Goal: Task Accomplishment & Management: Manage account settings

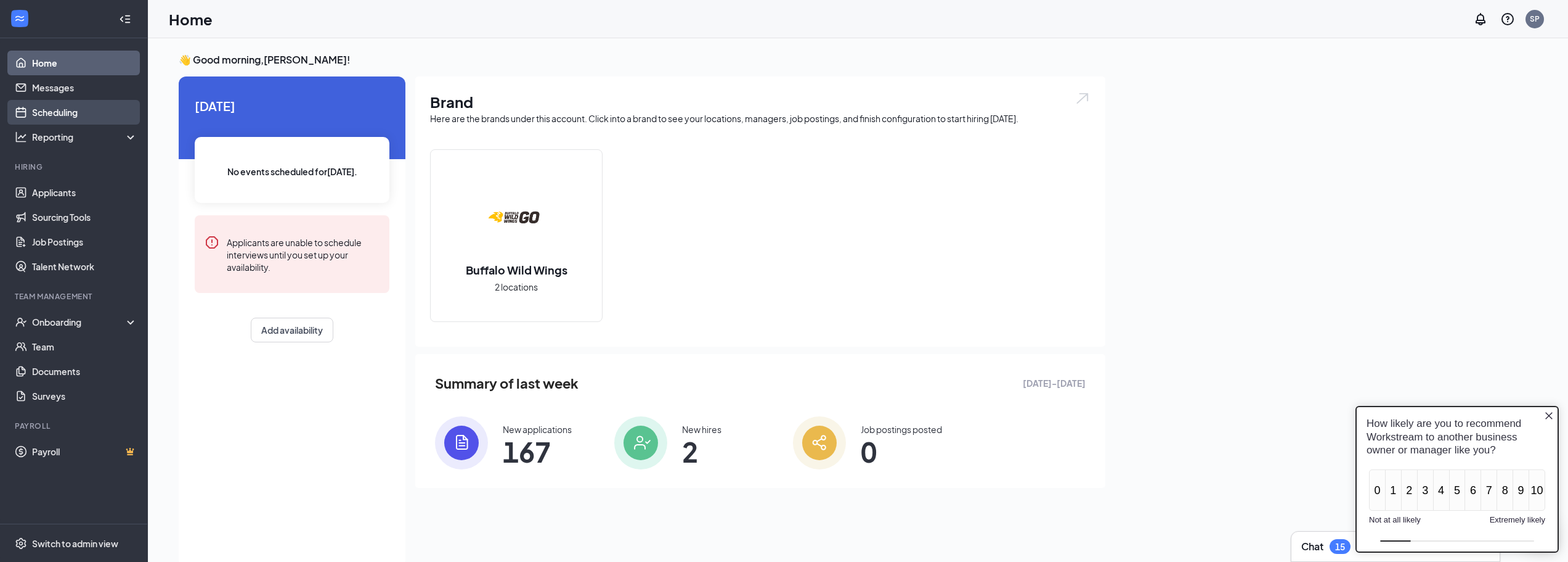
click at [86, 103] on link "Scheduling" at bounding box center [84, 112] width 105 height 24
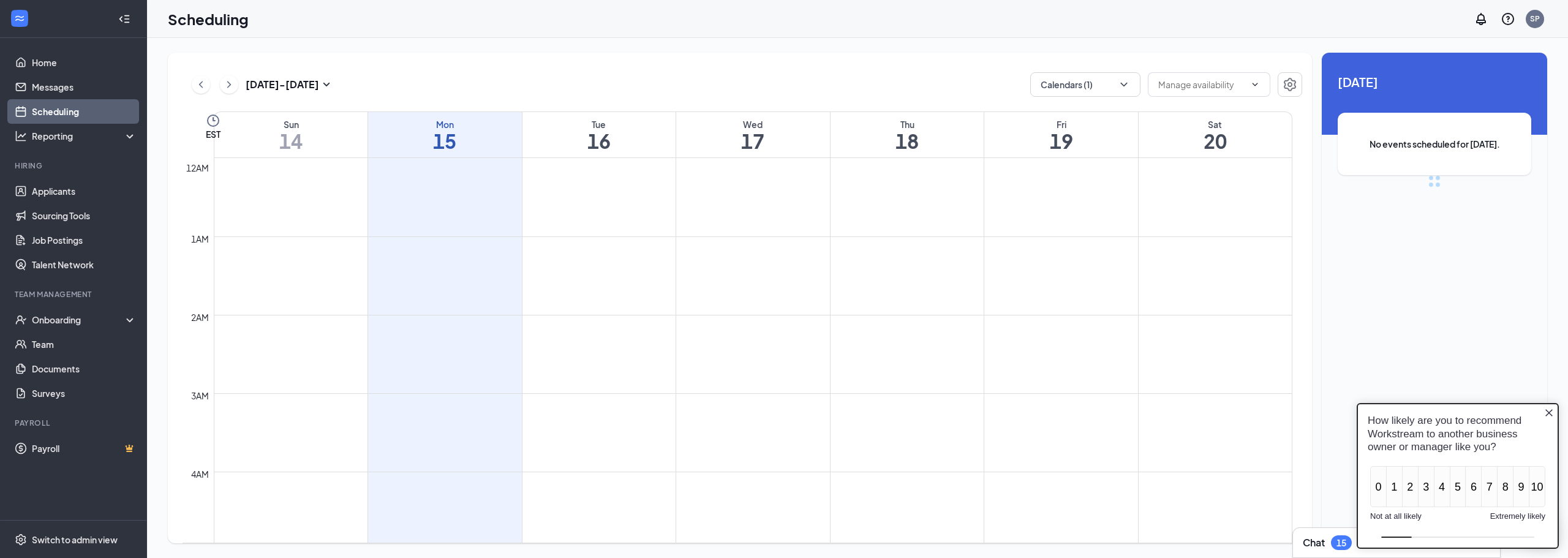
scroll to position [602, 0]
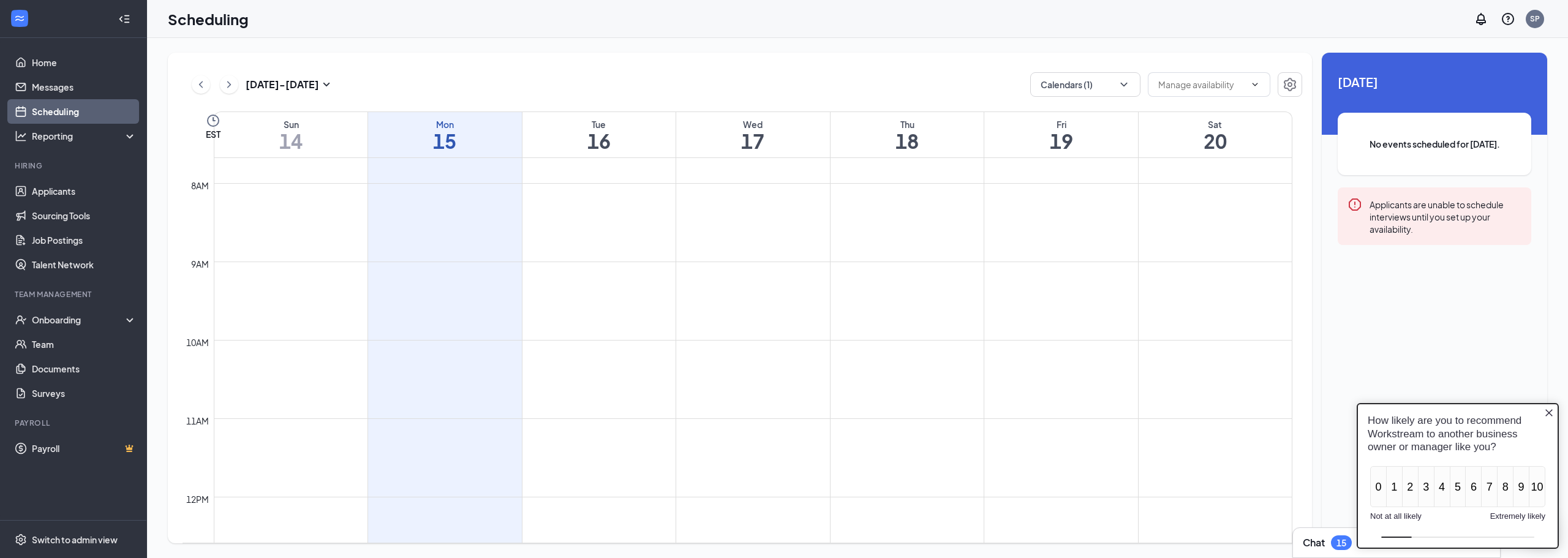
click at [1549, 413] on icon "Close button" at bounding box center [1548, 412] width 7 height 7
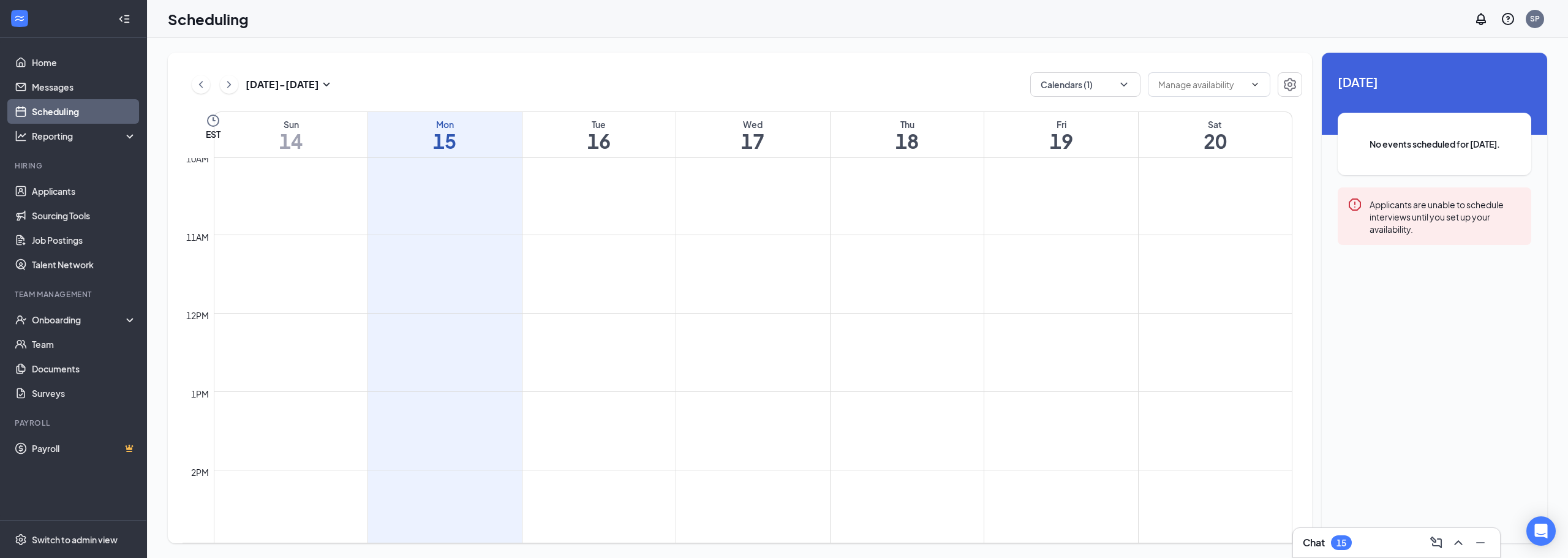
scroll to position [846, 0]
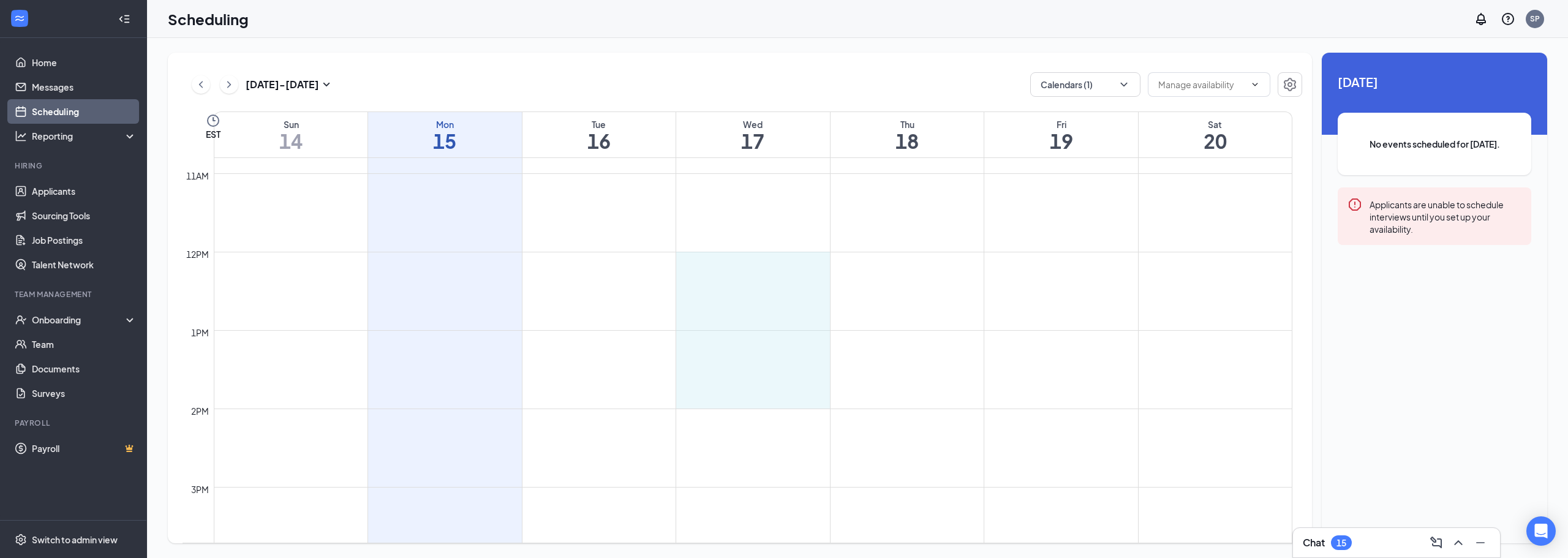
drag, startPoint x: 761, startPoint y: 256, endPoint x: 773, endPoint y: 397, distance: 141.5
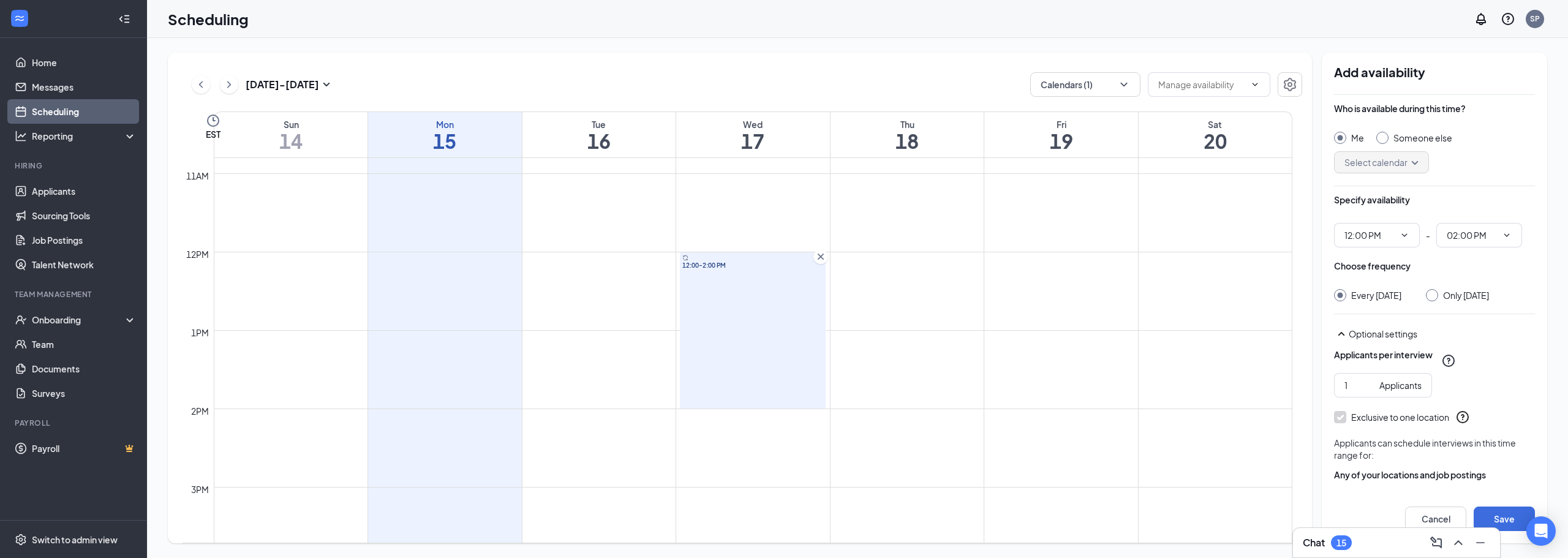
click at [1434, 291] on input "Only [DATE]" at bounding box center [1430, 294] width 9 height 9
radio input "true"
radio input "false"
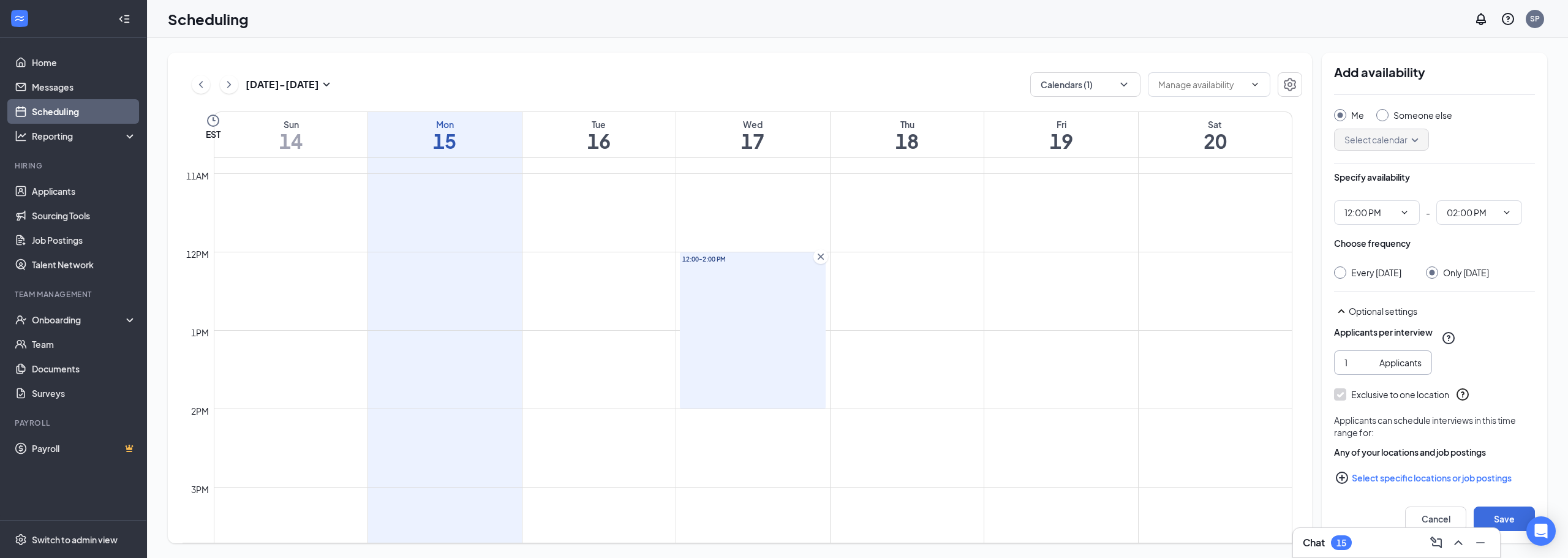
scroll to position [43, 0]
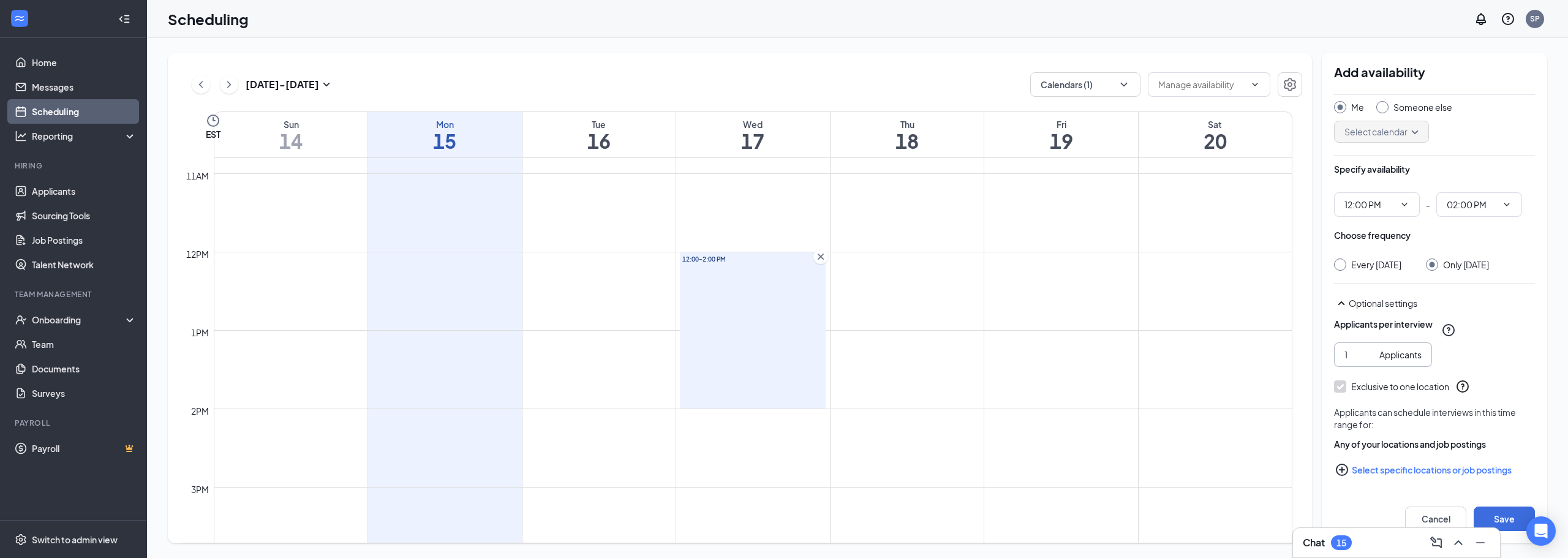
click at [1348, 355] on input "1" at bounding box center [1359, 354] width 30 height 13
click at [1344, 353] on span "1 Applicants" at bounding box center [1383, 354] width 98 height 24
click at [1351, 350] on input "1" at bounding box center [1359, 354] width 30 height 13
click at [1360, 353] on input "1" at bounding box center [1359, 354] width 30 height 13
click at [1352, 353] on input "1" at bounding box center [1359, 354] width 30 height 13
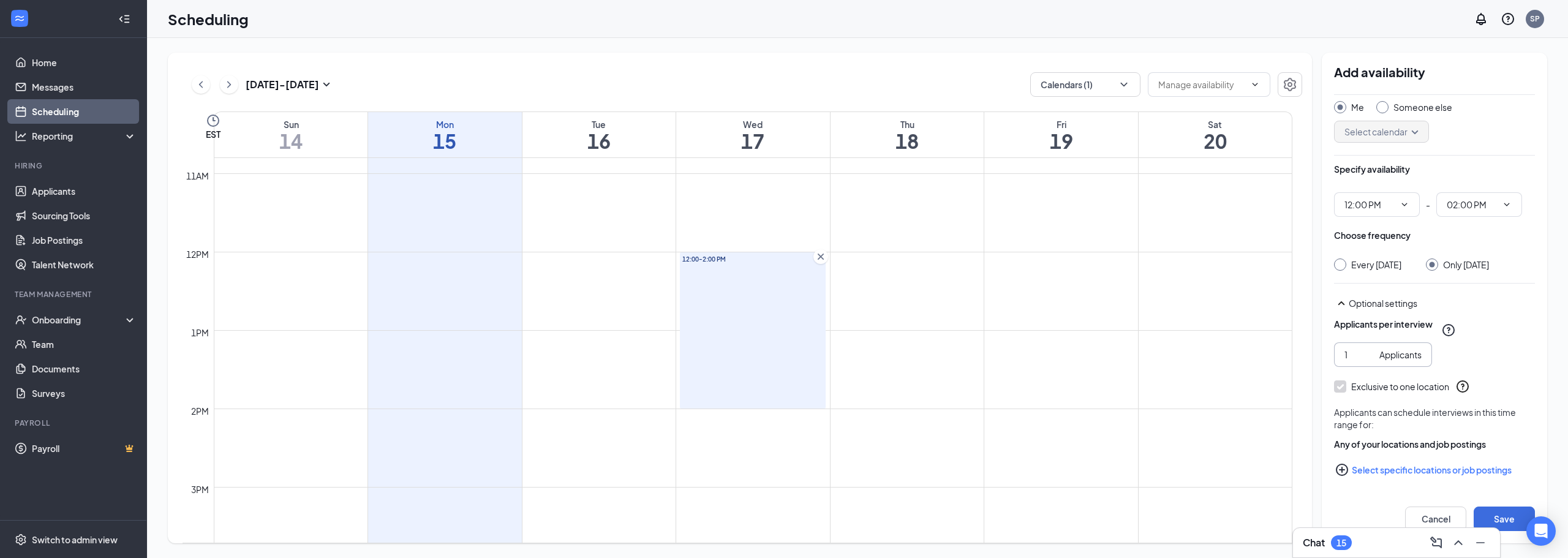
click at [1352, 353] on input "1" at bounding box center [1359, 354] width 30 height 13
type input "20"
click at [1480, 354] on div "Applicants per interview 20 Applicants" at bounding box center [1434, 342] width 201 height 49
click at [1399, 471] on button "Select specific locations or job postings" at bounding box center [1434, 469] width 201 height 24
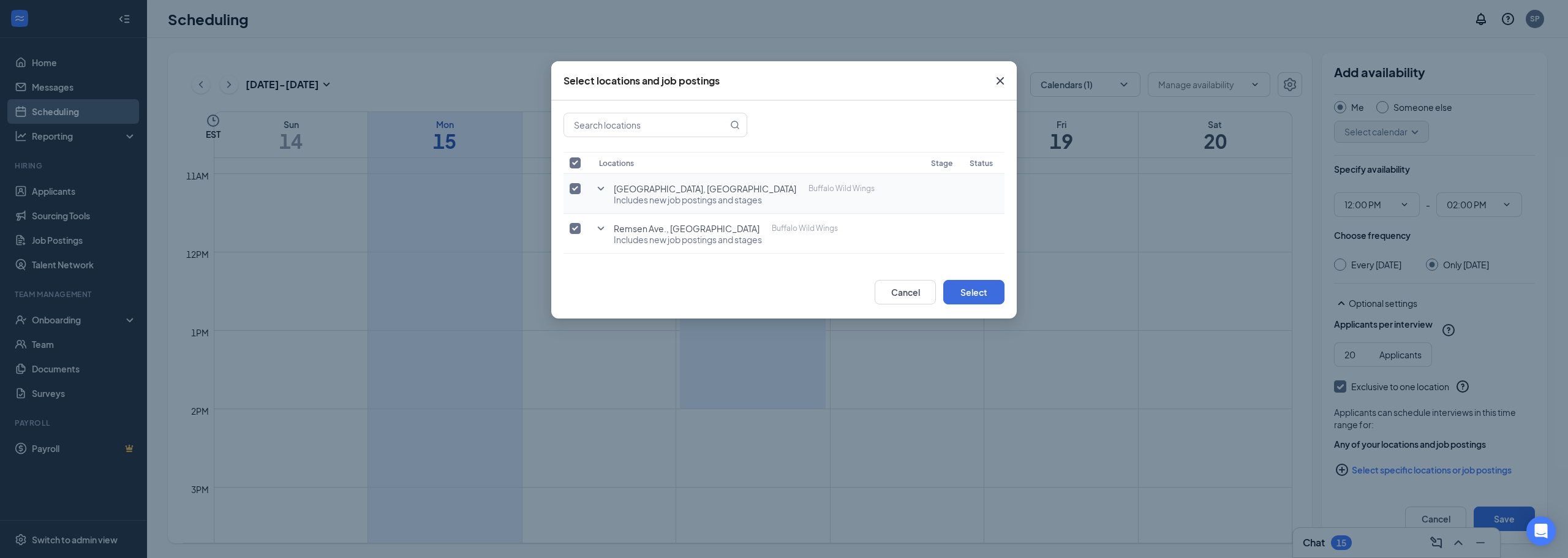
click at [575, 190] on input "checkbox" at bounding box center [575, 188] width 11 height 11
checkbox input "false"
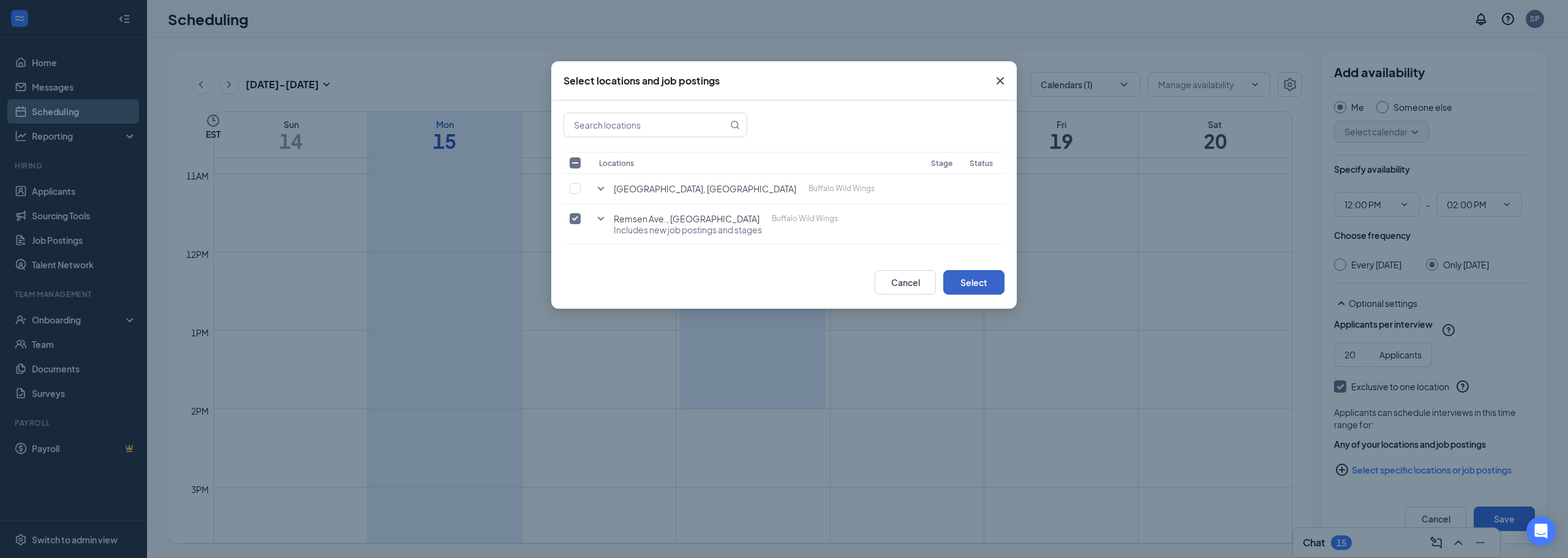
click at [987, 284] on button "Select" at bounding box center [973, 281] width 62 height 24
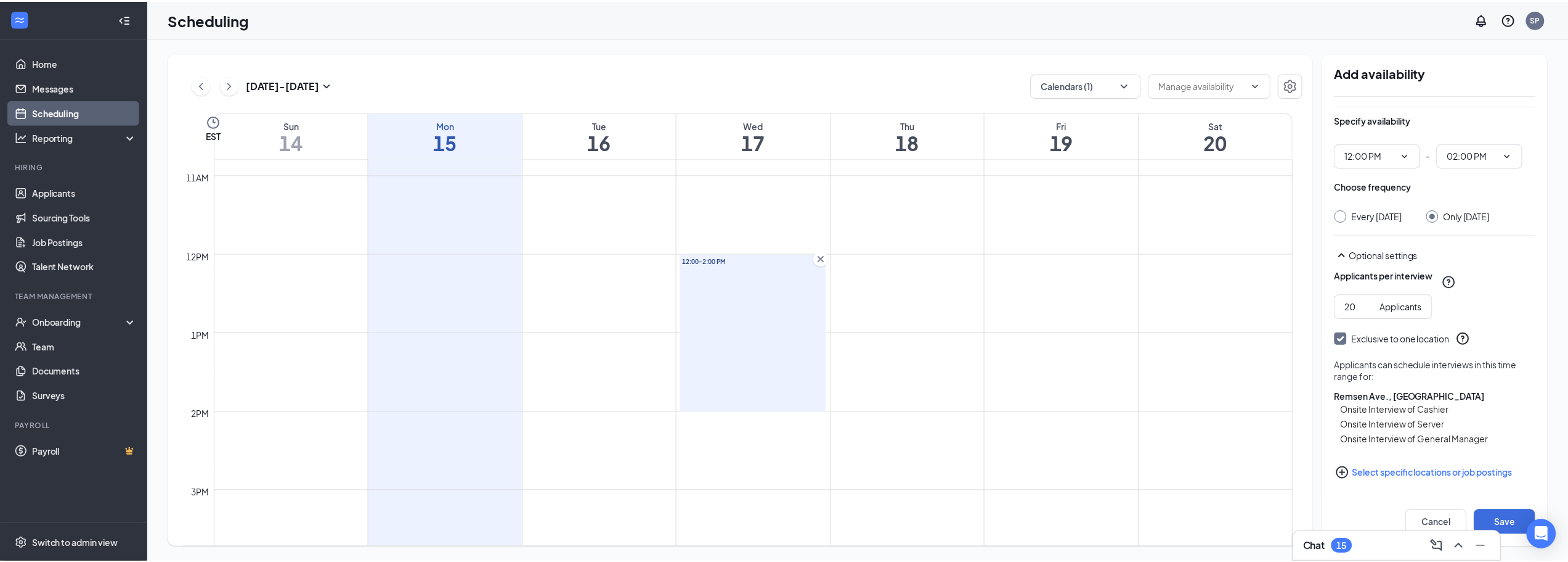
scroll to position [94, 0]
click at [1508, 517] on button "Save" at bounding box center [1513, 522] width 62 height 24
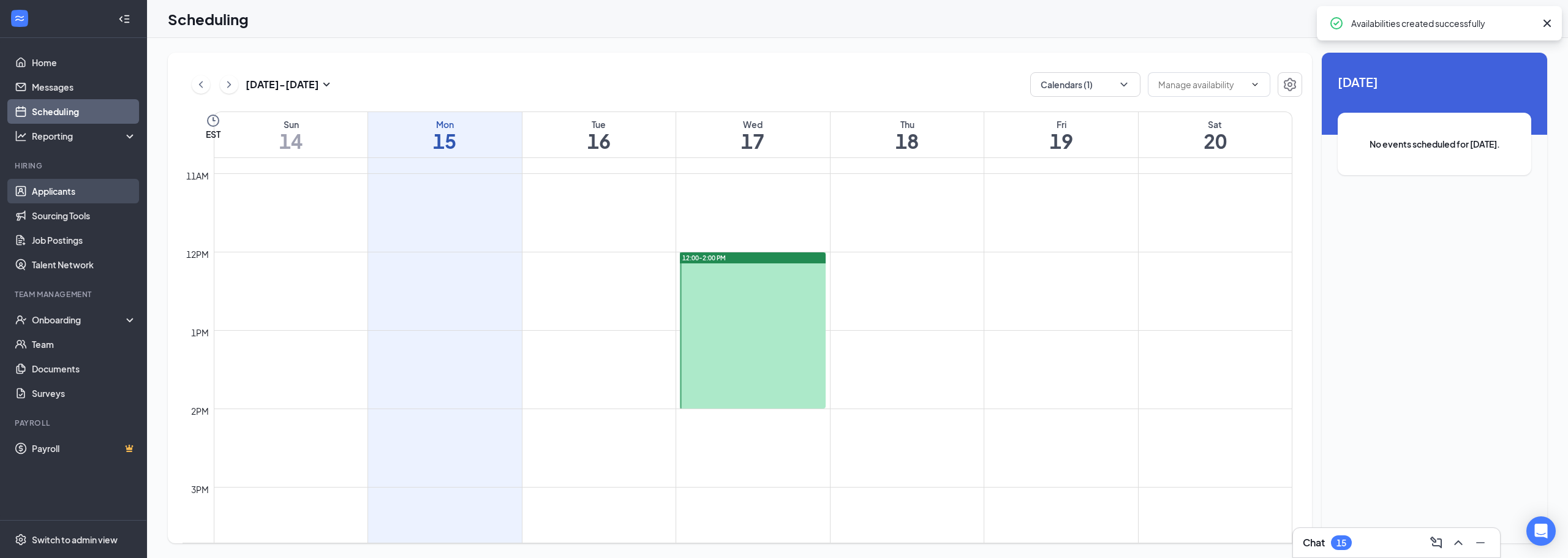
click at [61, 202] on link "Applicants" at bounding box center [84, 190] width 104 height 24
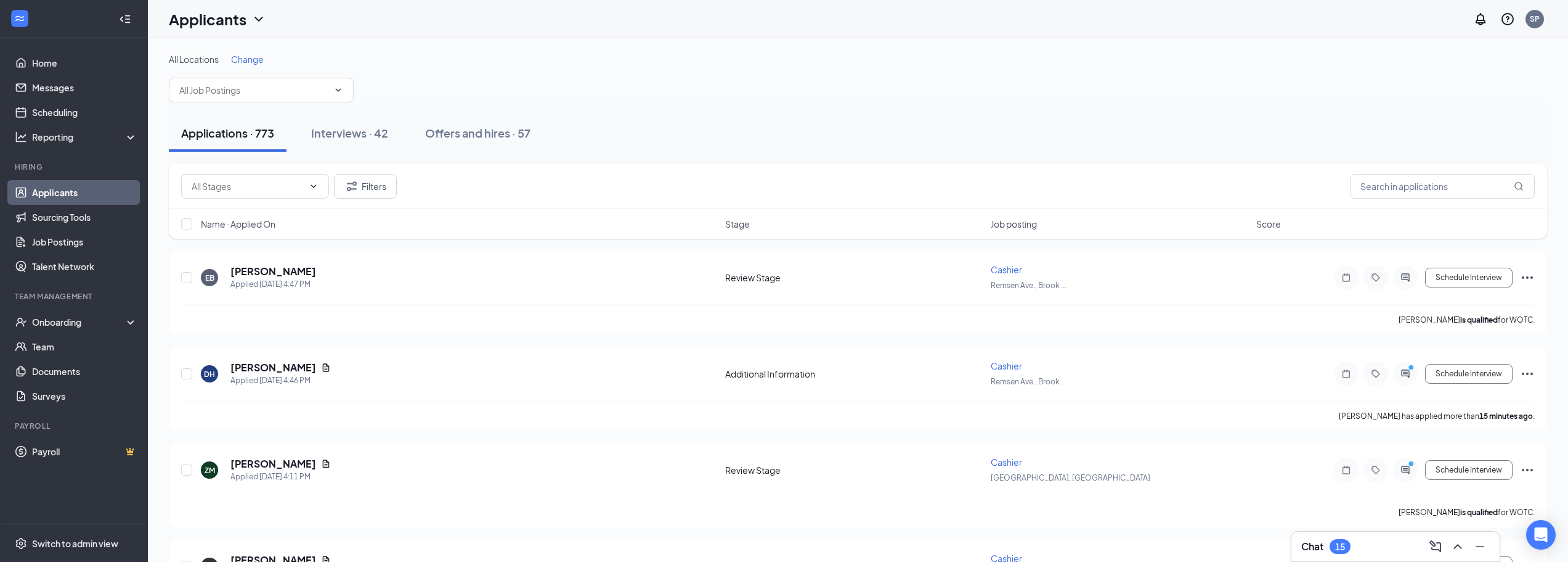
click at [254, 53] on div "Change" at bounding box center [247, 59] width 32 height 13
click at [258, 59] on span "Change" at bounding box center [247, 59] width 32 height 11
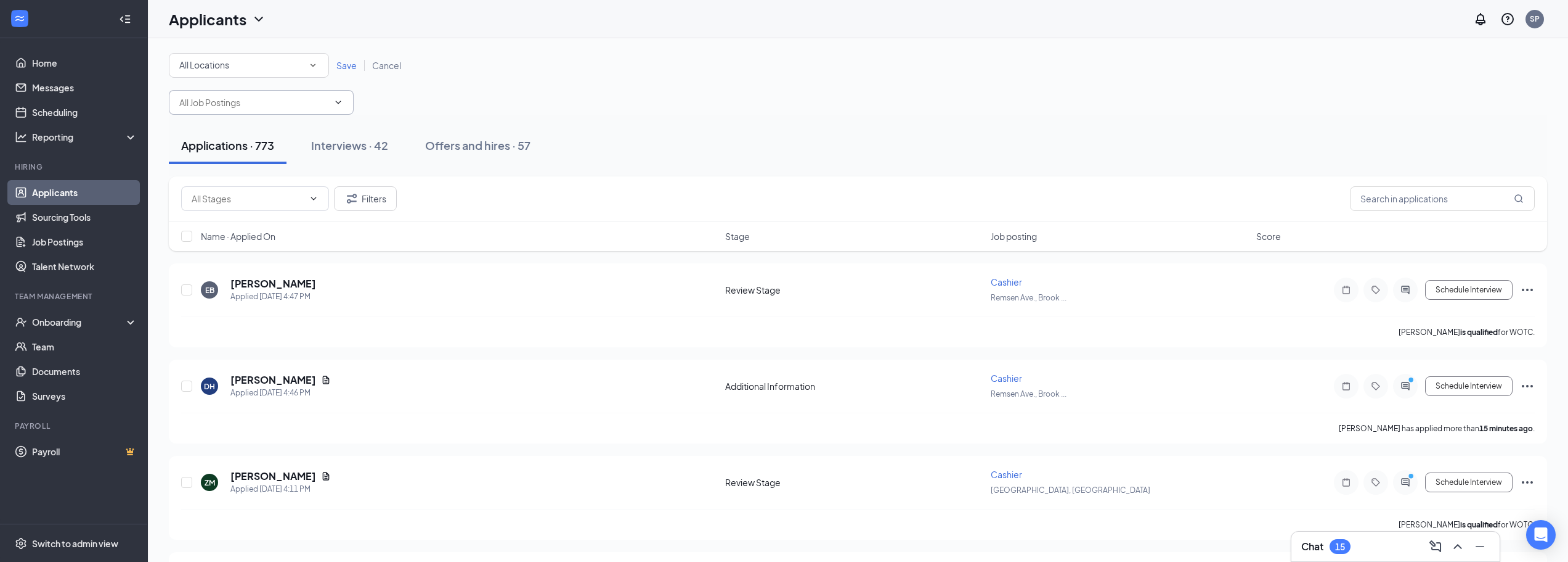
click at [268, 106] on input "text" at bounding box center [254, 102] width 149 height 13
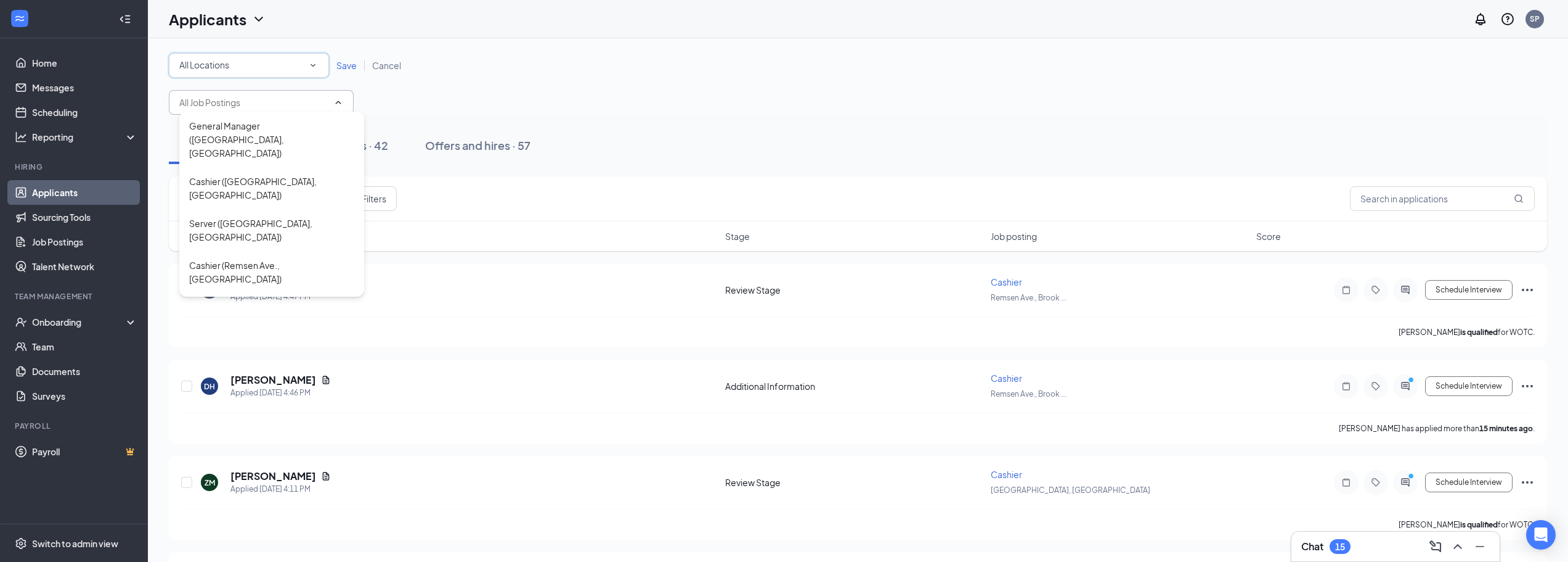
click at [256, 64] on div "All Locations" at bounding box center [249, 65] width 139 height 14
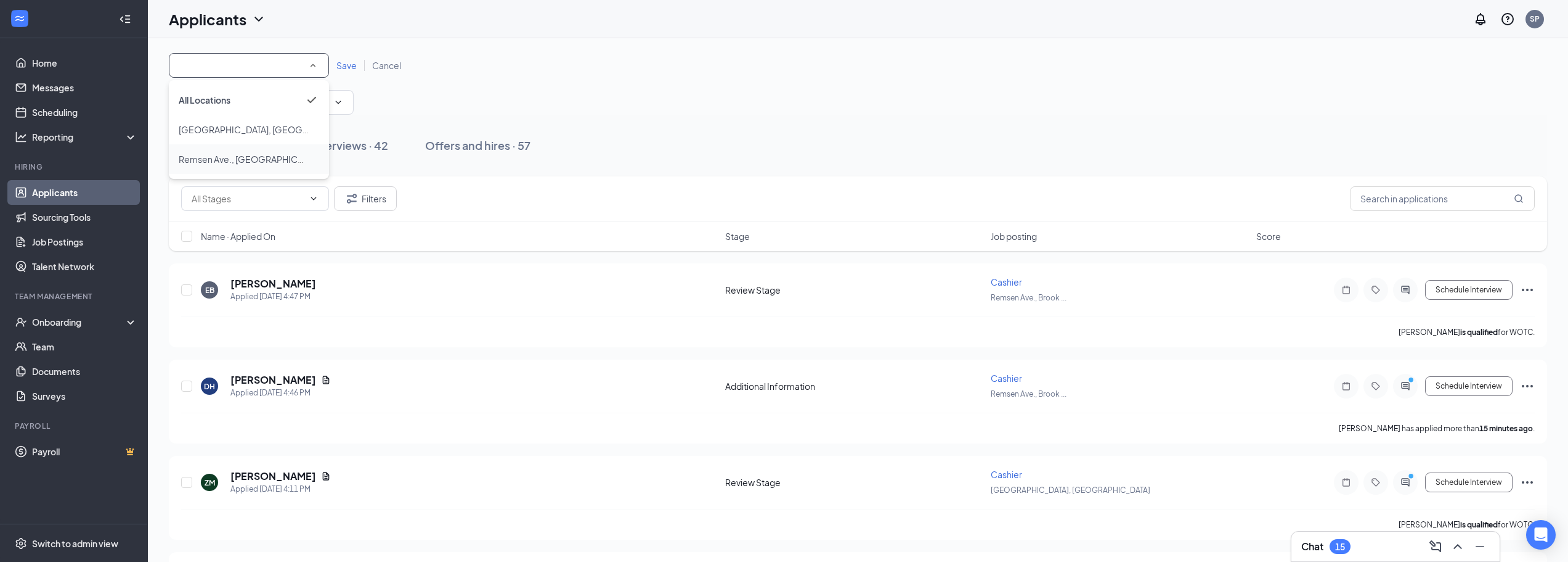
click at [261, 156] on span "Remsen Ave., [GEOGRAPHIC_DATA]" at bounding box center [252, 159] width 146 height 11
click at [348, 66] on span "Save" at bounding box center [346, 66] width 21 height 11
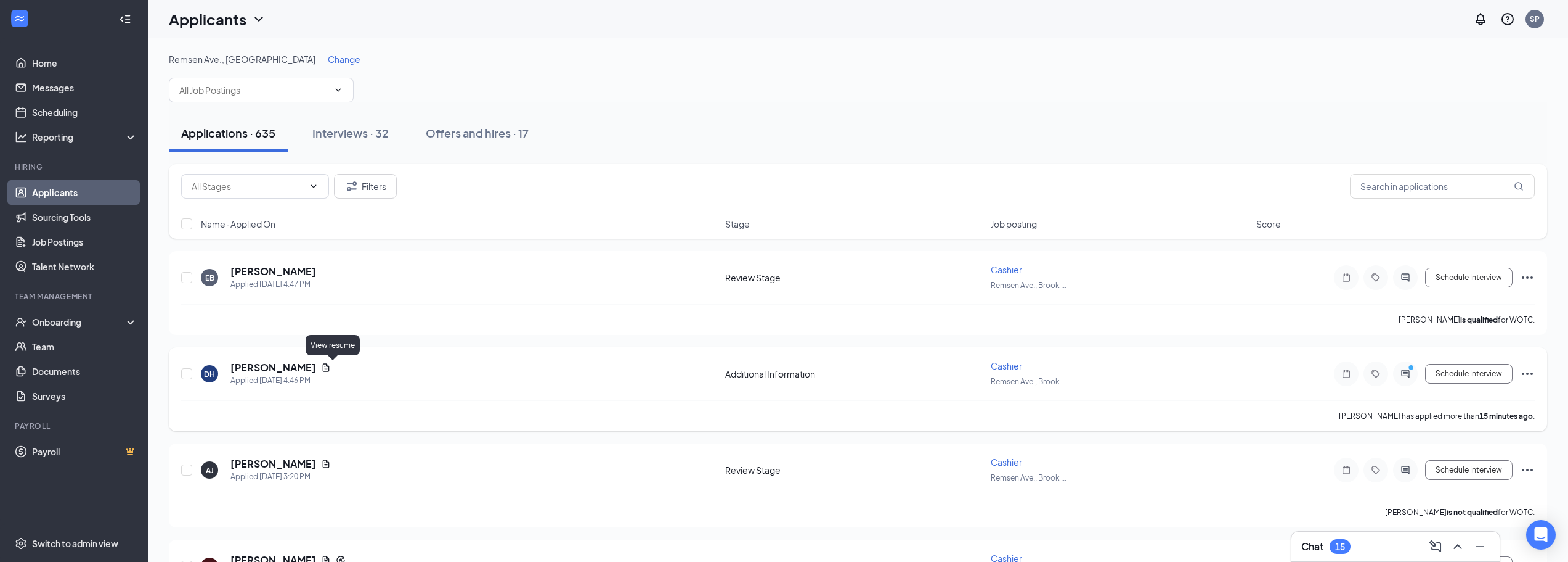
click at [330, 366] on icon "Document" at bounding box center [326, 367] width 7 height 8
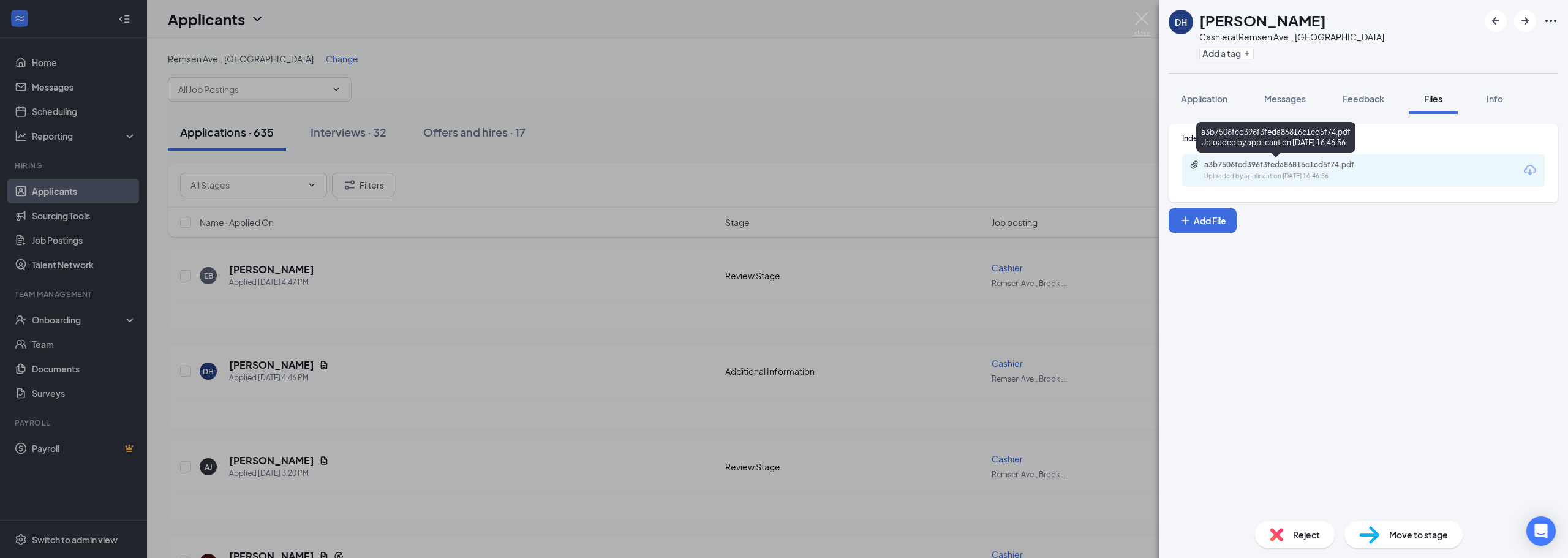
click at [1282, 171] on div "a3b7506fcd396f3feda86816c1cd5f74.pdf Uploaded by applicant on Sep 15, 2025 at 1…" at bounding box center [1289, 171] width 198 height 21
click at [1138, 21] on img at bounding box center [1141, 24] width 15 height 24
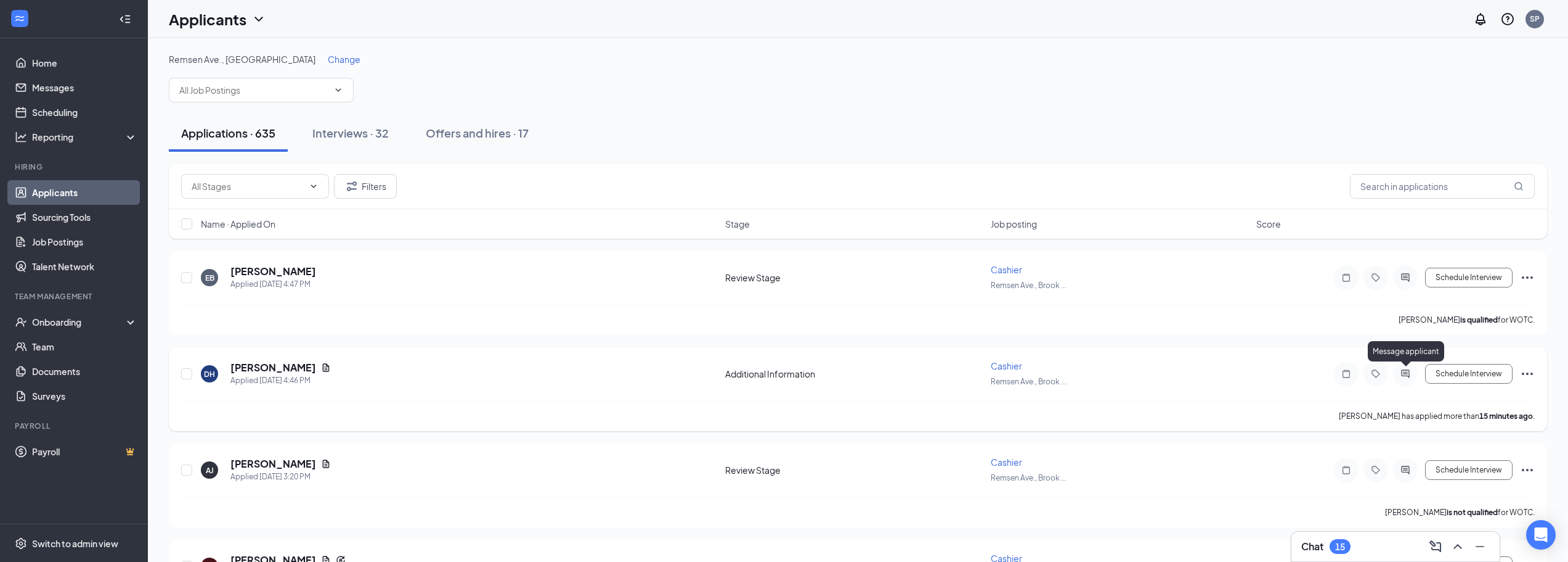
click at [1405, 372] on icon "ActiveChat" at bounding box center [1405, 373] width 8 height 8
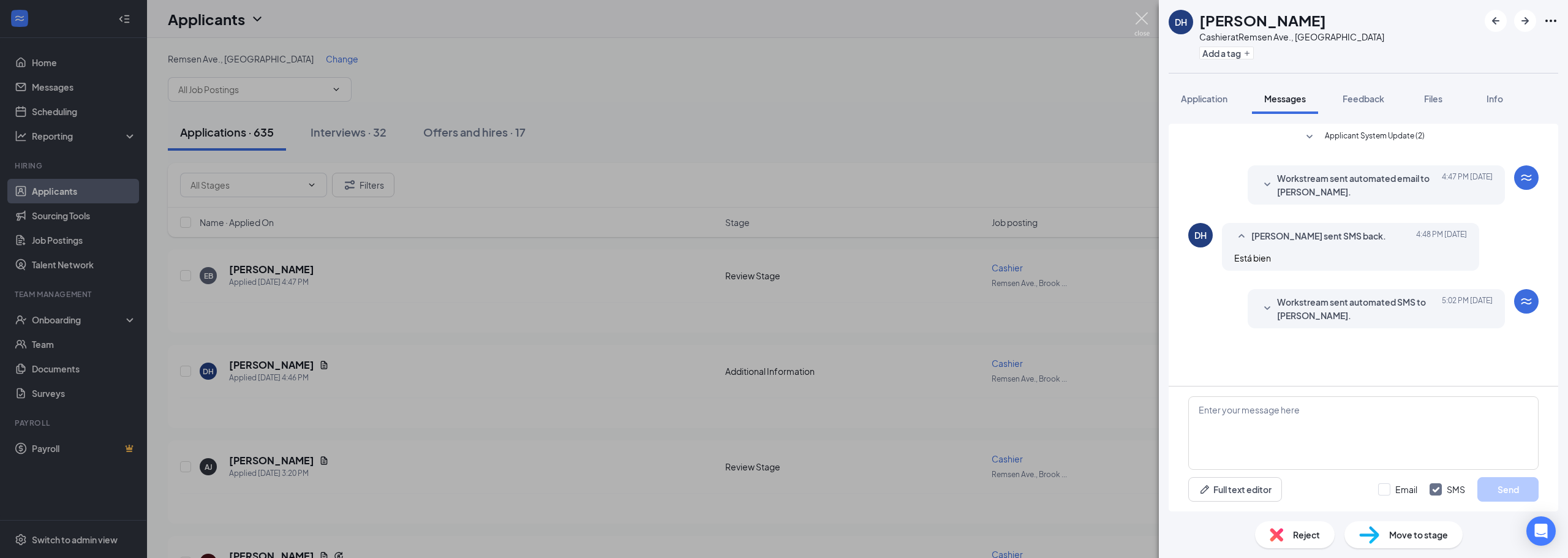
click at [1145, 24] on img at bounding box center [1141, 24] width 15 height 24
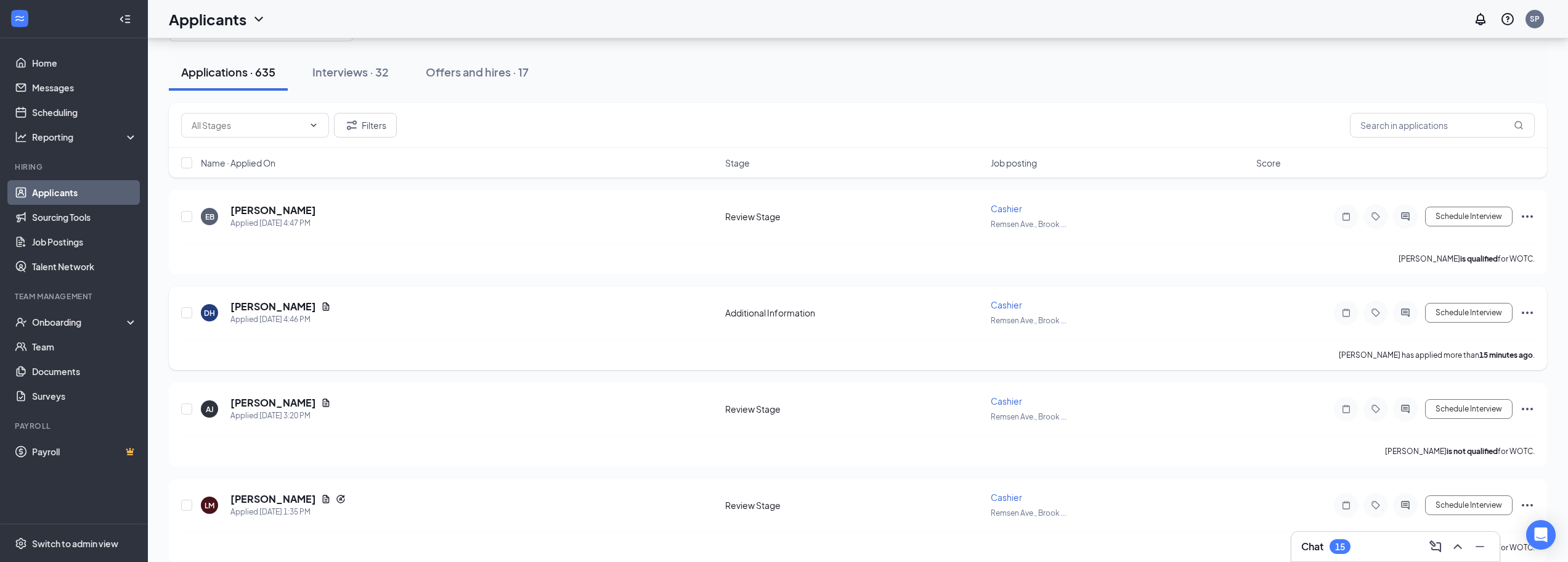
scroll to position [62, 0]
click at [321, 401] on icon "Document" at bounding box center [325, 402] width 10 height 10
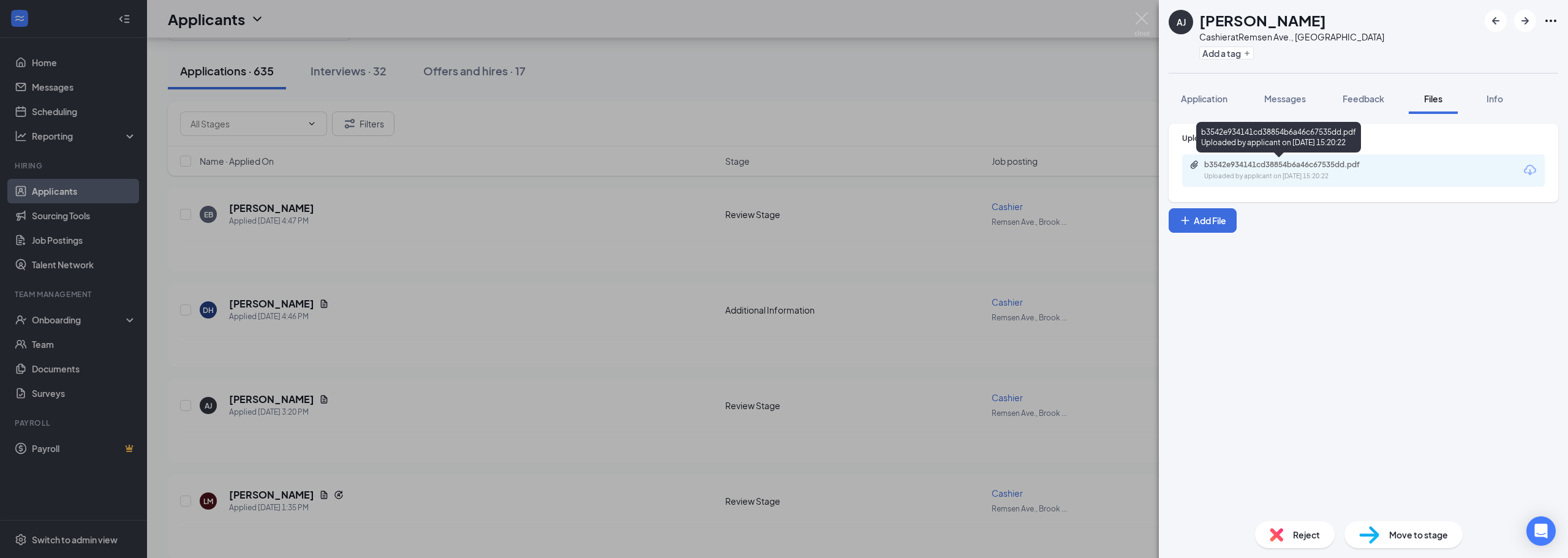
click at [1293, 161] on div "b3542e934141cd38854b6a46c67535dd.pdf" at bounding box center [1289, 164] width 171 height 10
click at [1151, 14] on div "AJ Aaliyah Jennings Cashier at Remsen Ave., Brooklyn Add a tag Application Mess…" at bounding box center [784, 279] width 1568 height 558
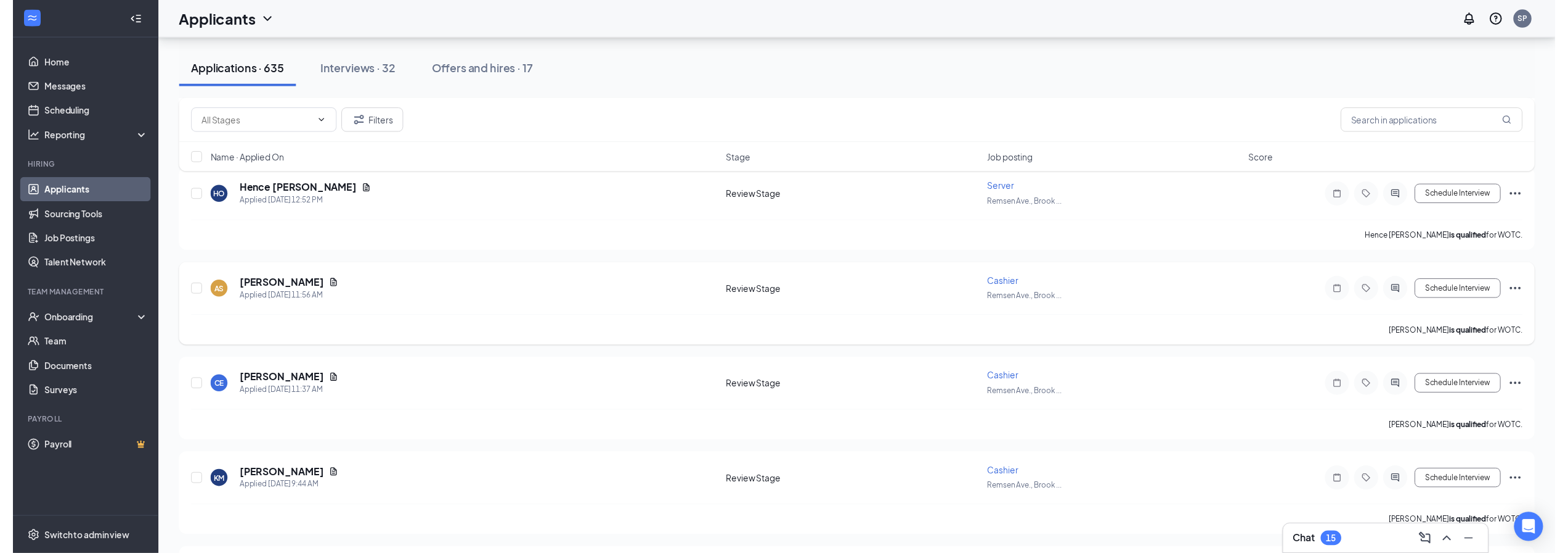
scroll to position [494, 0]
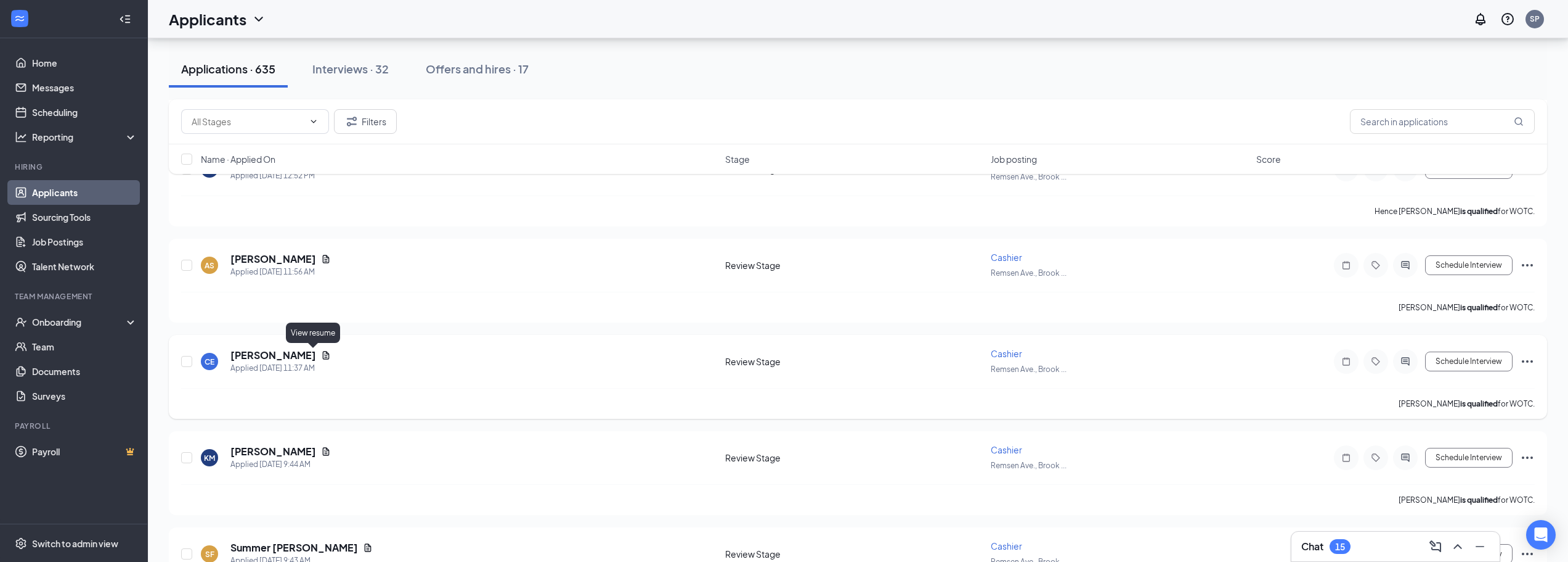
click at [323, 357] on icon "Document" at bounding box center [326, 354] width 7 height 8
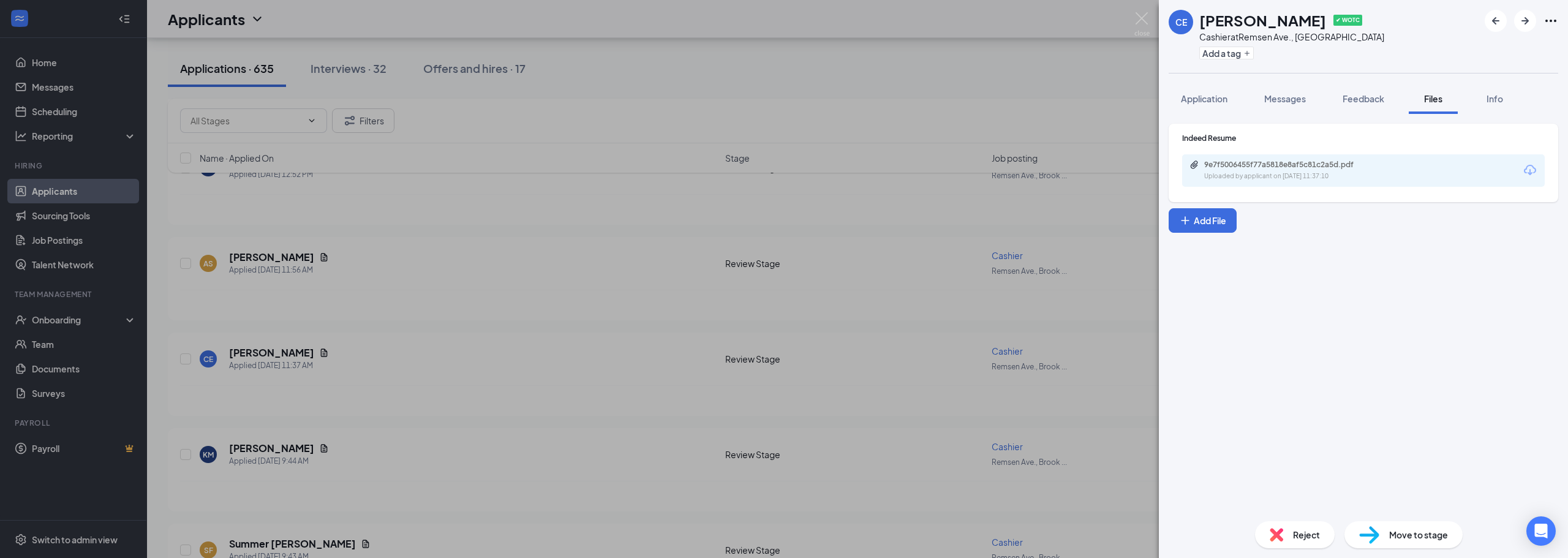
click at [1262, 177] on div "Uploaded by applicant on Sep 15, 2025 at 11:37:10" at bounding box center [1296, 176] width 184 height 10
click at [1143, 21] on img at bounding box center [1141, 24] width 15 height 24
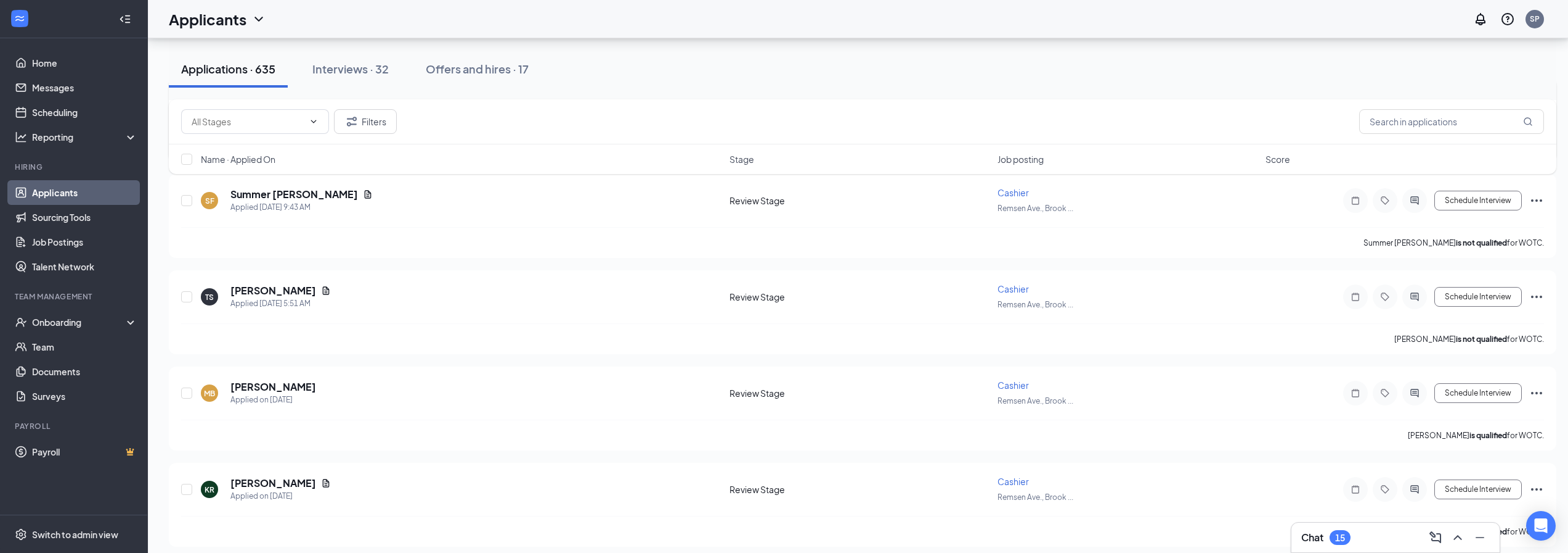
scroll to position [863, 0]
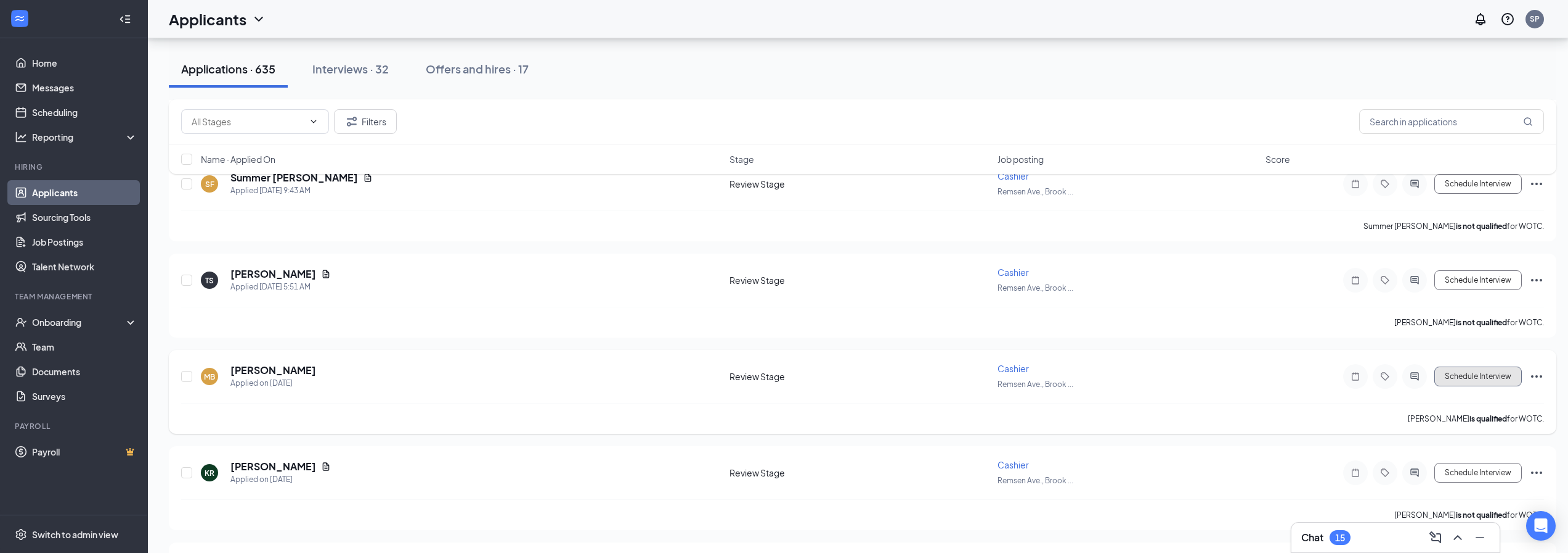
click at [1470, 372] on button "Schedule Interview" at bounding box center [1478, 376] width 87 height 20
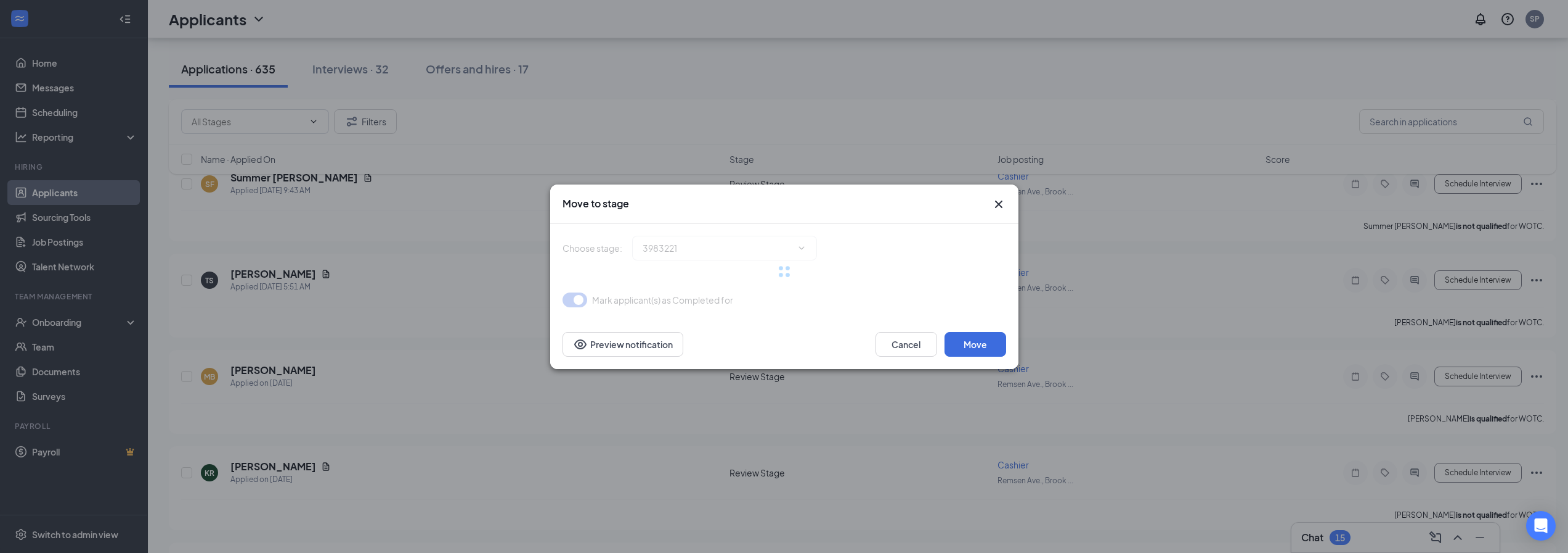
type input "Onsite Interview (next stage)"
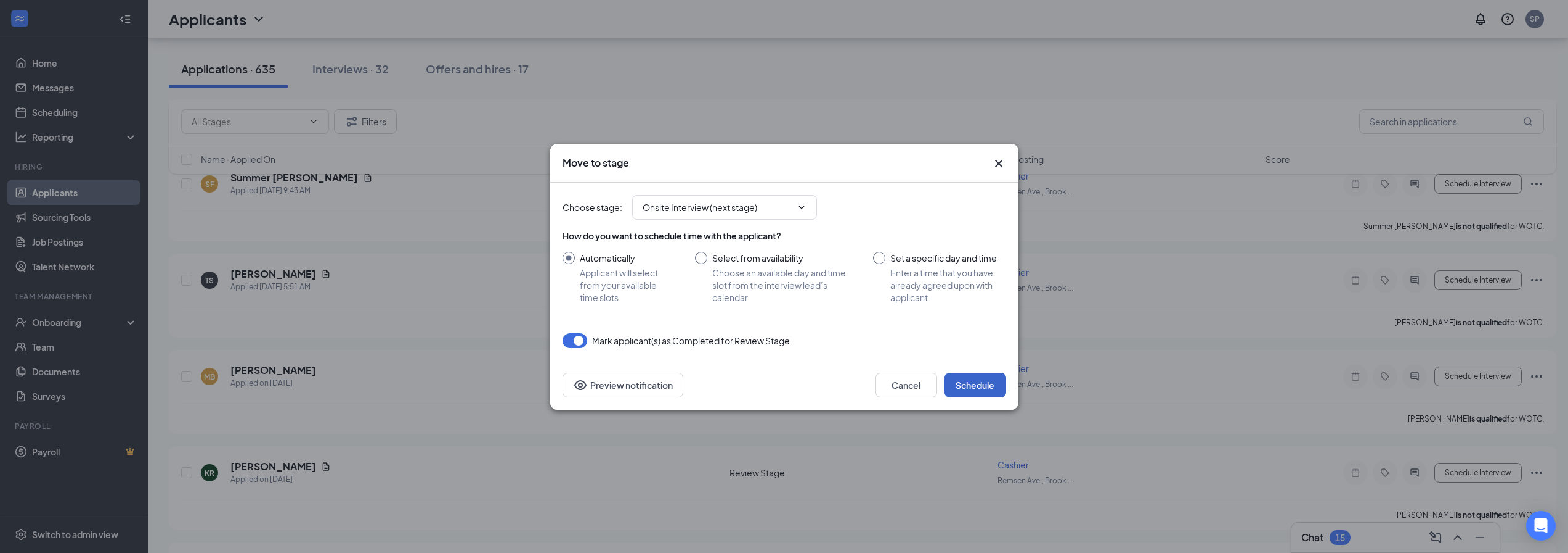
click at [970, 384] on button "Schedule" at bounding box center [975, 384] width 62 height 24
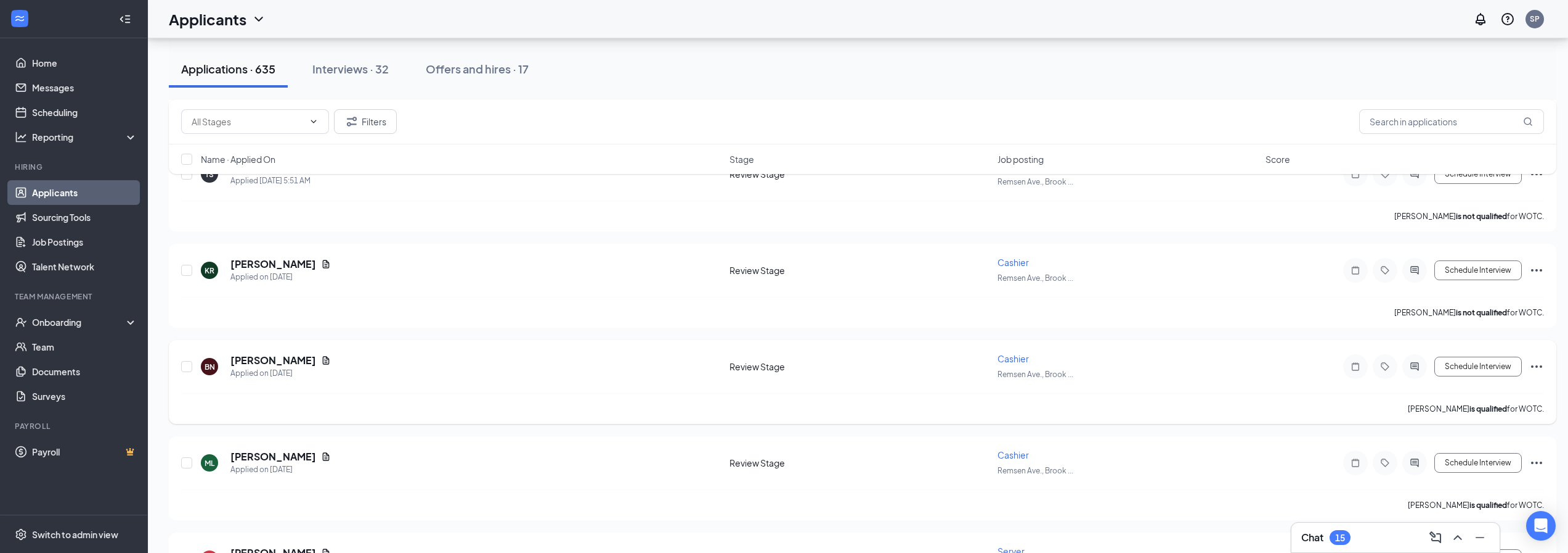
scroll to position [986, 0]
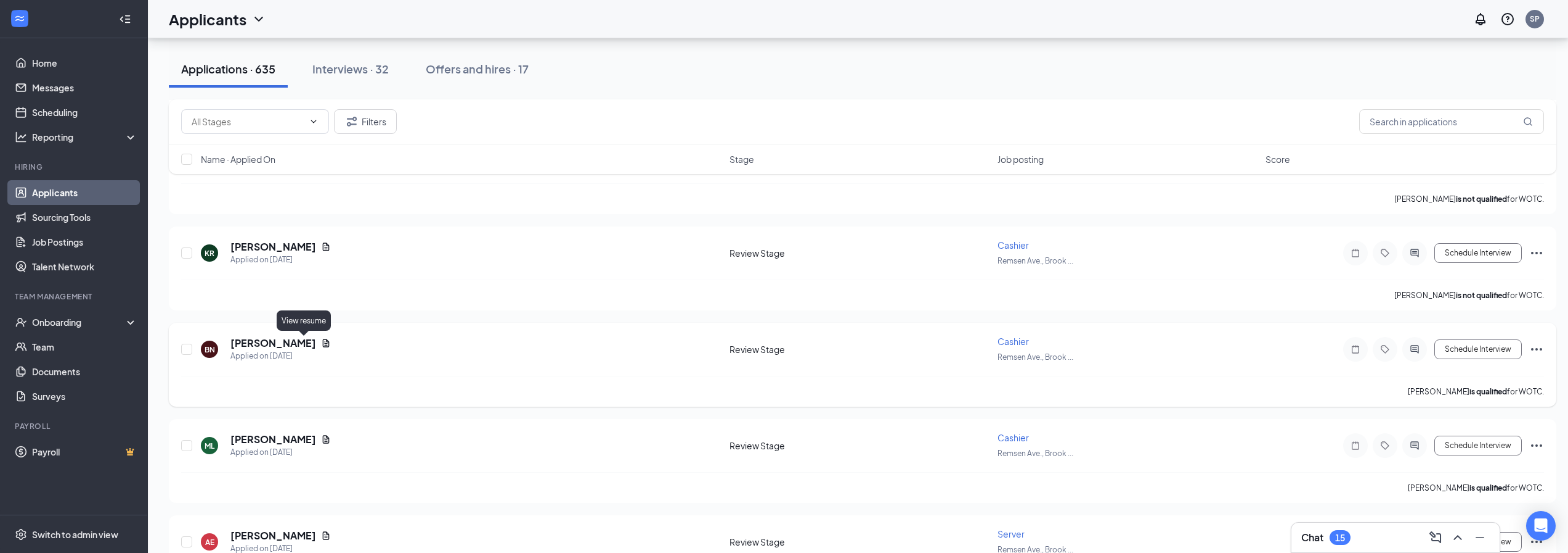
click at [321, 344] on icon "Document" at bounding box center [325, 343] width 10 height 10
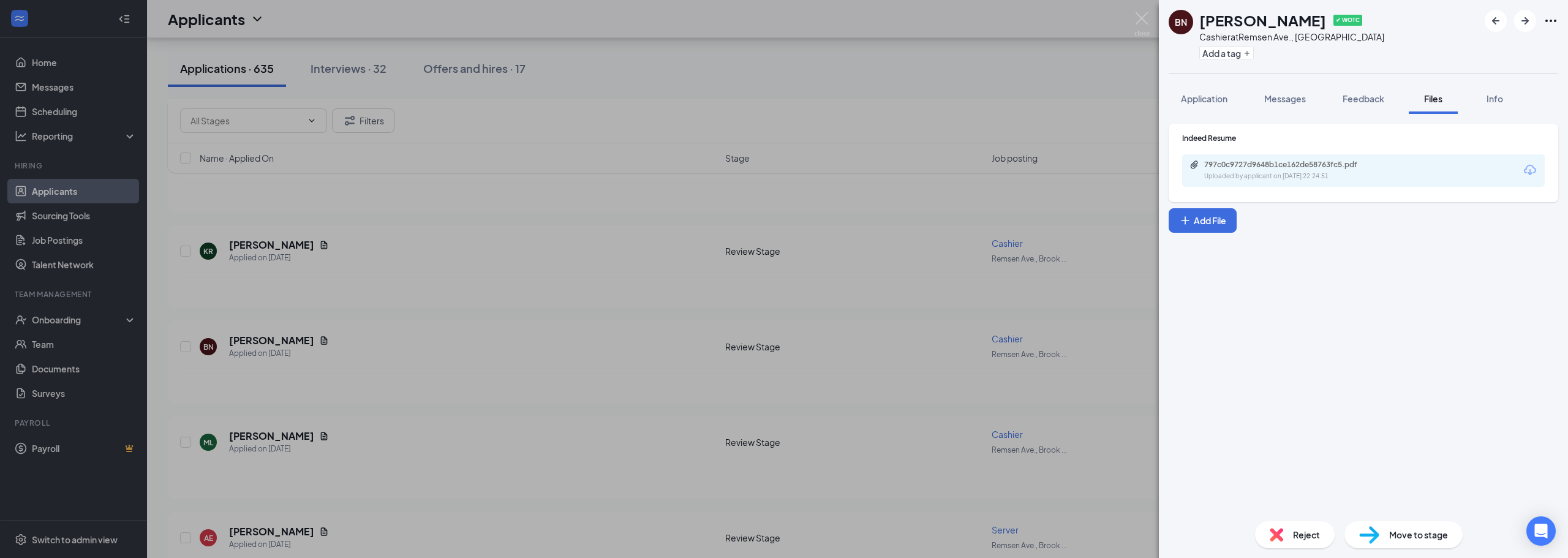
click at [1348, 180] on div "Uploaded by applicant on Sep 14, 2025 at 22:24:51" at bounding box center [1296, 176] width 184 height 10
click at [564, 332] on div "BN Bianca Nunez ✔ WOTC Cashier at Remsen Ave., Brooklyn Add a tag Application M…" at bounding box center [784, 279] width 1568 height 558
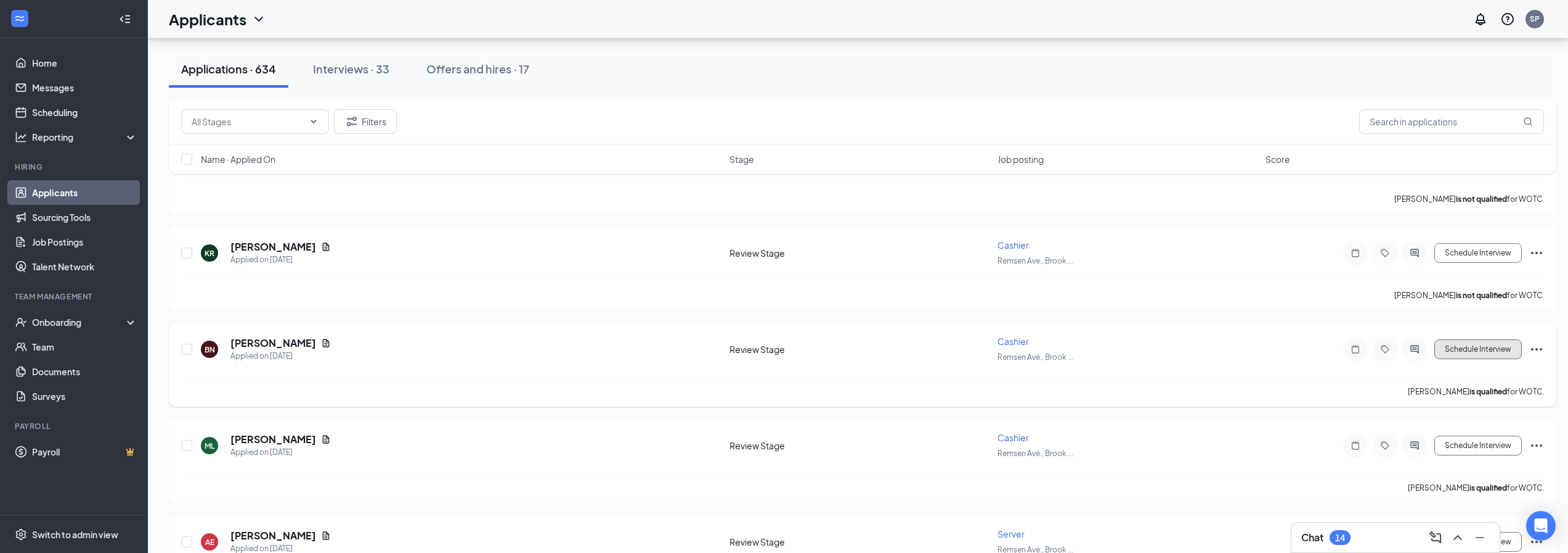
click at [1478, 358] on button "Schedule Interview" at bounding box center [1478, 349] width 87 height 20
type input "Onsite Interview (next stage)"
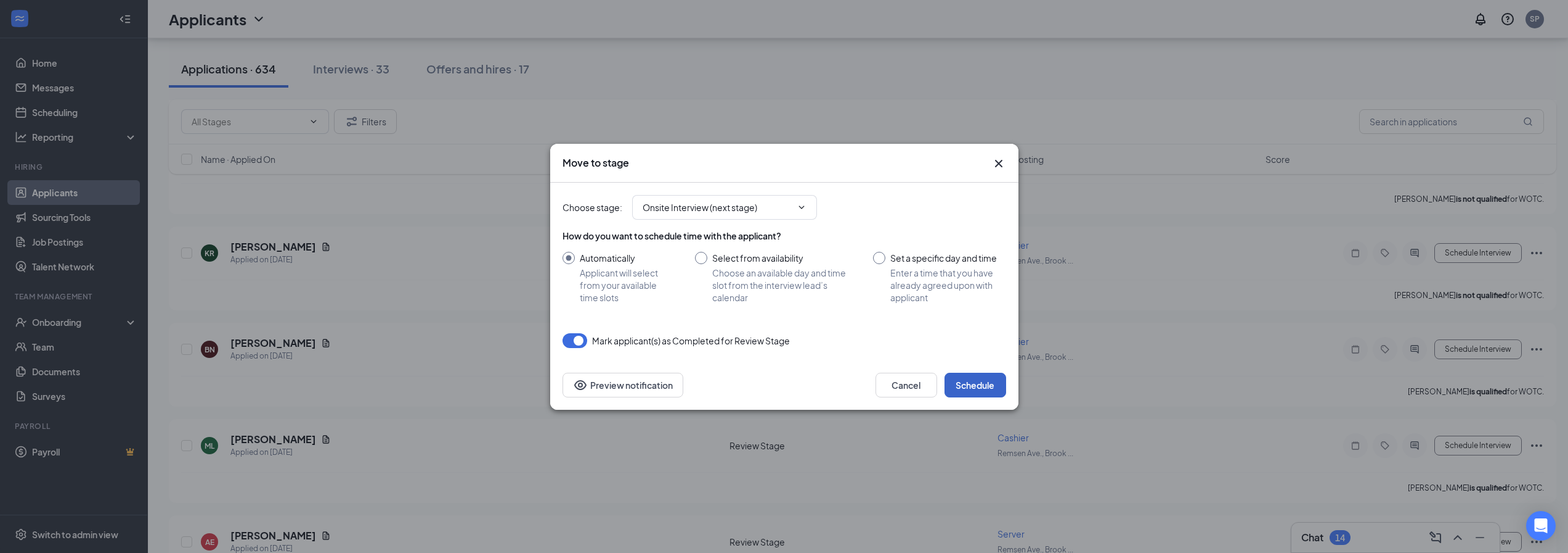
click at [978, 384] on button "Schedule" at bounding box center [975, 384] width 62 height 24
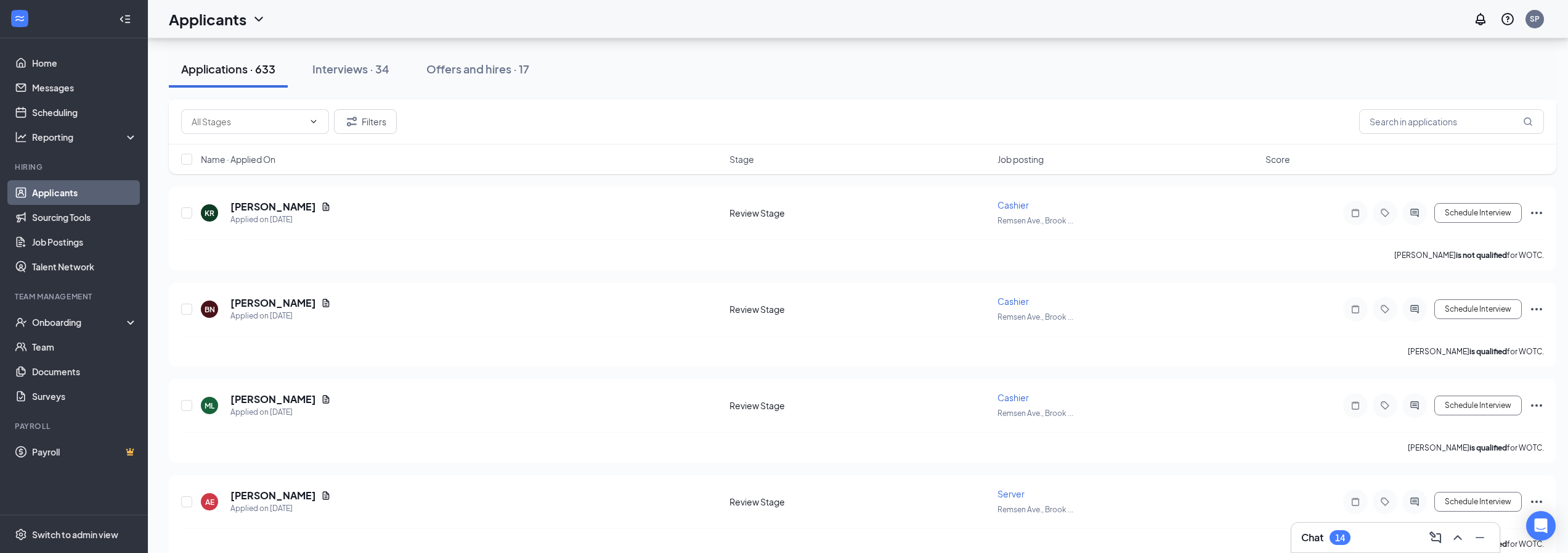
scroll to position [1048, 0]
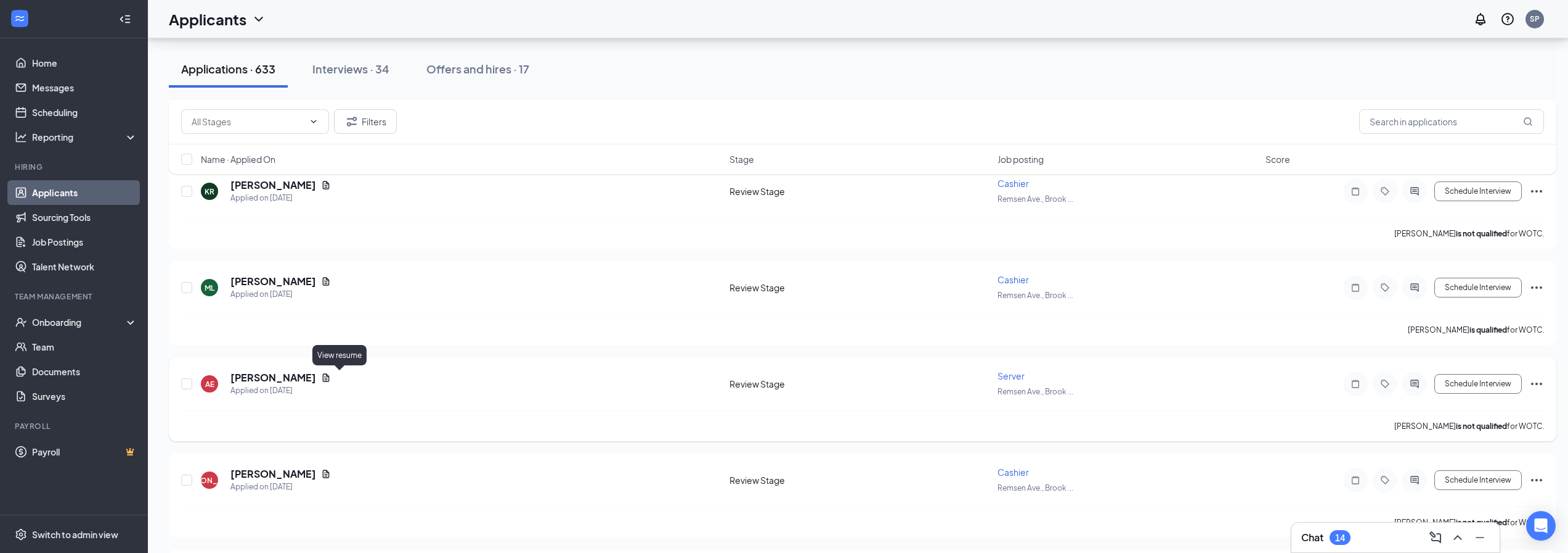
click at [339, 376] on div "AE alexis ellis Applied on Sep 14" at bounding box center [462, 383] width 521 height 26
click at [331, 283] on icon "Document" at bounding box center [325, 281] width 10 height 10
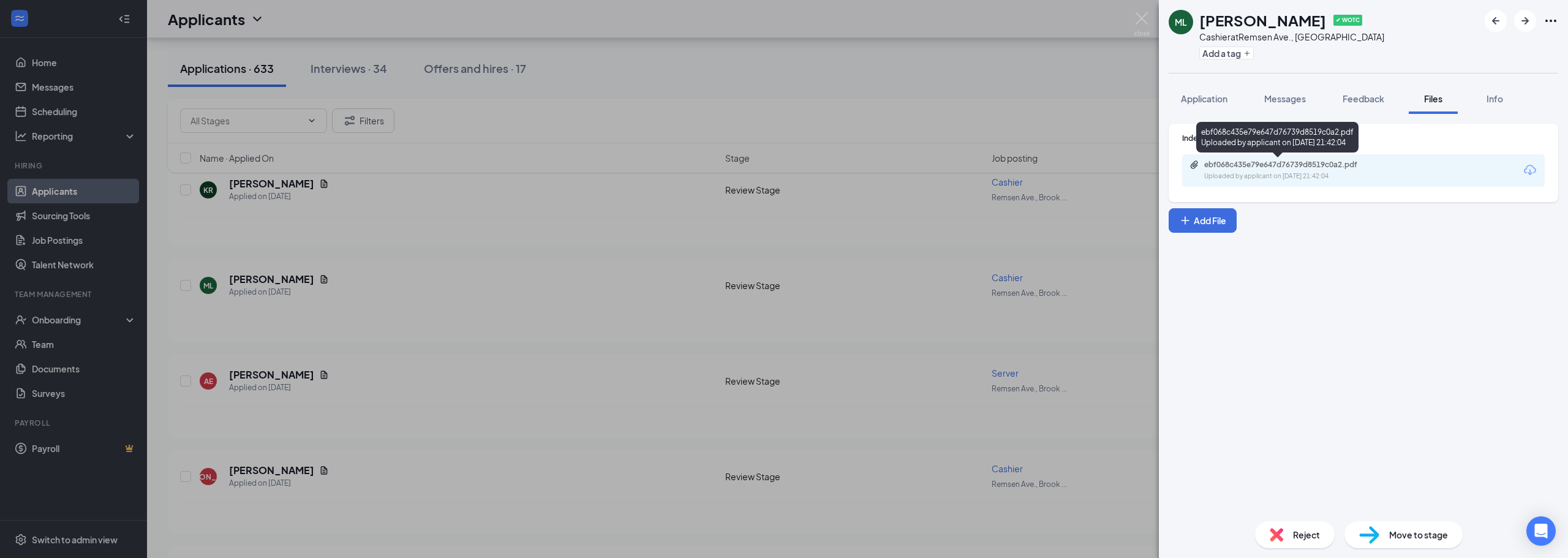
click at [1309, 170] on div "ebf068c435e79e647d76739d8519c0a2.pdf Uploaded by applicant on Sep 14, 2025 at 2…" at bounding box center [1289, 171] width 198 height 21
click at [1131, 20] on div "ML MARIFA LALBACHAN ✔ WOTC Cashier at Remsen Ave., Brooklyn Add a tag Applicati…" at bounding box center [784, 279] width 1568 height 558
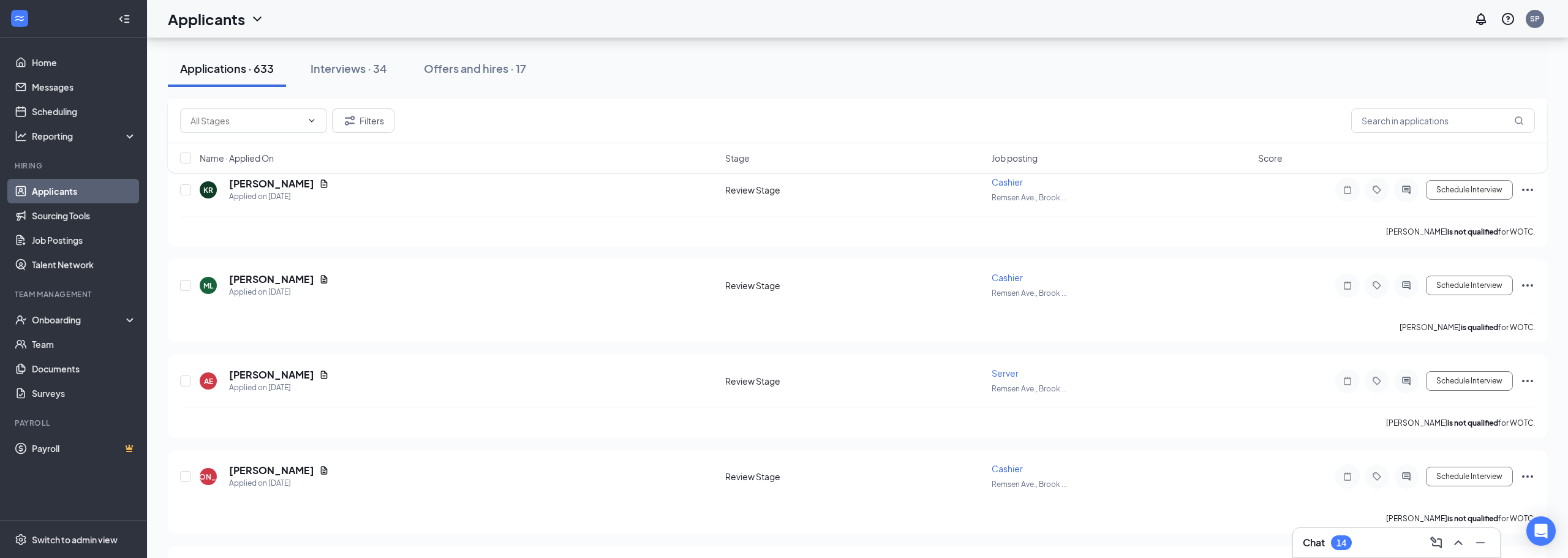
click at [1139, 21] on div "Applicants SP" at bounding box center [857, 19] width 1421 height 38
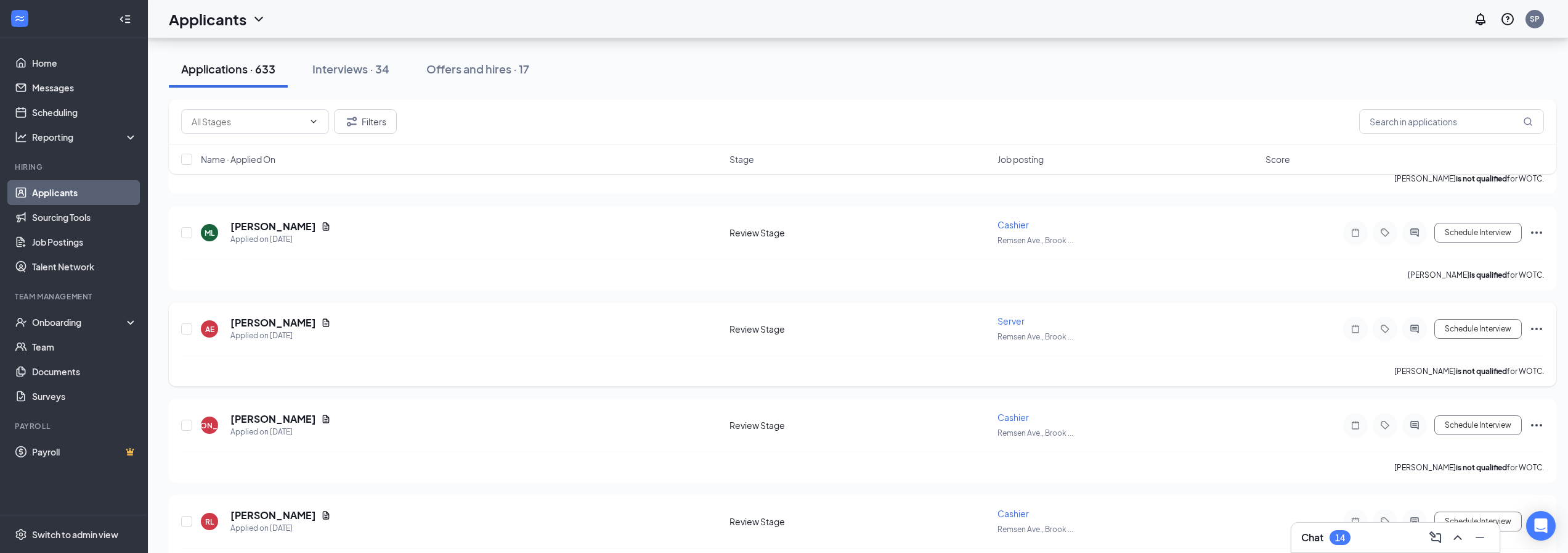
scroll to position [1110, 0]
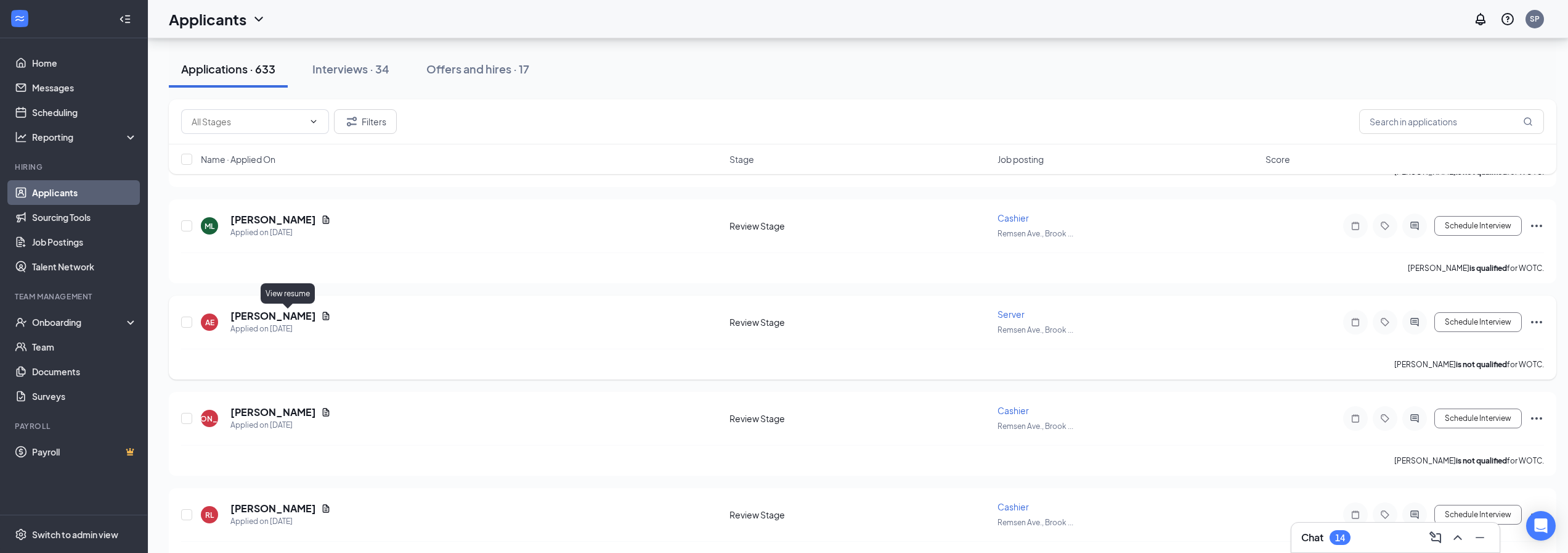
click at [321, 313] on icon "Document" at bounding box center [325, 316] width 10 height 10
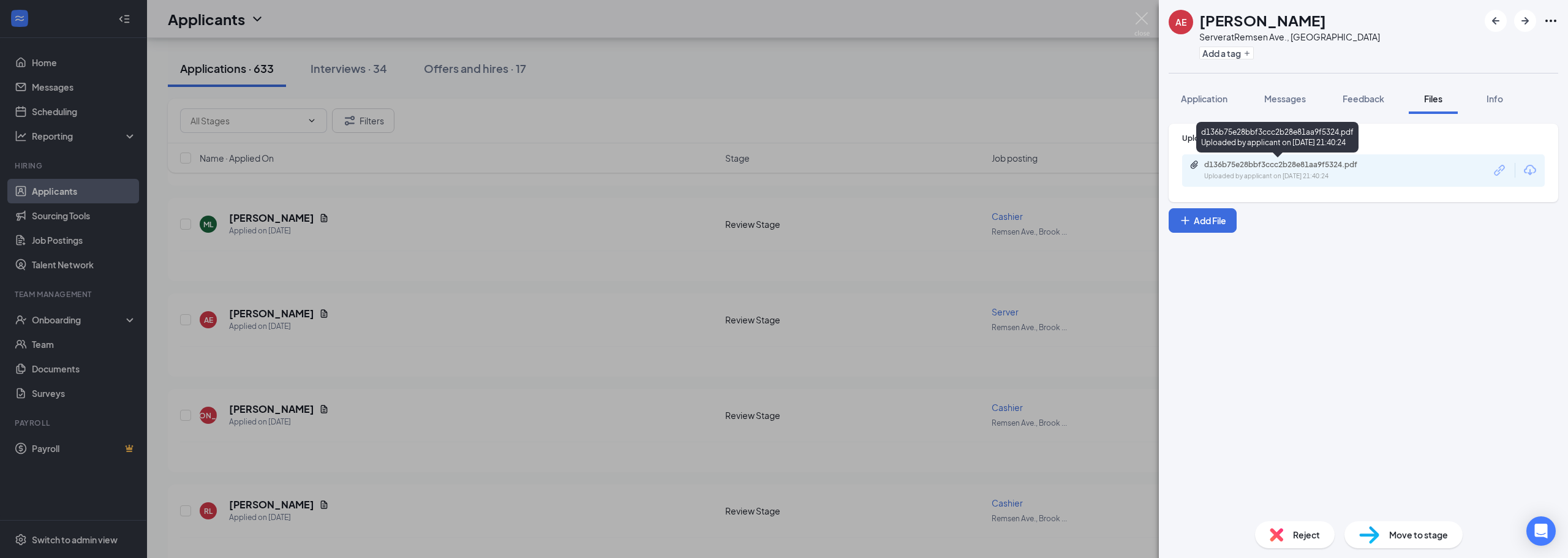
click at [1264, 163] on div "d136b75e28bbf3ccc2b28e81aa9f5324.pdf" at bounding box center [1289, 164] width 171 height 10
click at [1135, 23] on img at bounding box center [1141, 24] width 15 height 24
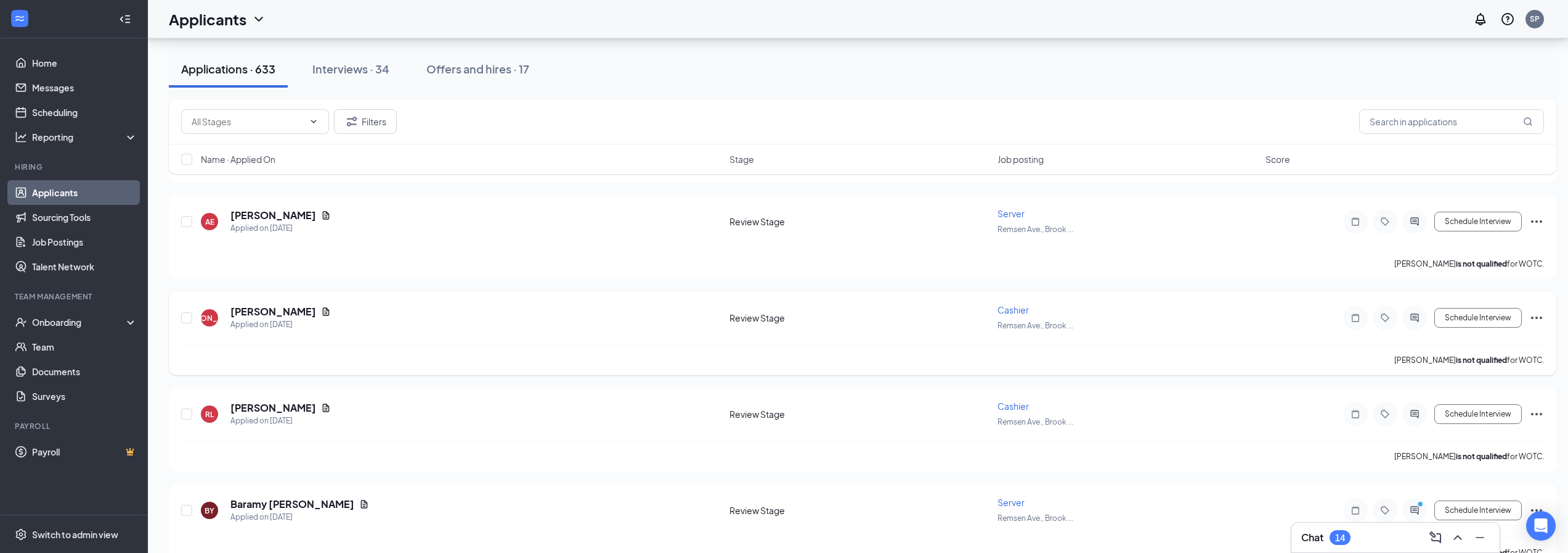
scroll to position [1234, 0]
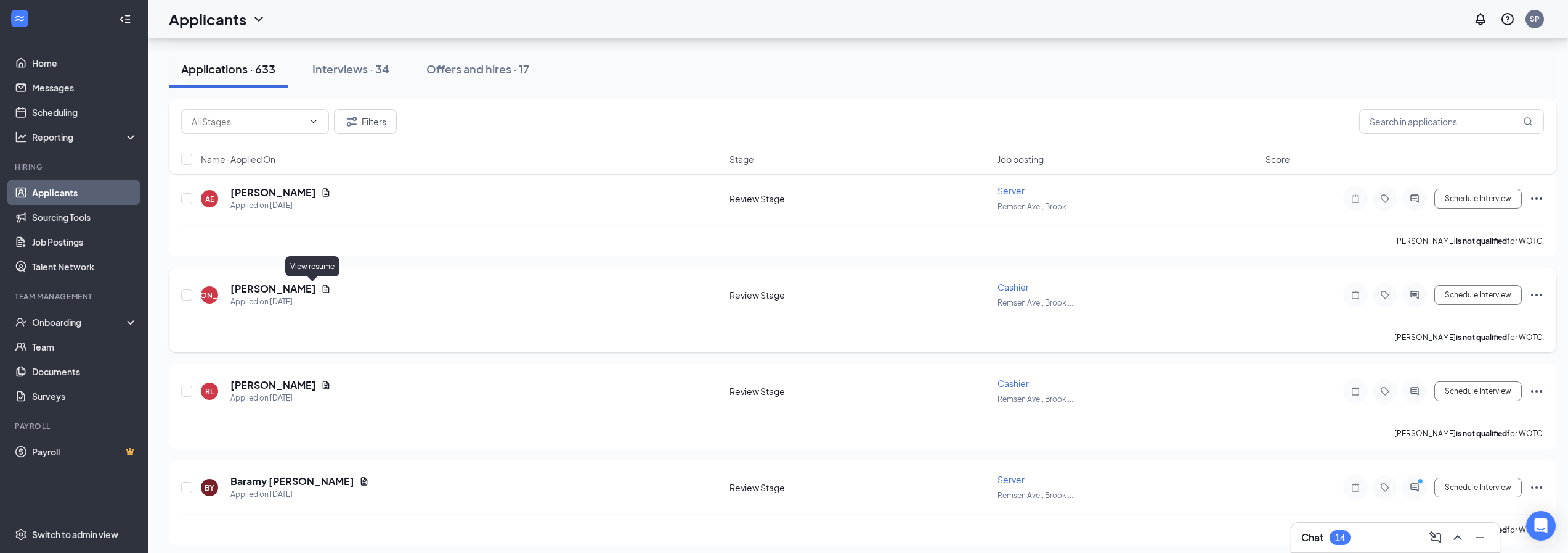
click at [321, 290] on icon "Document" at bounding box center [325, 288] width 10 height 10
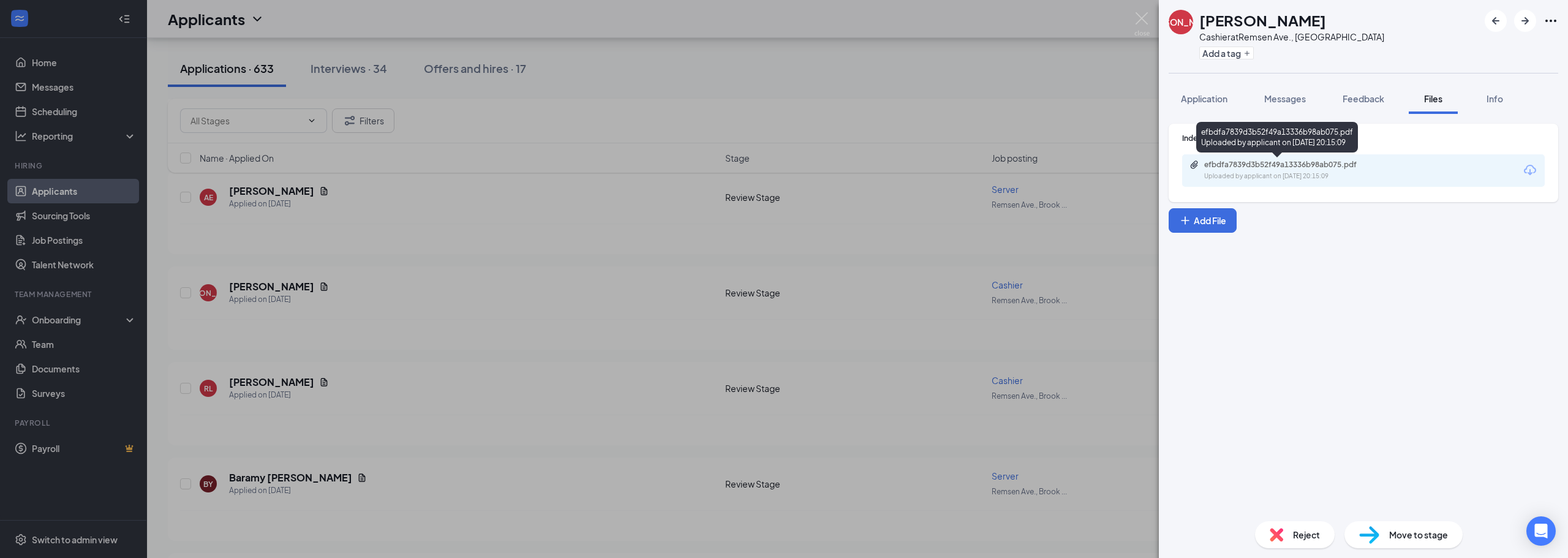
click at [1247, 176] on div "Uploaded by applicant on Sep 14, 2025 at 20:15:09" at bounding box center [1296, 176] width 184 height 10
click at [1151, 23] on div "JA Jasmyn Alvarez Cashier at Remsen Ave., Brooklyn Add a tag Application Messag…" at bounding box center [784, 279] width 1568 height 558
click at [1141, 21] on div "Applicants SP" at bounding box center [857, 19] width 1421 height 38
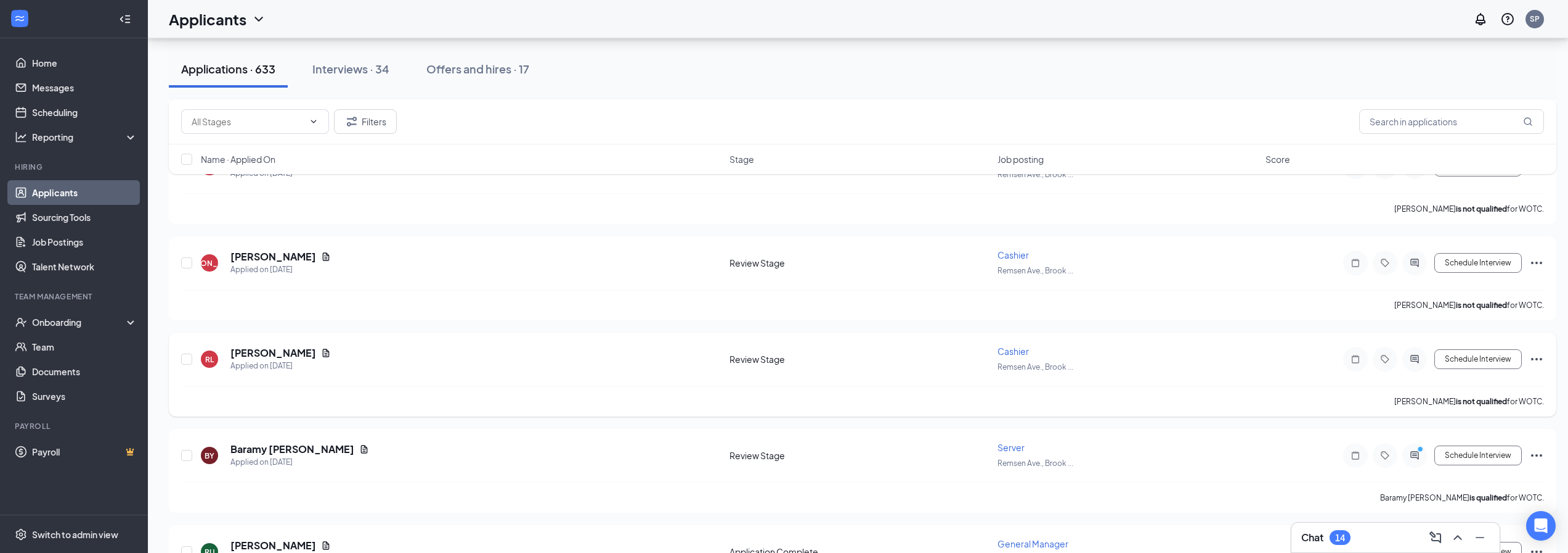
scroll to position [1357, 0]
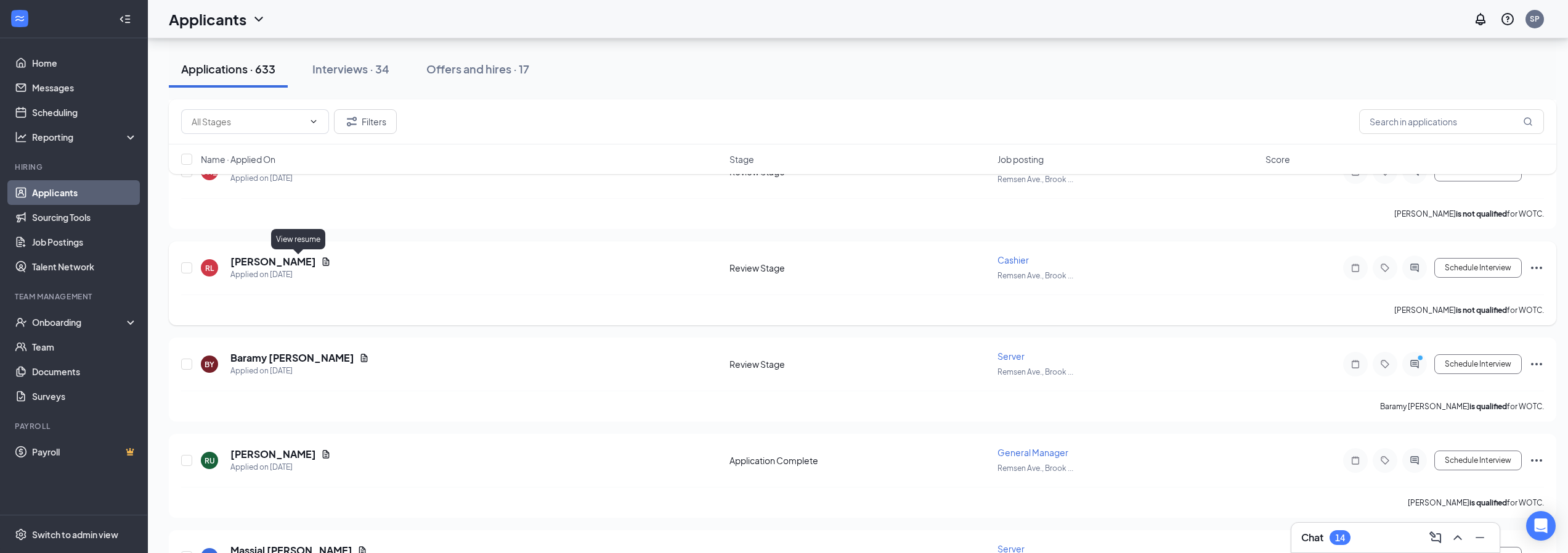
click at [321, 264] on icon "Document" at bounding box center [325, 261] width 10 height 10
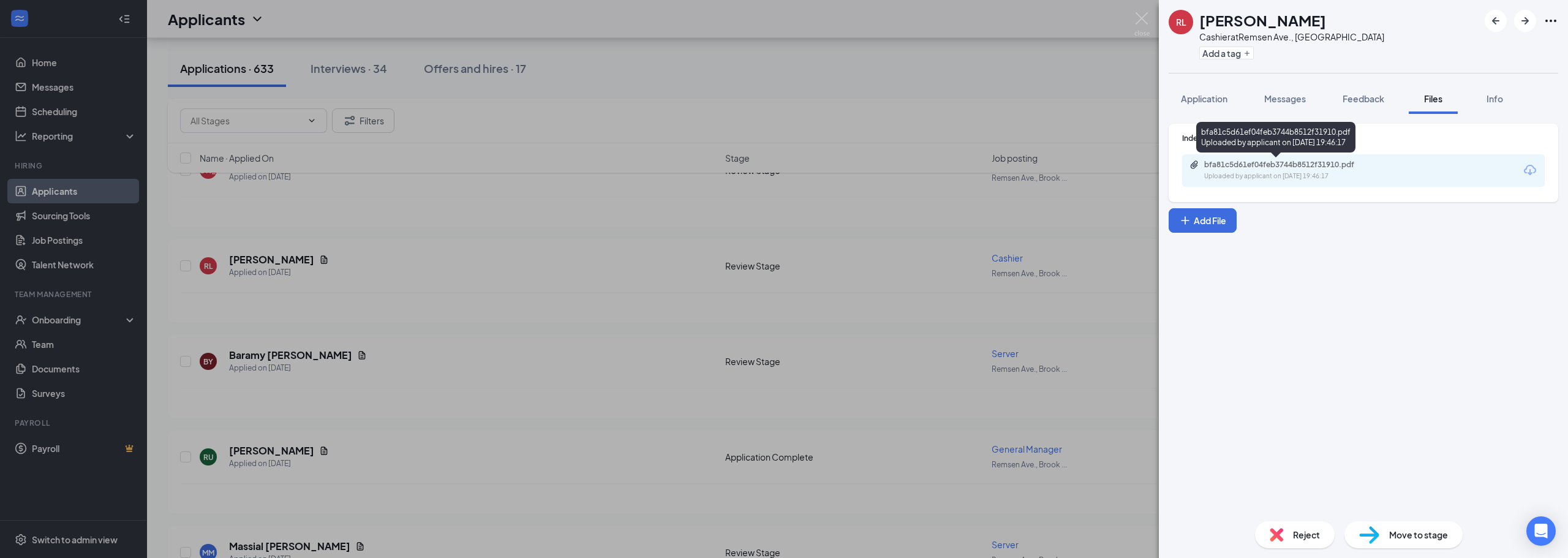
click at [1248, 172] on div "Uploaded by applicant on Sep 14, 2025 at 19:46:17" at bounding box center [1296, 176] width 184 height 10
click at [1138, 21] on img at bounding box center [1141, 24] width 15 height 24
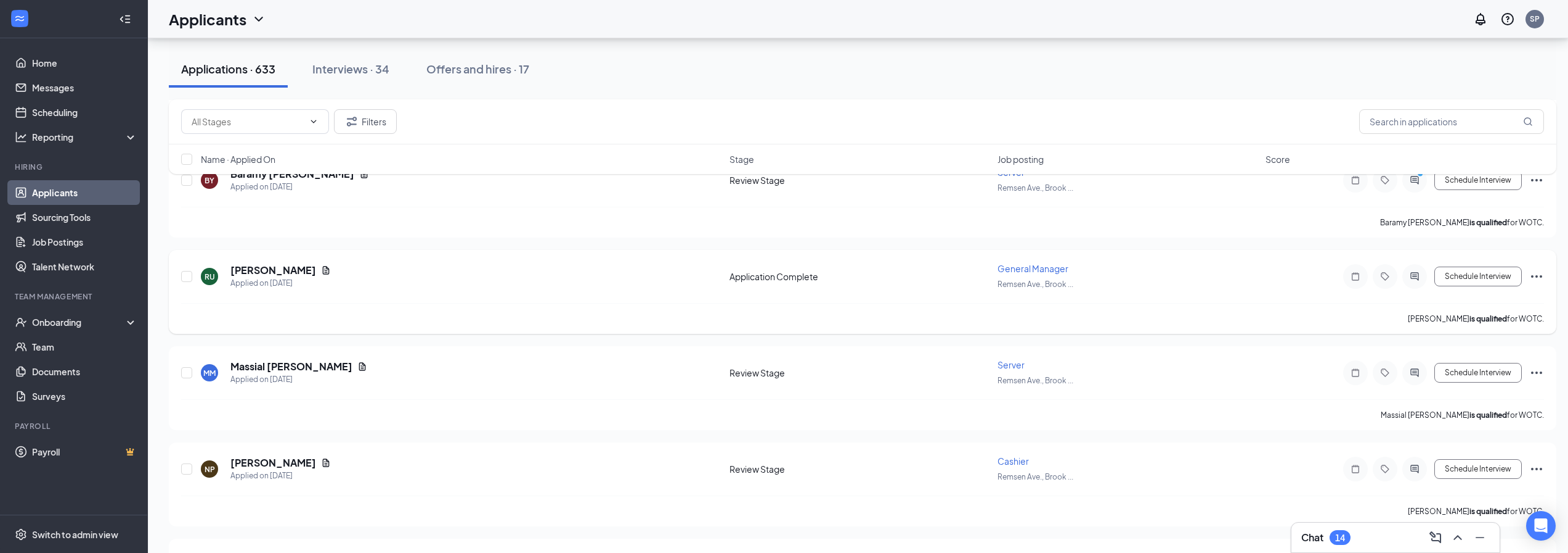
scroll to position [1542, 0]
click at [321, 270] on icon "Document" at bounding box center [325, 269] width 10 height 10
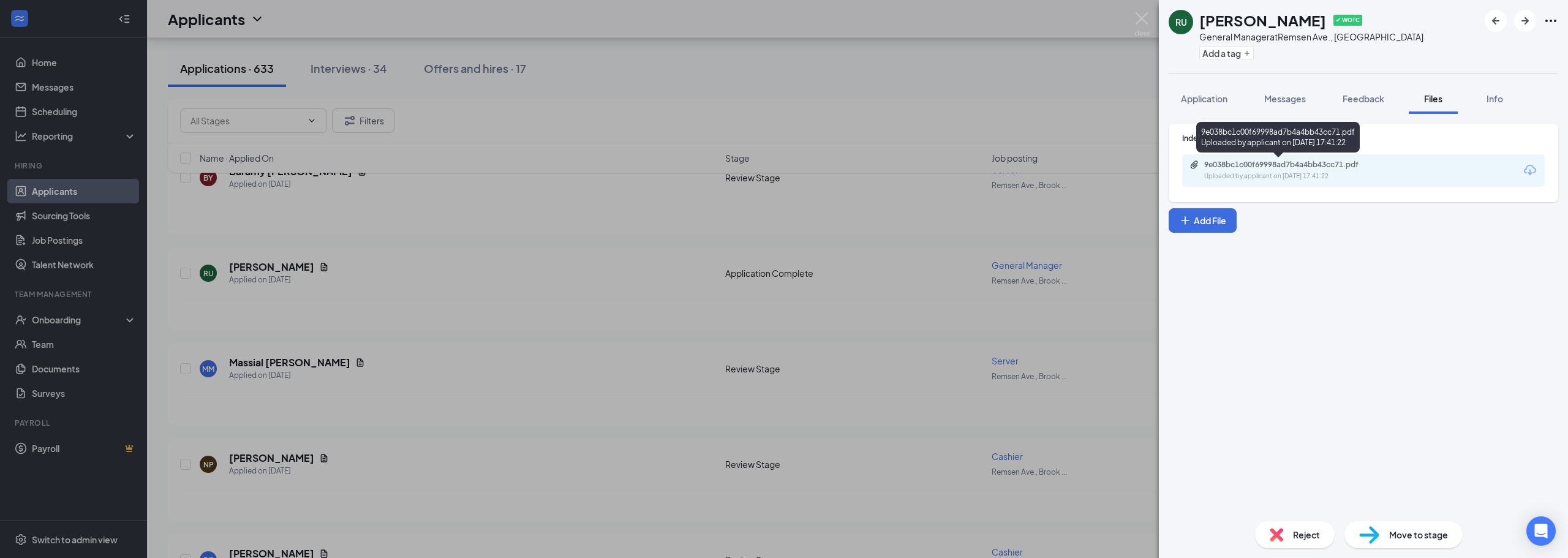
click at [1275, 173] on div "Uploaded by applicant on Sep 14, 2025 at 17:41:22" at bounding box center [1296, 176] width 184 height 10
click at [1145, 24] on img at bounding box center [1141, 24] width 15 height 24
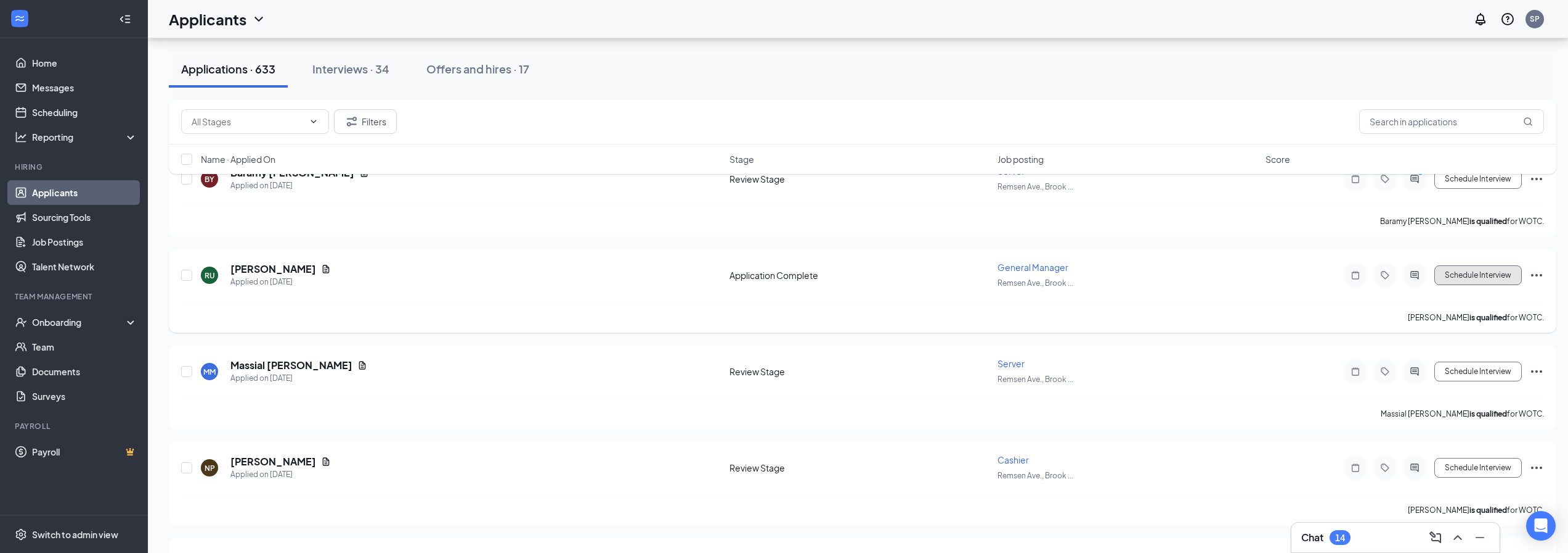
click at [1462, 270] on button "Schedule Interview" at bounding box center [1478, 275] width 87 height 20
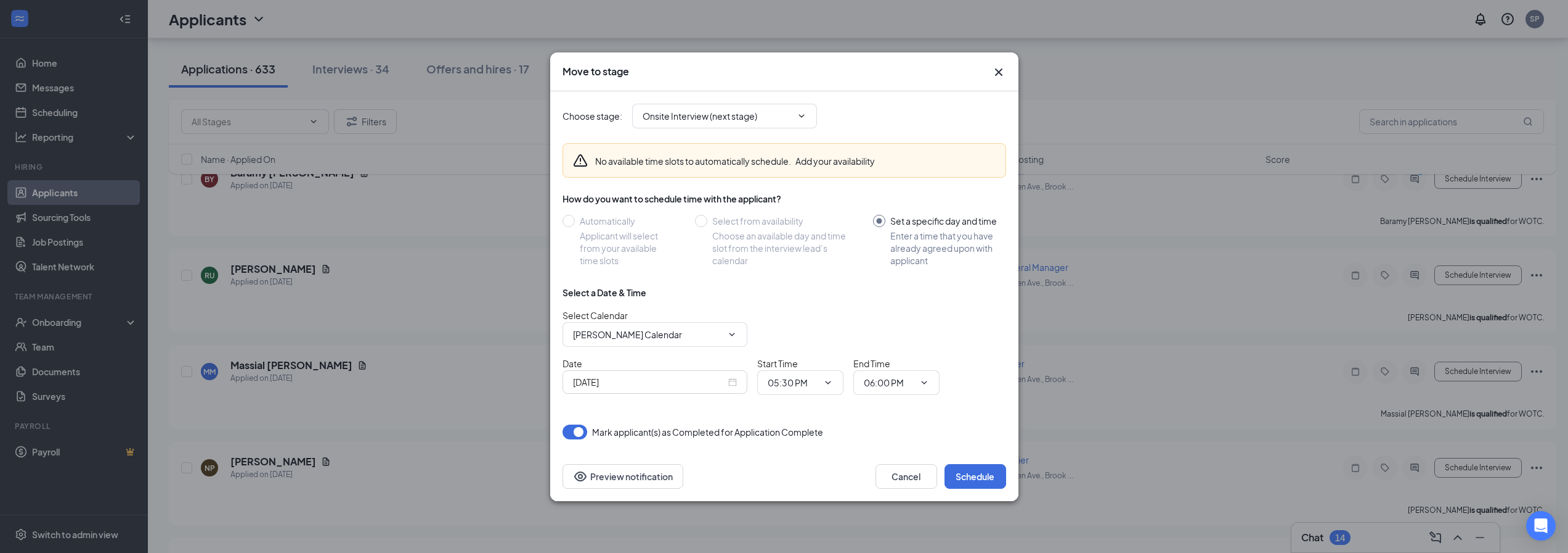
click at [1001, 70] on icon "Cross" at bounding box center [998, 72] width 14 height 14
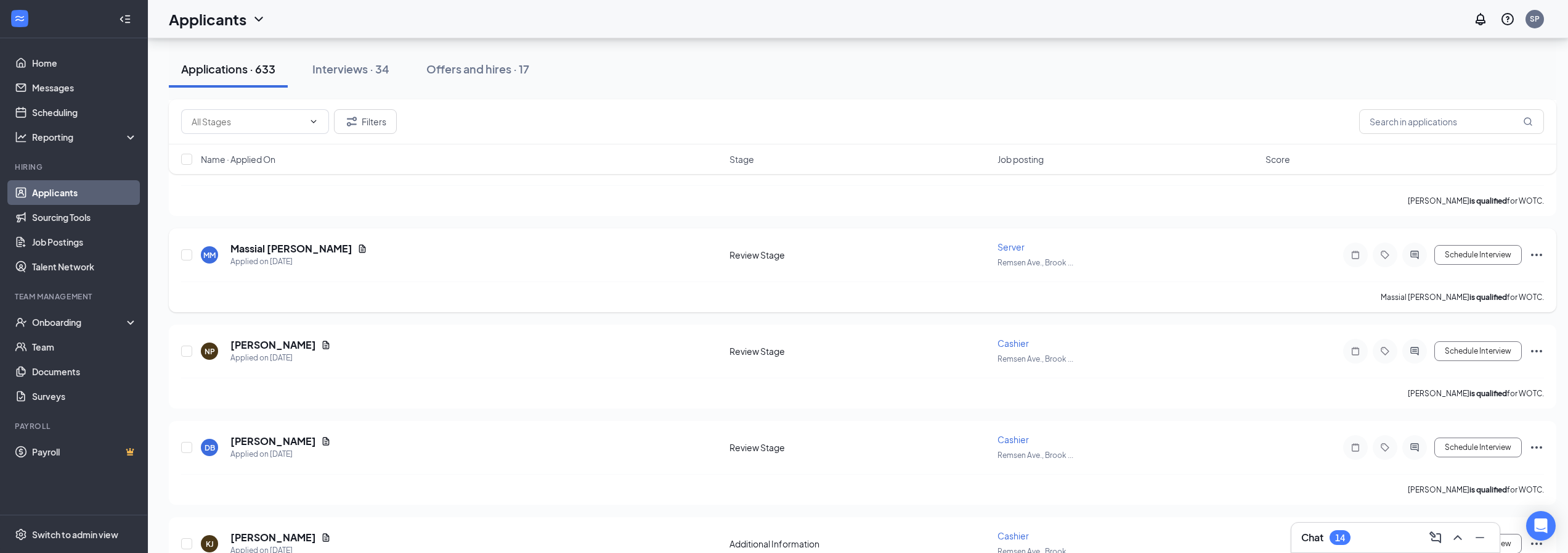
scroll to position [1665, 0]
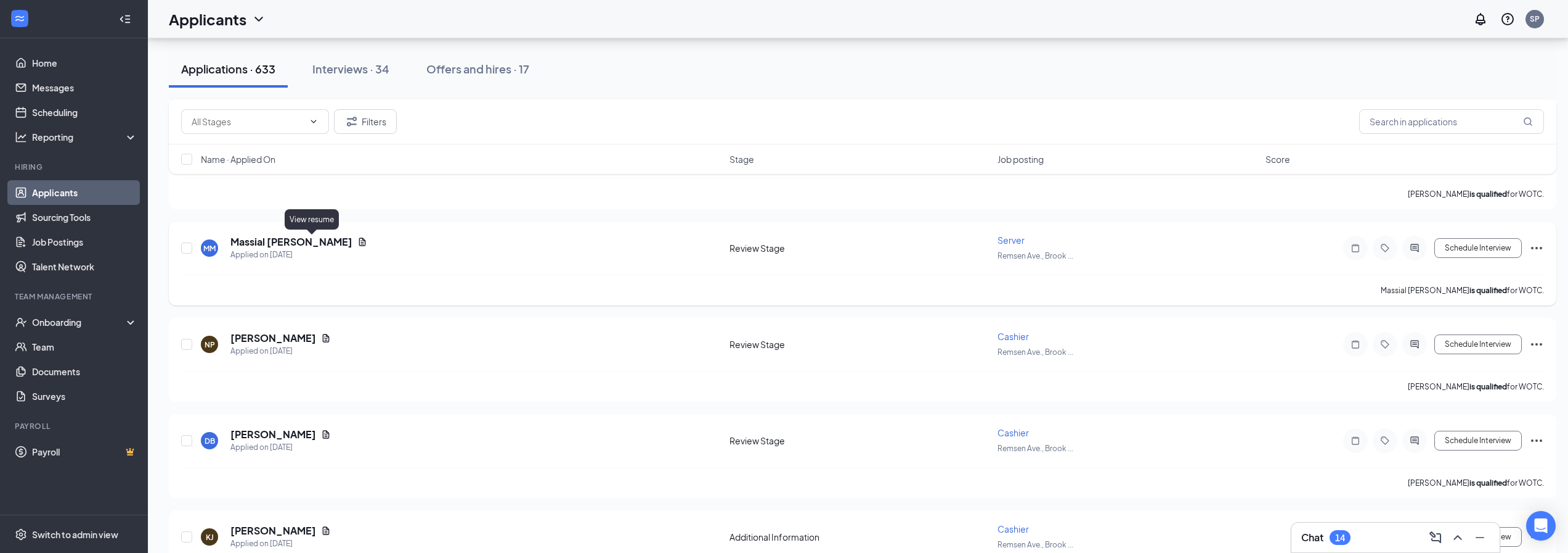
click at [358, 241] on icon "Document" at bounding box center [362, 241] width 10 height 10
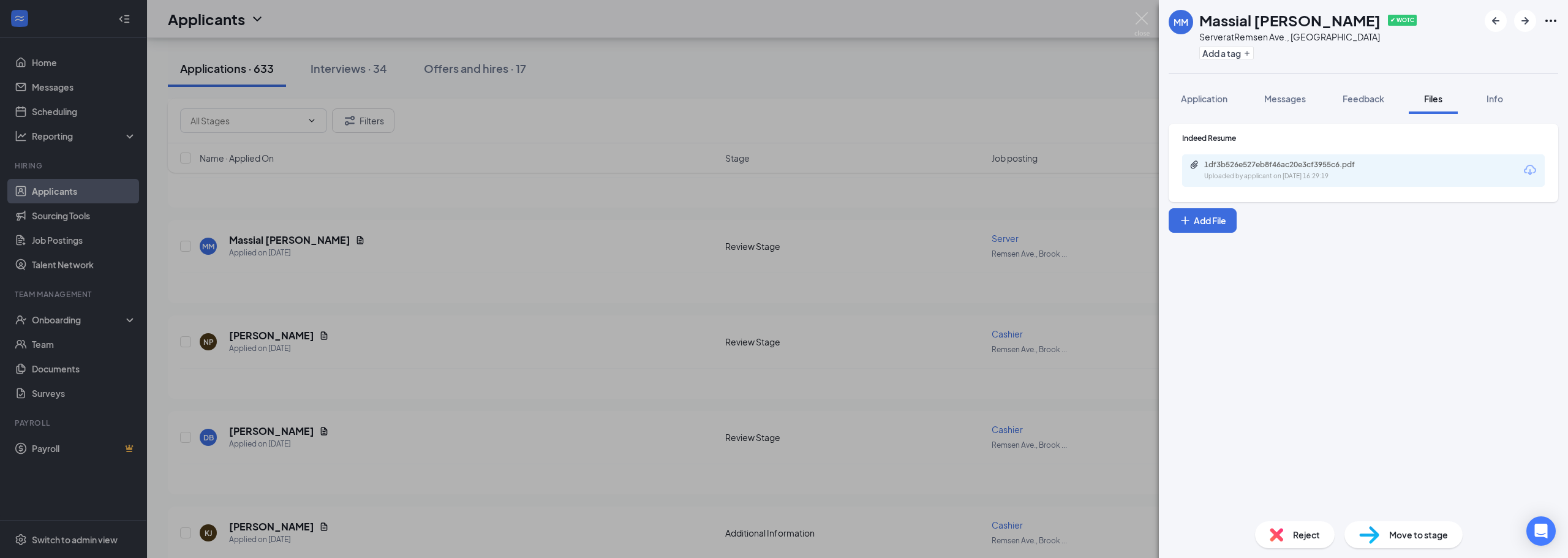
click at [1280, 181] on div "1df3b526e527eb8f46ac20e3cf3955c6.pdf Uploaded by applicant on Sep 14, 2025 at 1…" at bounding box center [1364, 171] width 363 height 32
click at [1276, 167] on div "1df3b526e527eb8f46ac20e3cf3955c6.pdf" at bounding box center [1289, 164] width 171 height 10
click at [1145, 22] on img at bounding box center [1141, 24] width 15 height 24
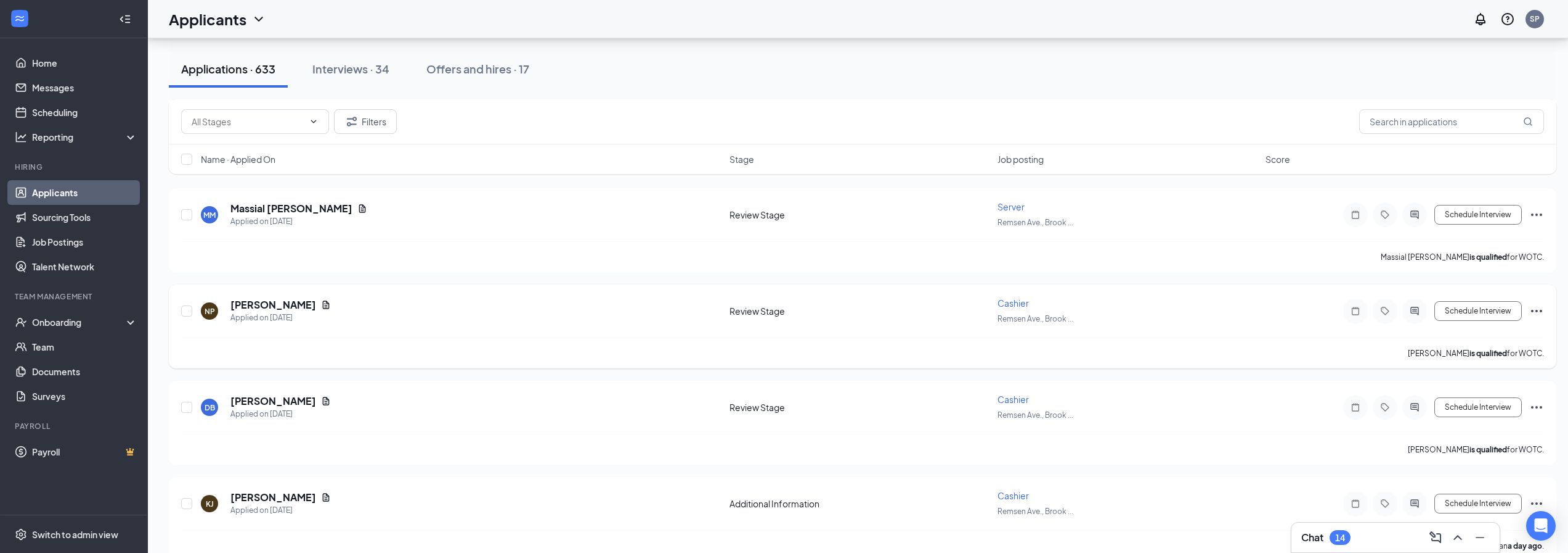
scroll to position [1726, 0]
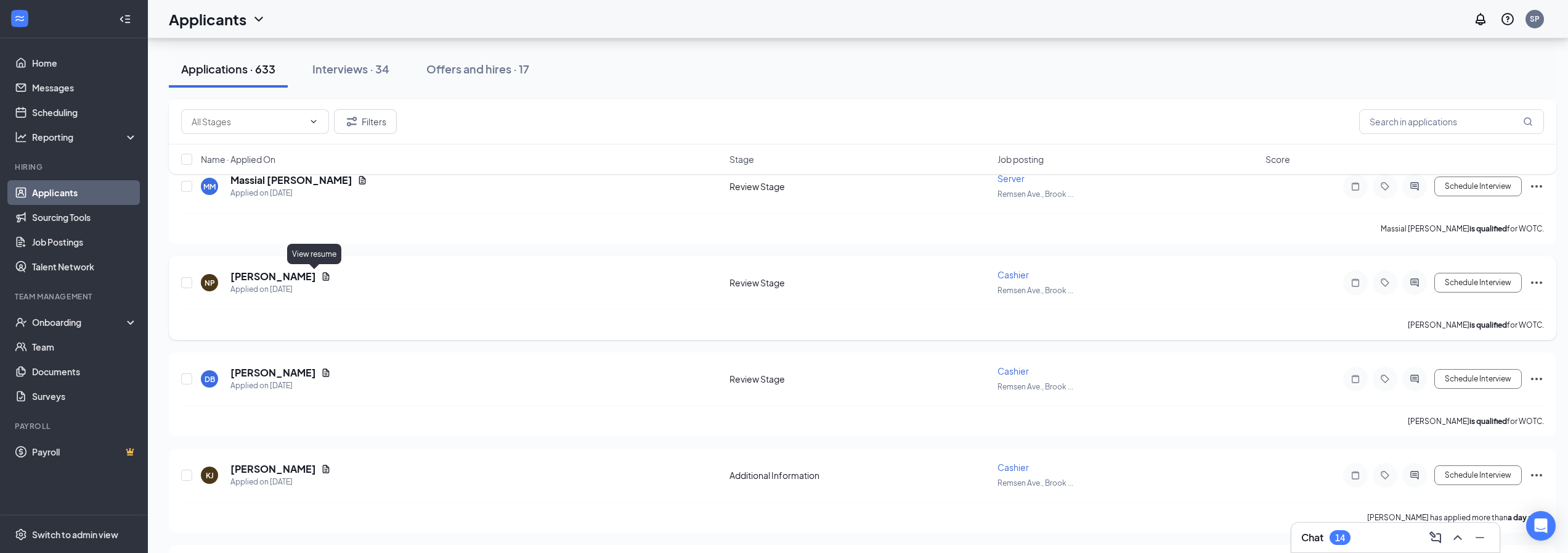
click at [321, 272] on icon "Document" at bounding box center [325, 276] width 10 height 10
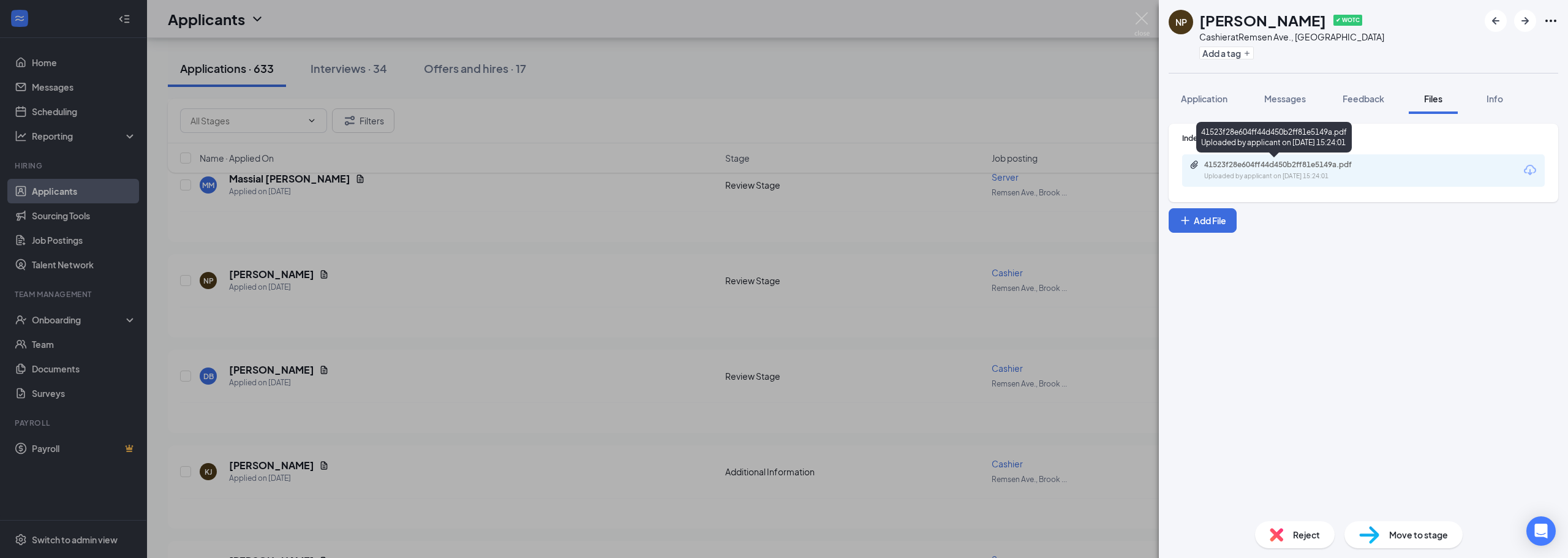
click at [1255, 169] on div "41523f28e604ff44d450b2ff81e5149a.pdf" at bounding box center [1289, 164] width 171 height 10
click at [1138, 21] on img at bounding box center [1141, 24] width 15 height 24
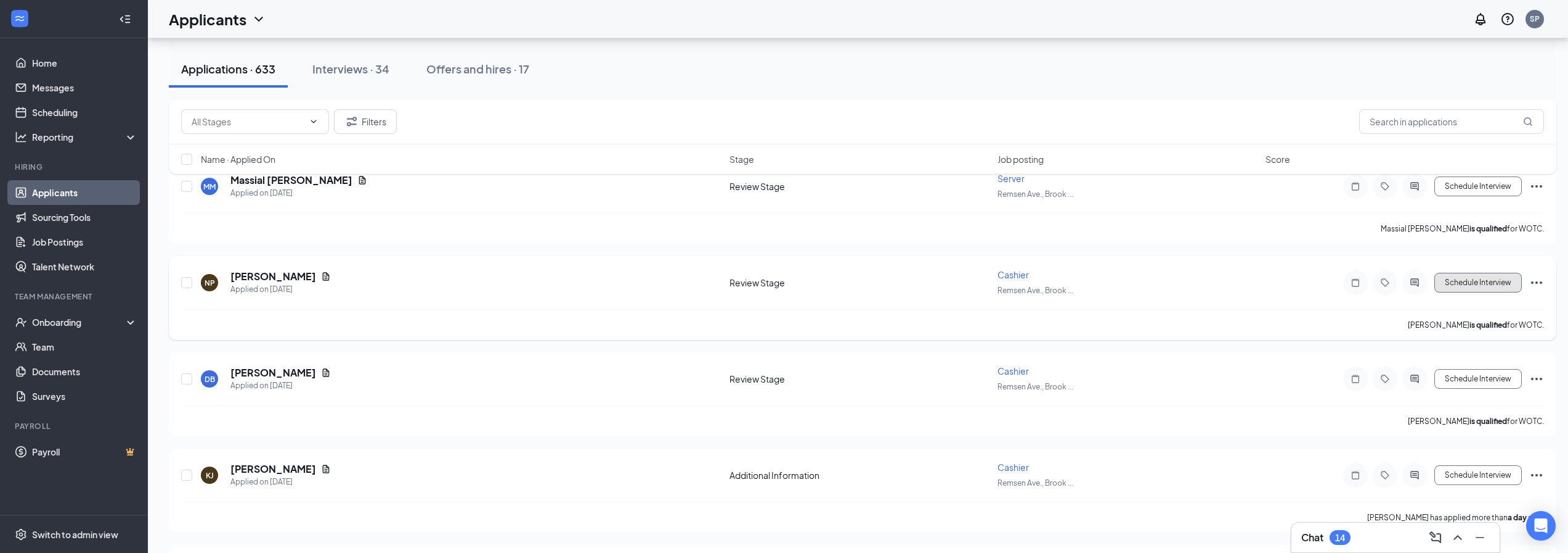
click at [1456, 280] on button "Schedule Interview" at bounding box center [1478, 282] width 87 height 20
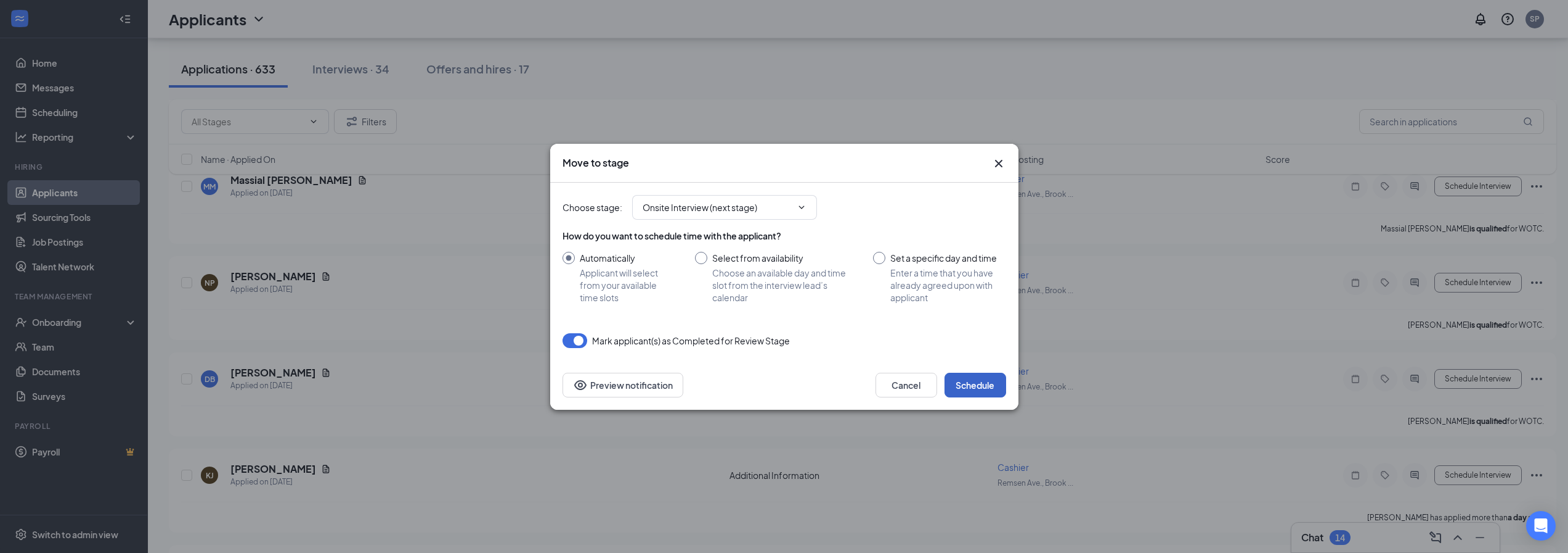
click at [974, 379] on button "Schedule" at bounding box center [975, 384] width 62 height 24
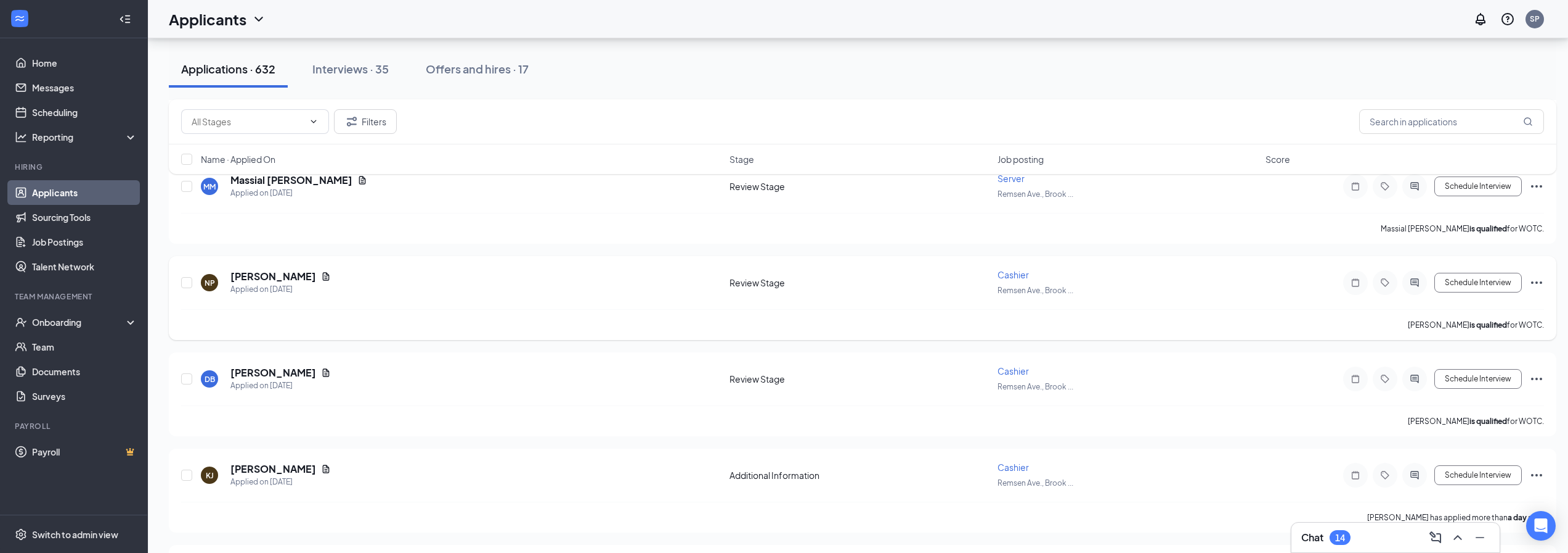
scroll to position [1788, 0]
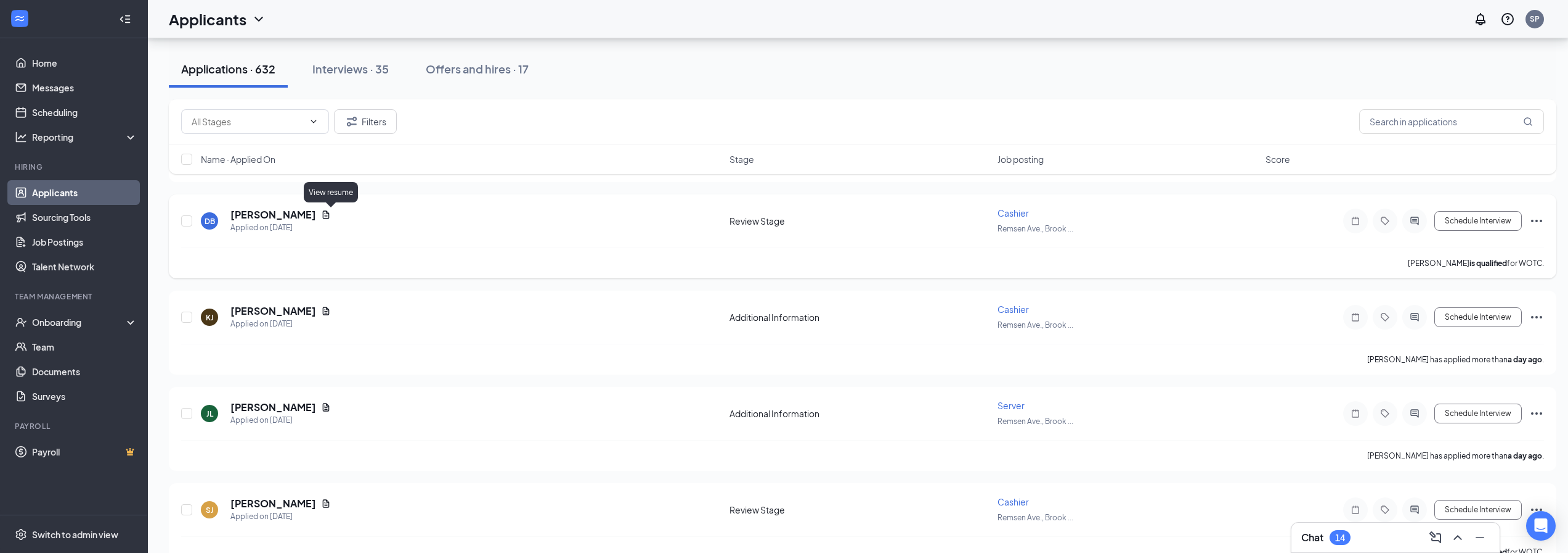
click at [331, 216] on icon "Document" at bounding box center [325, 214] width 10 height 10
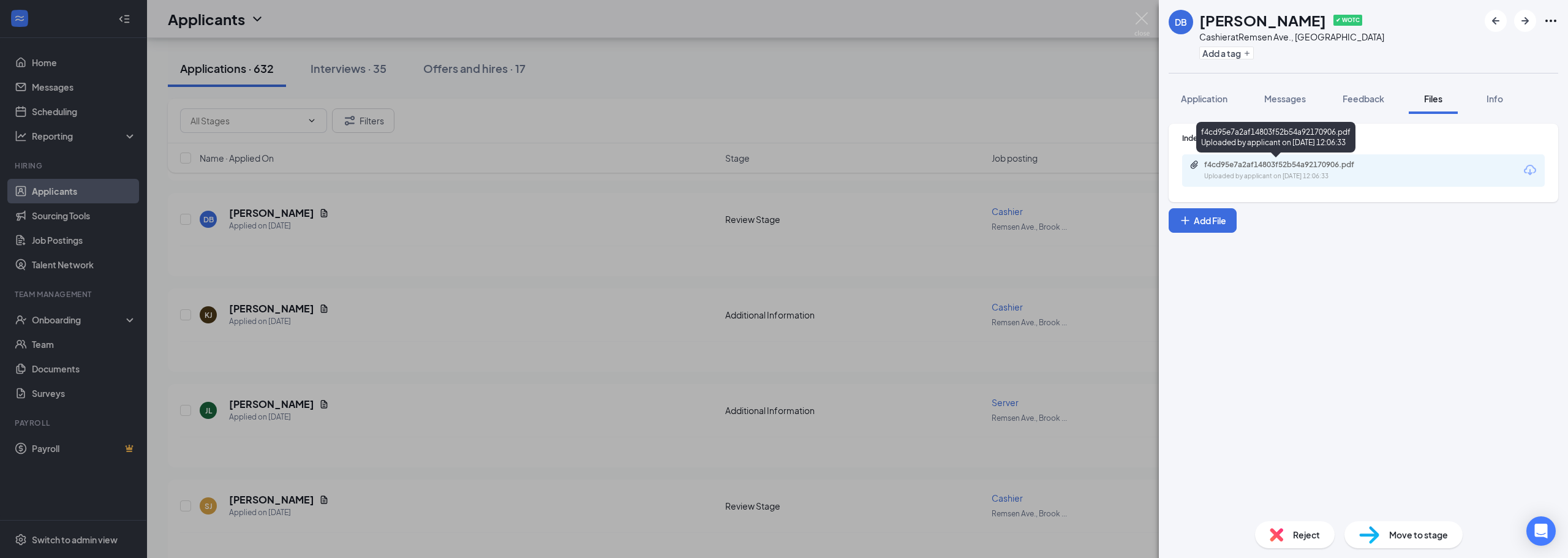
click at [1300, 171] on div "f4cd95e7a2af14803f52b54a92170906.pdf Uploaded by applicant on Sep 14, 2025 at 1…" at bounding box center [1289, 171] width 198 height 21
click at [1139, 15] on img at bounding box center [1141, 24] width 15 height 24
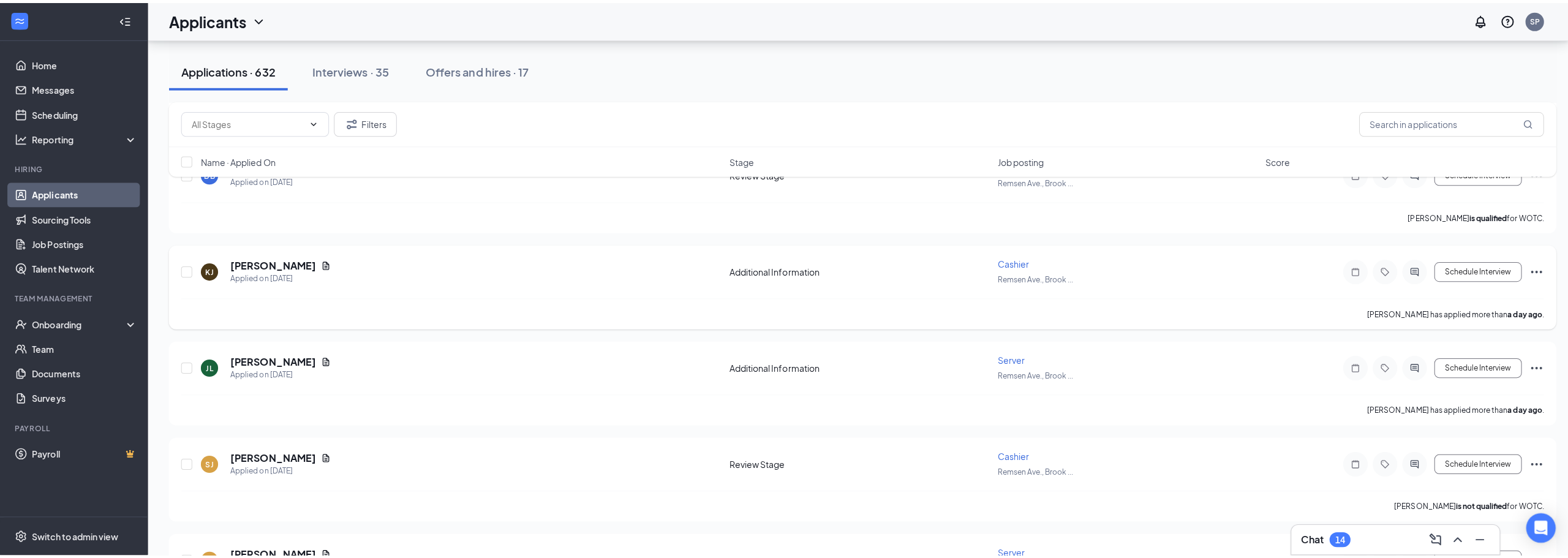
scroll to position [1836, 0]
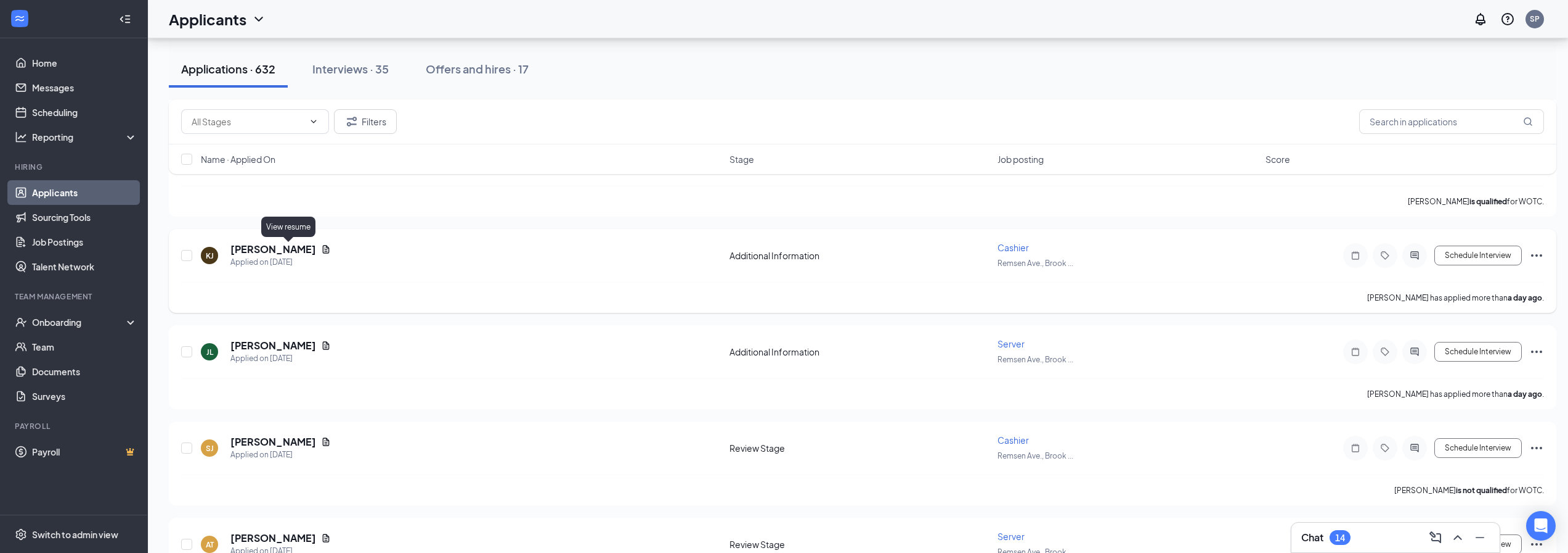
click at [321, 253] on icon "Document" at bounding box center [325, 249] width 10 height 10
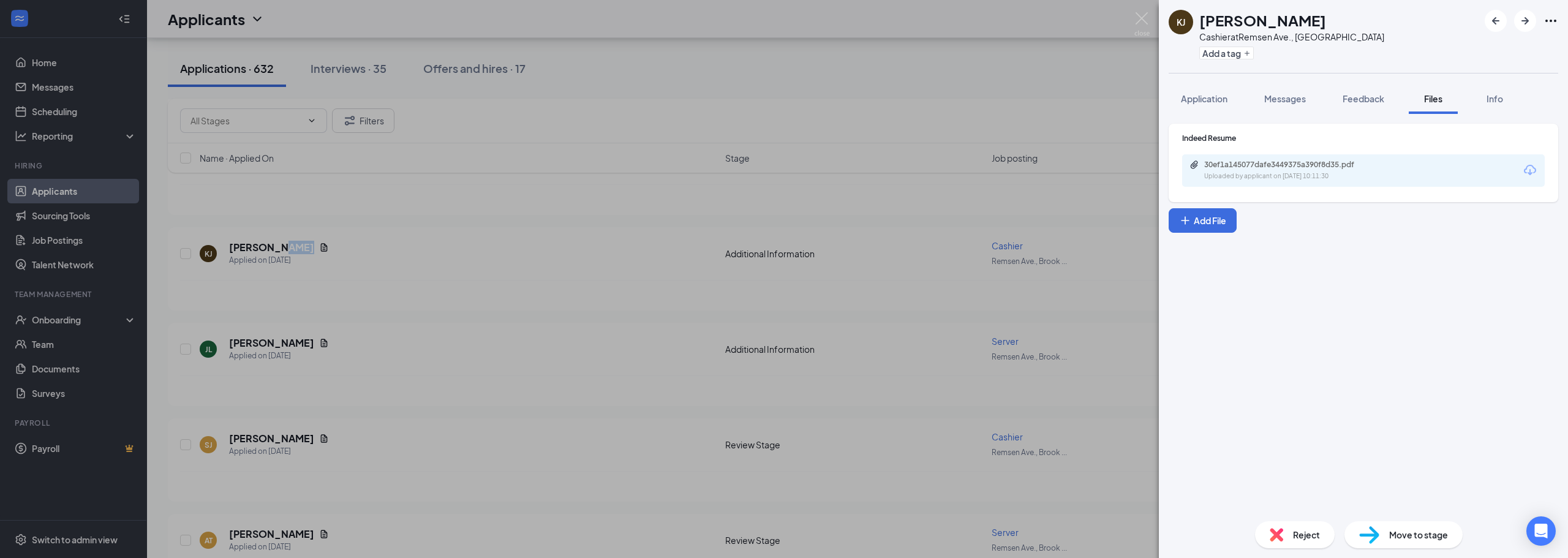
click at [1230, 174] on div "Uploaded by applicant on Sep 14, 2025 at 10:11:30" at bounding box center [1296, 176] width 184 height 10
click at [1137, 24] on img at bounding box center [1141, 24] width 15 height 24
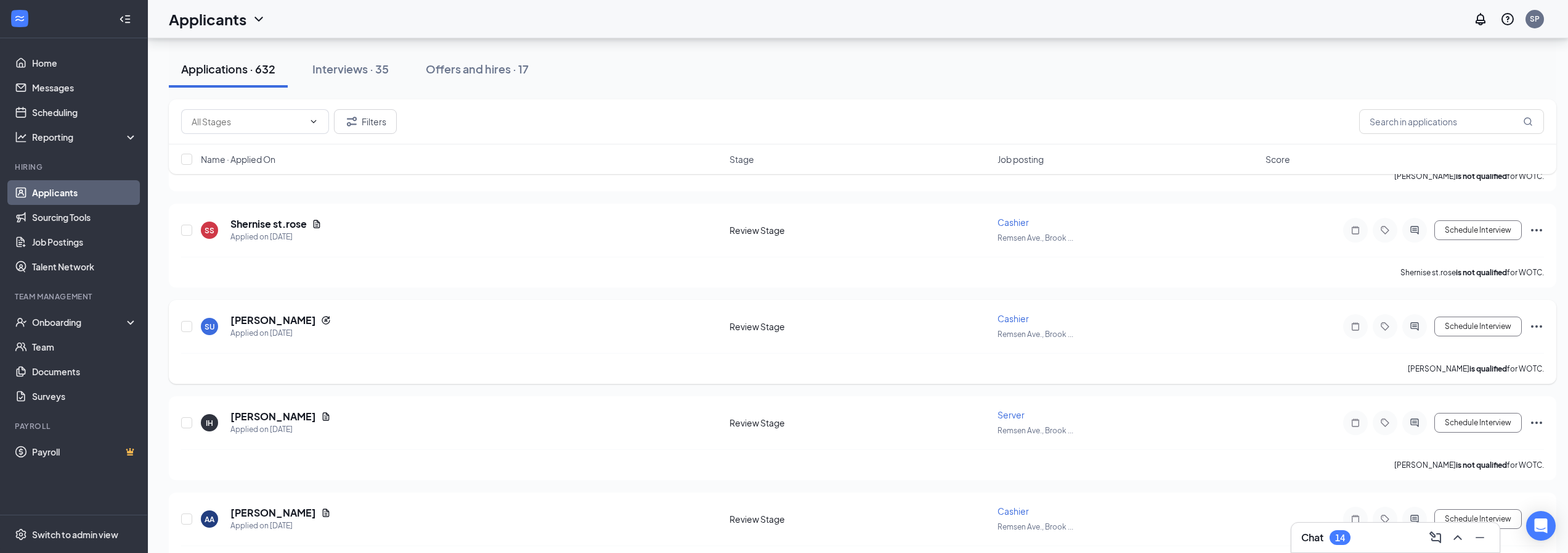
scroll to position [2282, 0]
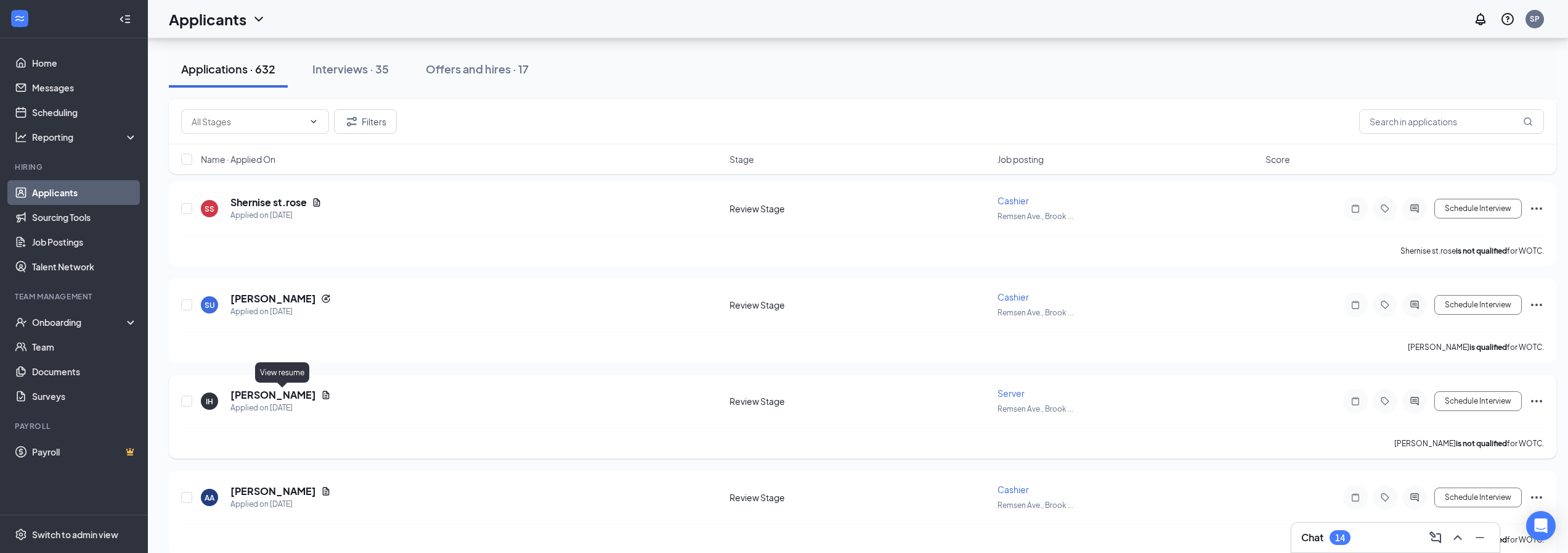
click at [323, 397] on icon "Document" at bounding box center [326, 394] width 7 height 8
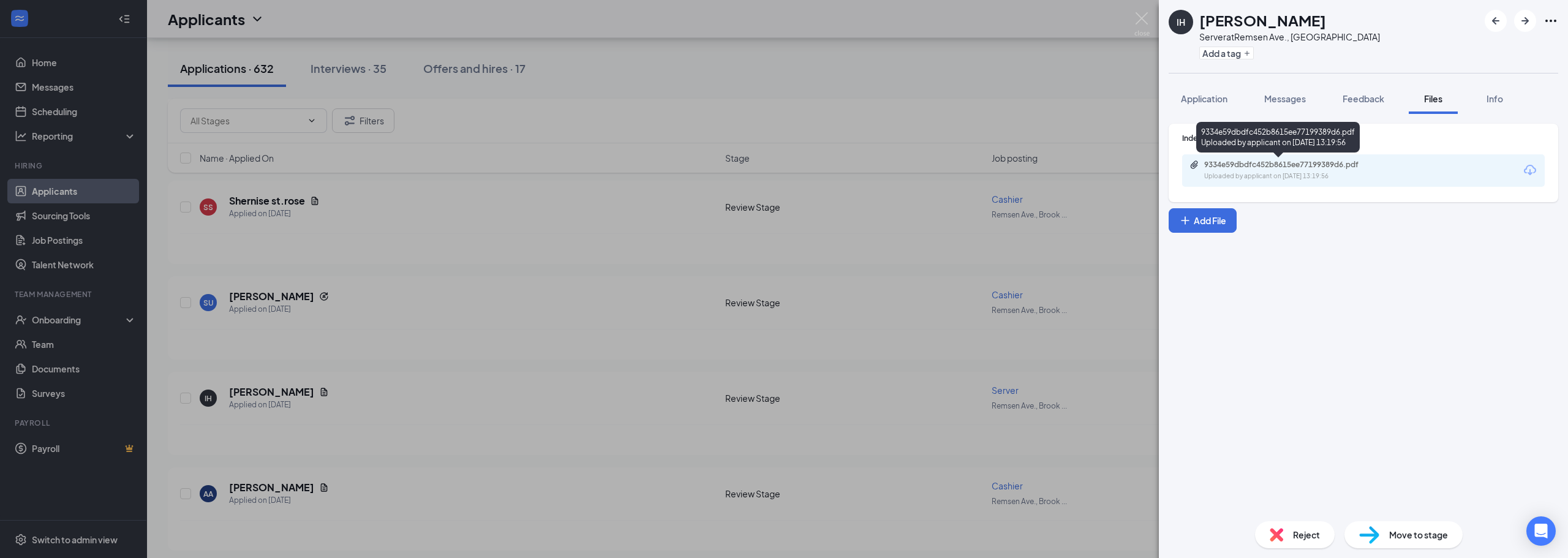
click at [1227, 162] on div "9334e59dbdfc452b8615ee77199389d6.pdf" at bounding box center [1289, 164] width 171 height 10
click at [1142, 12] on img at bounding box center [1141, 24] width 15 height 24
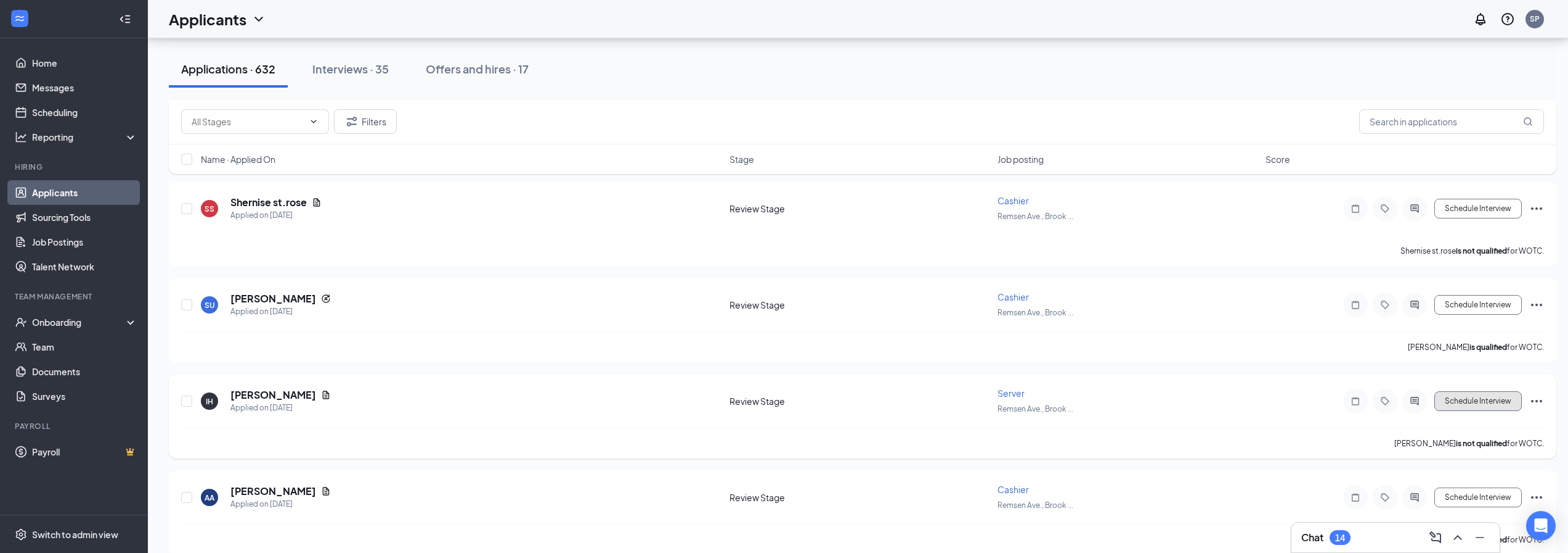
click at [1471, 399] on button "Schedule Interview" at bounding box center [1478, 401] width 87 height 20
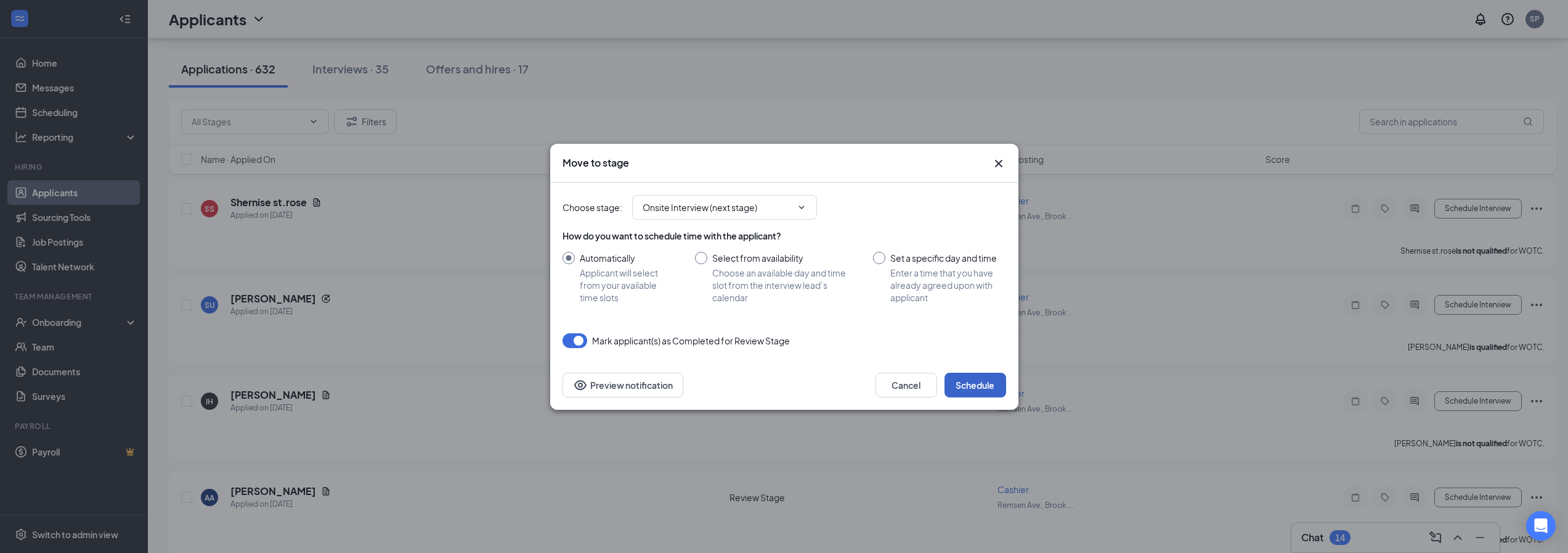
click at [979, 381] on button "Schedule" at bounding box center [975, 384] width 62 height 24
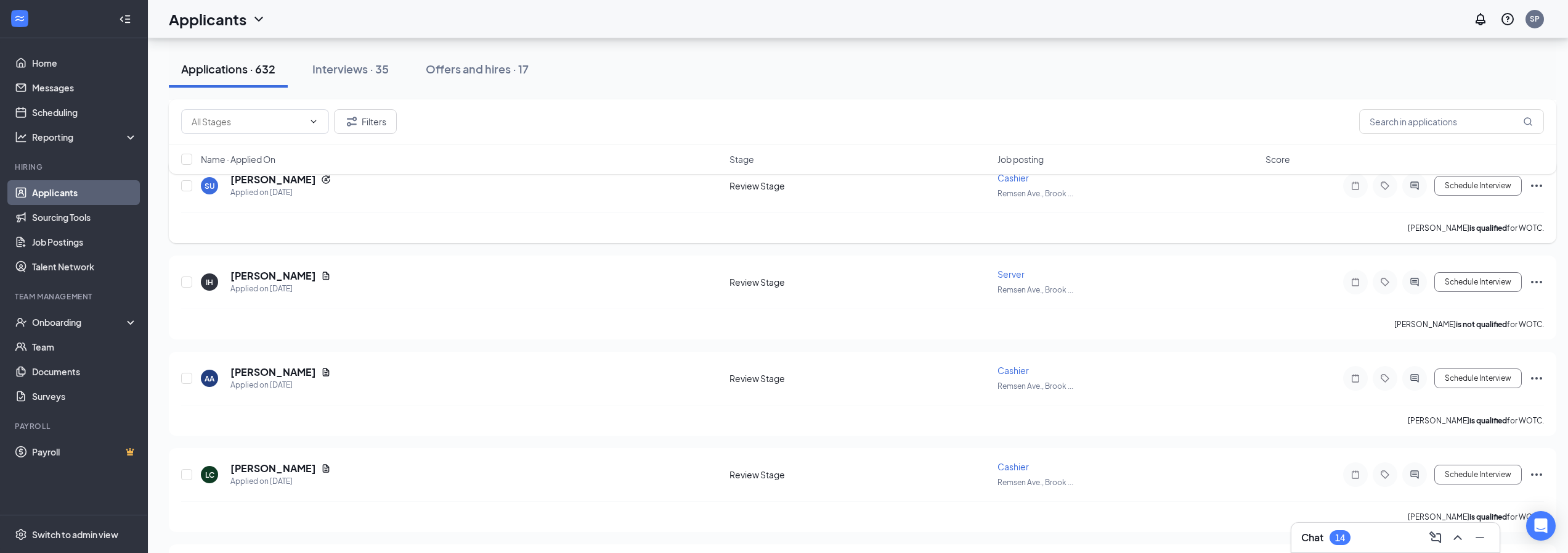
scroll to position [2405, 0]
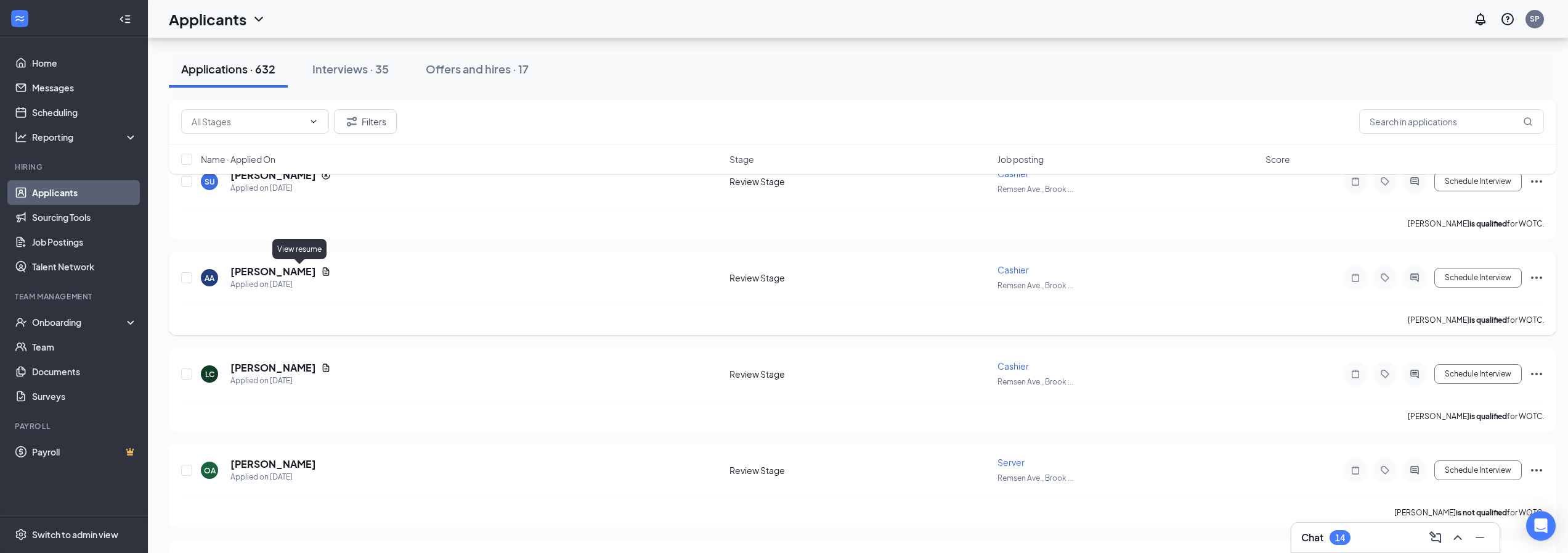
click at [323, 272] on icon "Document" at bounding box center [326, 271] width 7 height 8
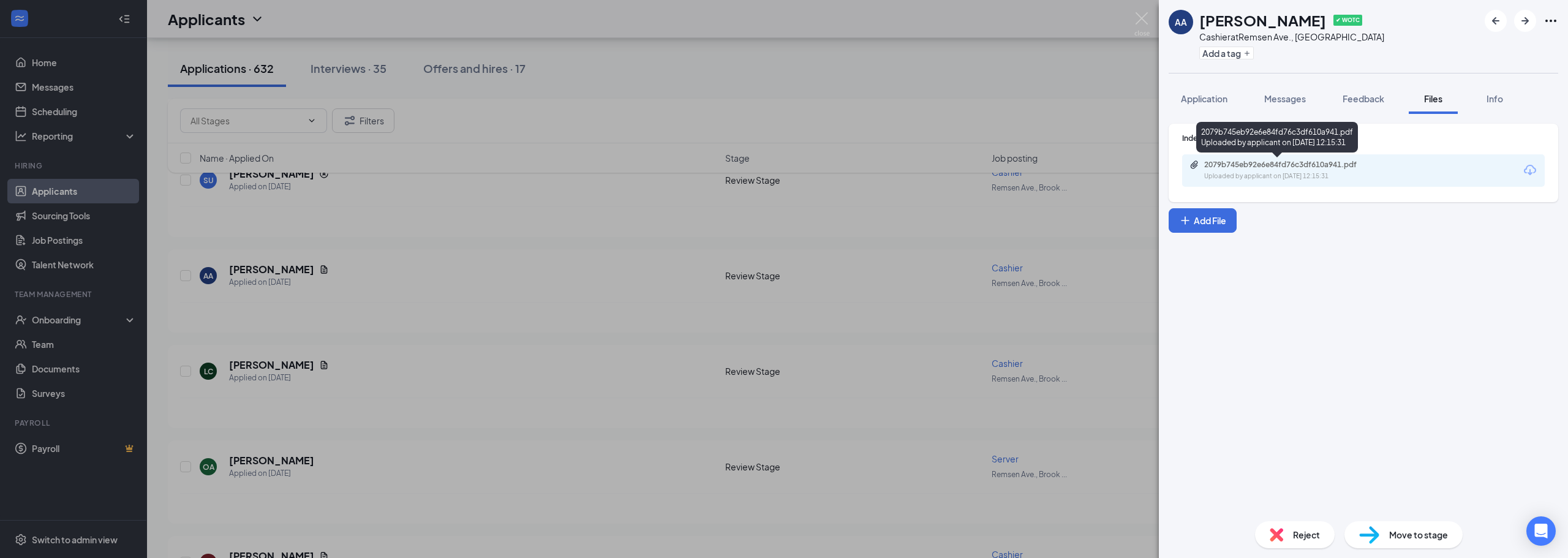
click at [1327, 174] on div "Uploaded by applicant on Sep 13, 2025 at 12:15:31" at bounding box center [1296, 176] width 184 height 10
click at [1143, 15] on img at bounding box center [1141, 24] width 15 height 24
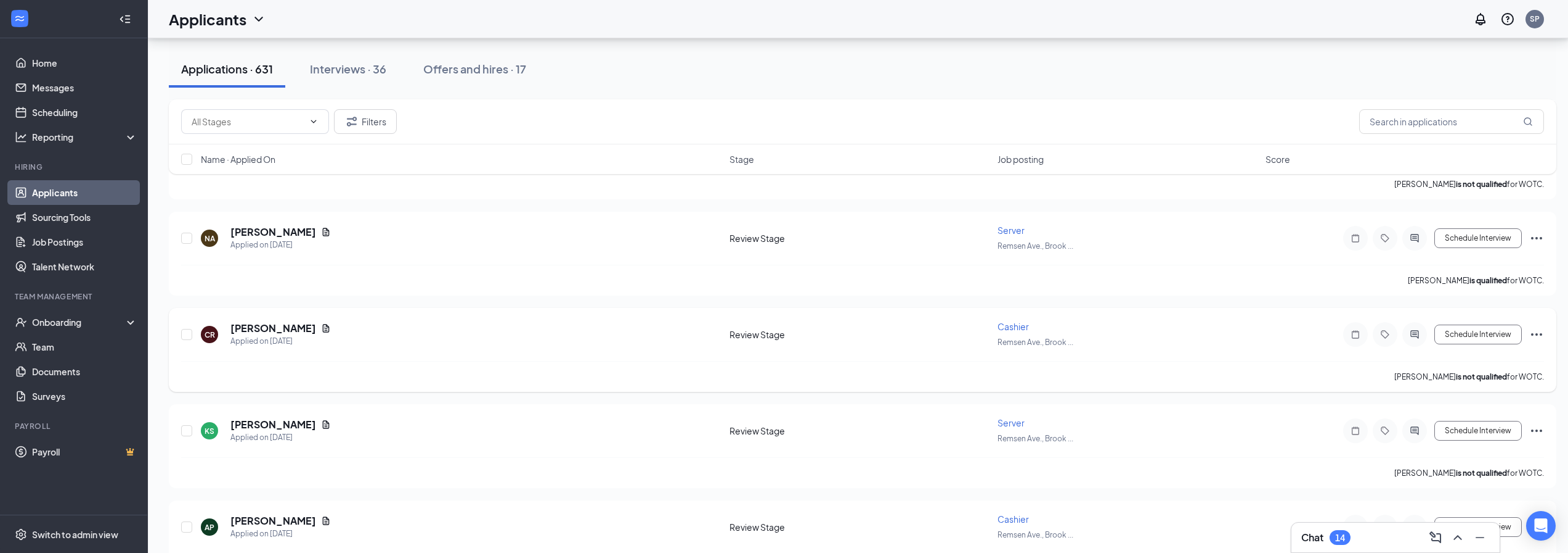
scroll to position [3083, 0]
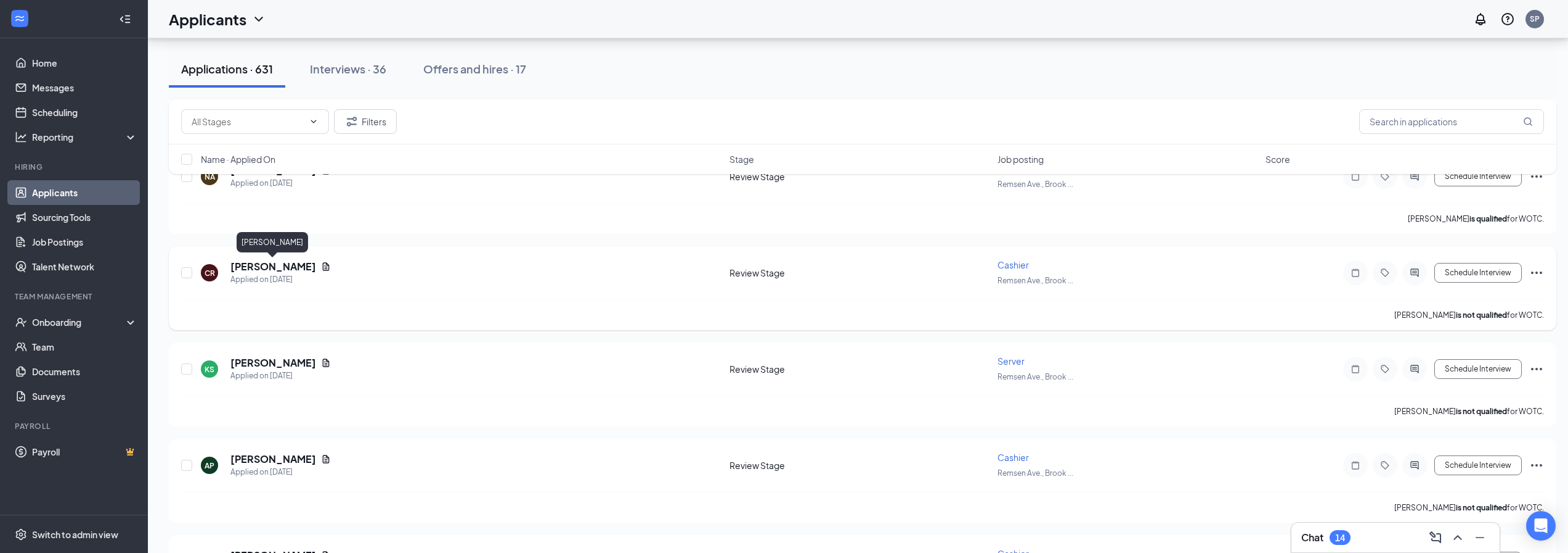
click at [291, 271] on h5 "[PERSON_NAME]" at bounding box center [272, 266] width 85 height 13
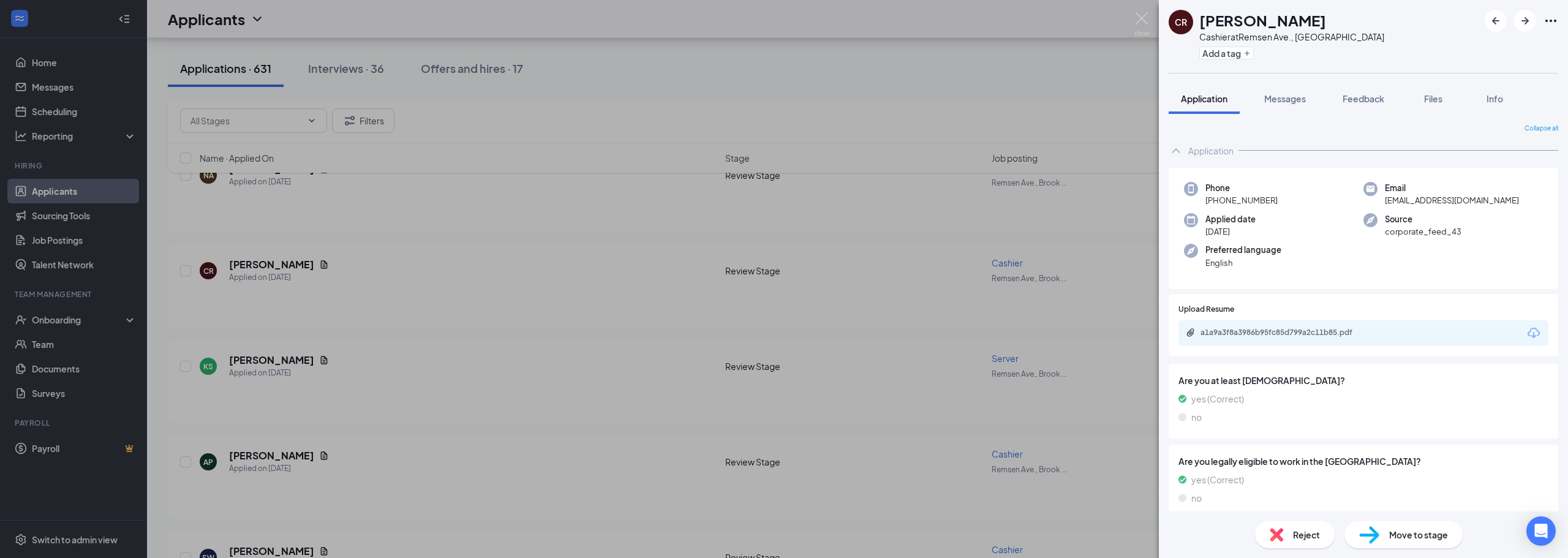
click at [1247, 325] on div "a1a9a3f8a3986b95fc85d799a2c11b85.pdf" at bounding box center [1364, 333] width 370 height 26
click at [1231, 330] on div "a1a9a3f8a3986b95fc85d799a2c11b85.pdf" at bounding box center [1286, 332] width 171 height 10
click at [1145, 19] on img at bounding box center [1141, 24] width 15 height 24
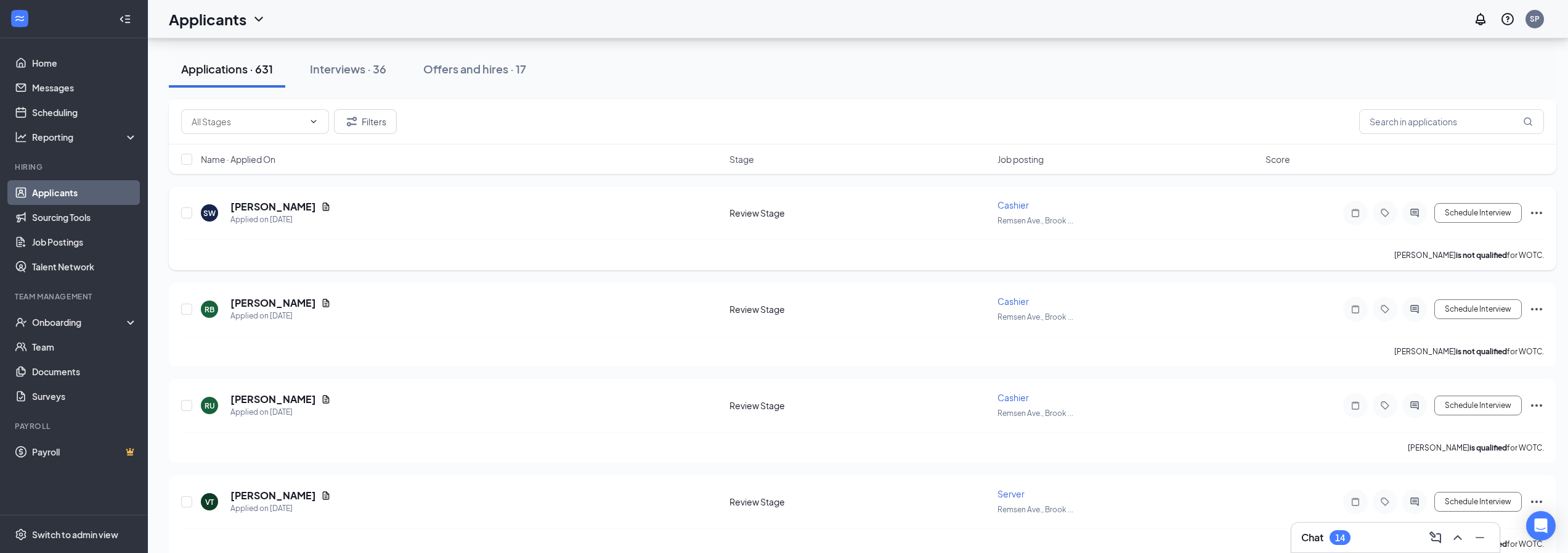
scroll to position [3454, 0]
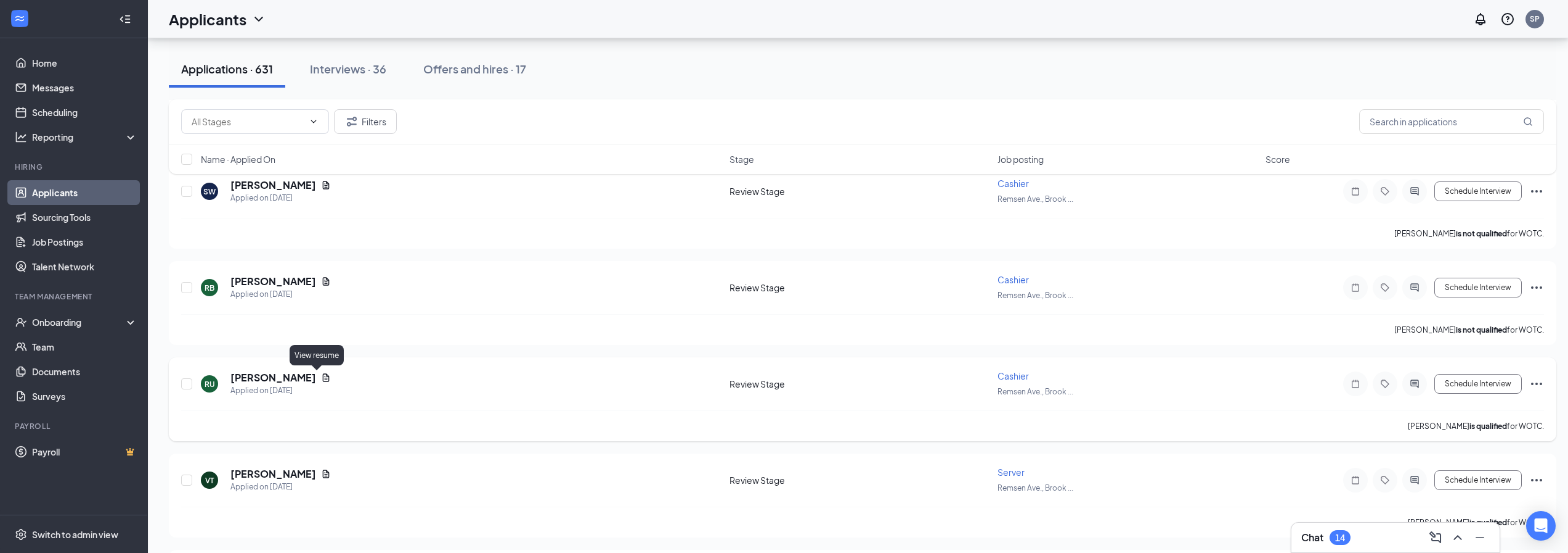
click at [323, 378] on icon "Document" at bounding box center [326, 377] width 7 height 8
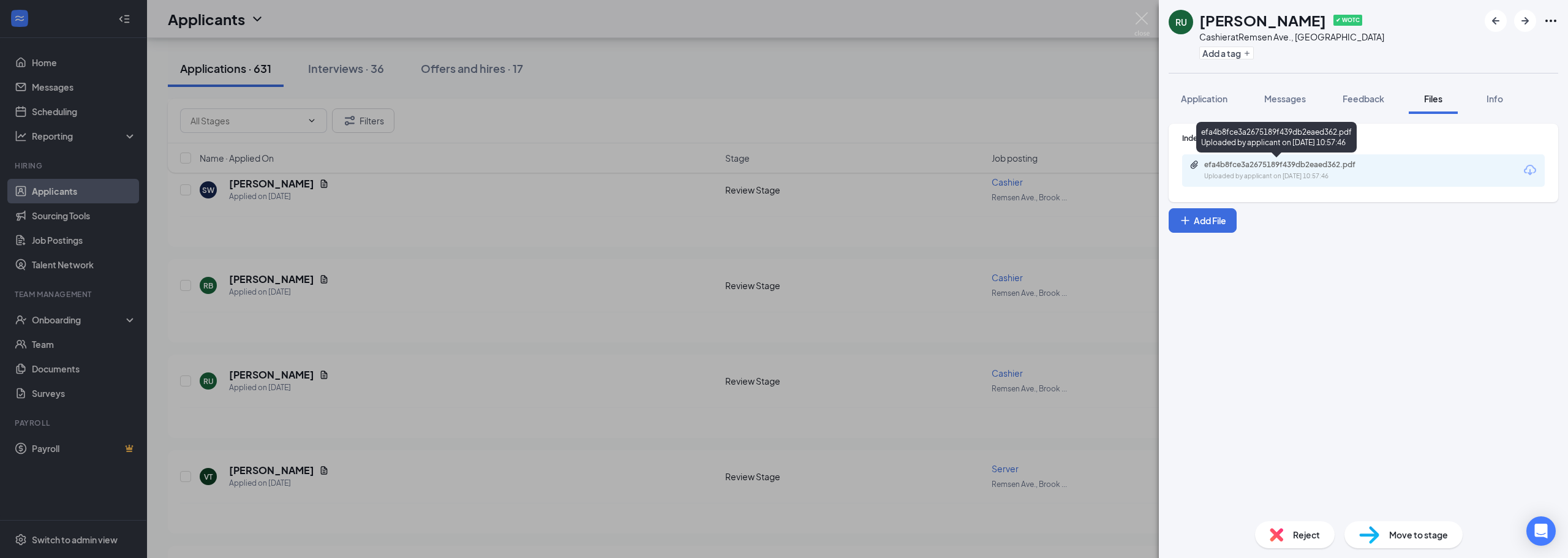
click at [1237, 172] on div "Uploaded by applicant on Sep 12, 2025 at 10:57:46" at bounding box center [1296, 176] width 184 height 10
click at [1141, 19] on img at bounding box center [1141, 24] width 15 height 24
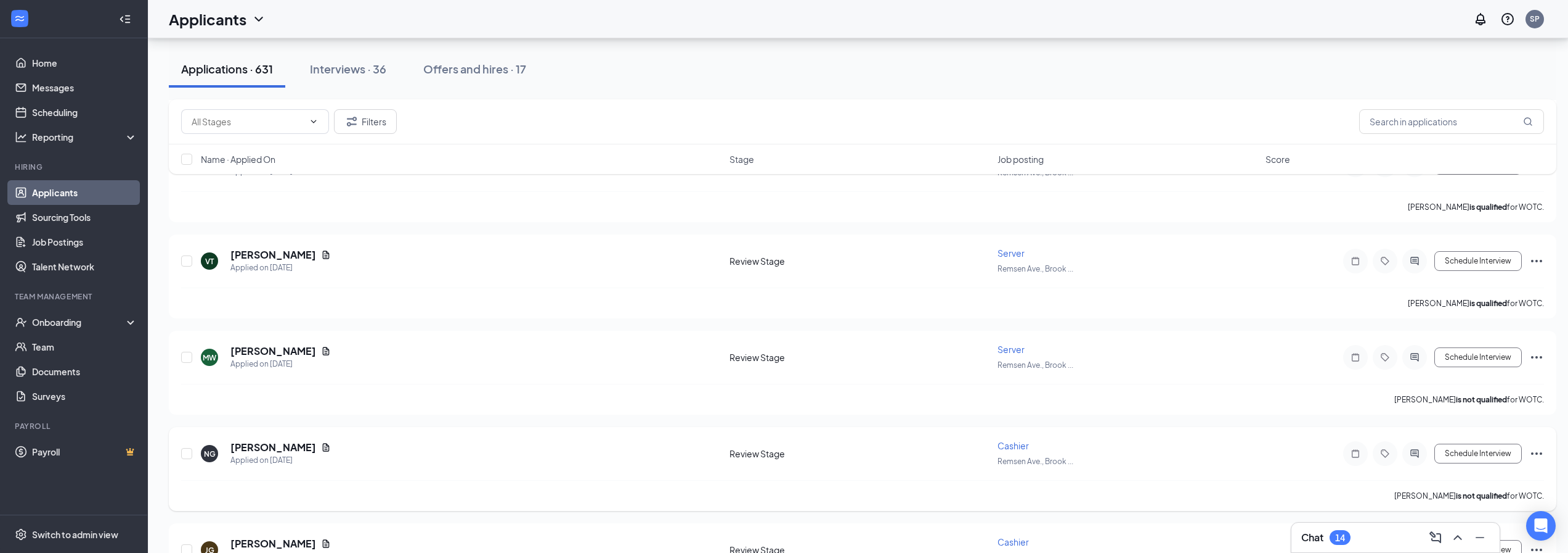
scroll to position [3734, 0]
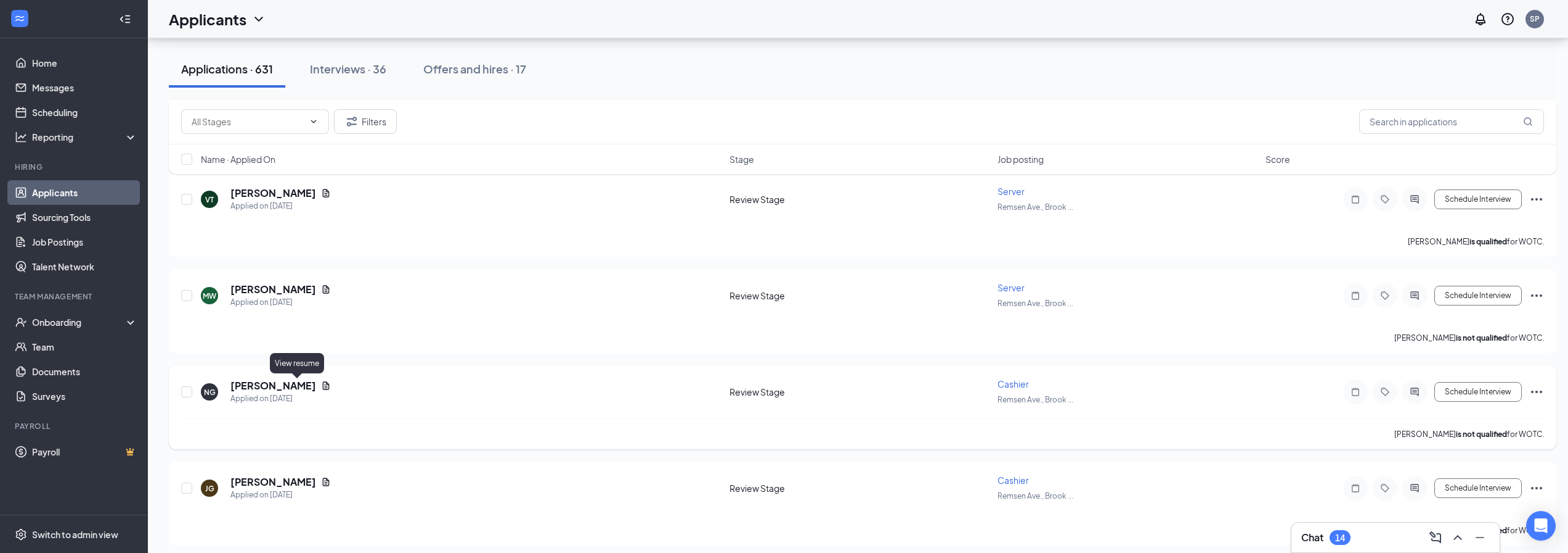
click at [321, 384] on icon "Document" at bounding box center [325, 385] width 10 height 10
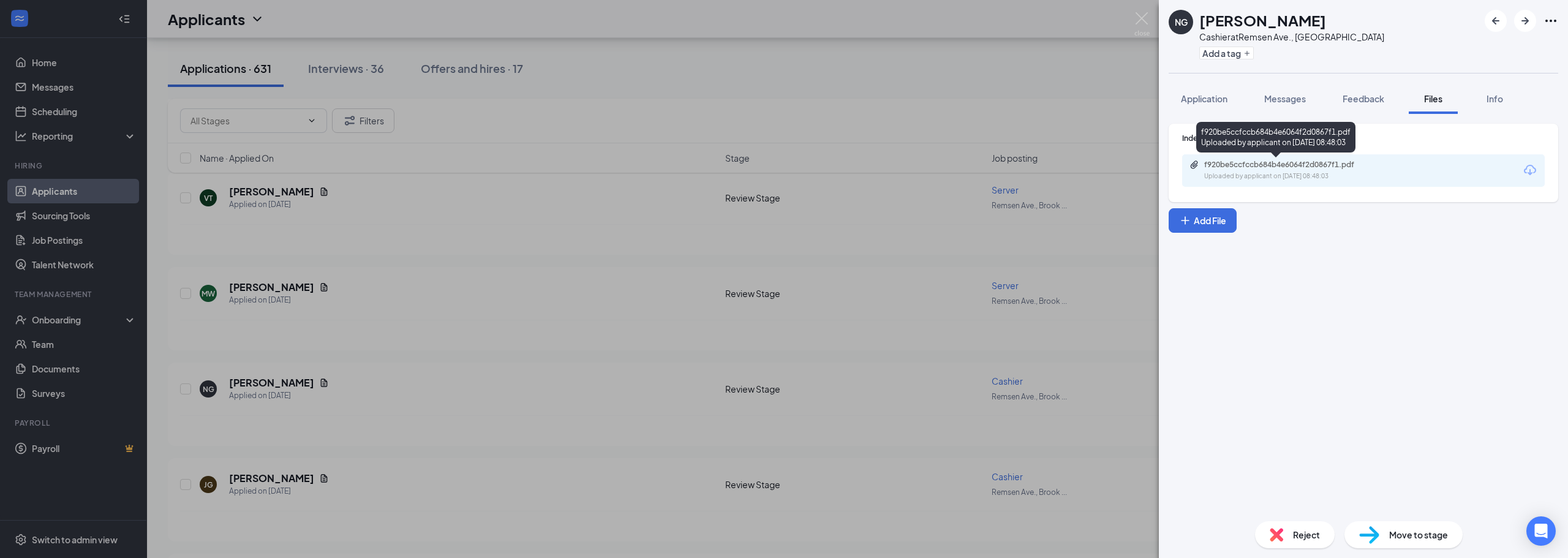
click at [1260, 176] on div "Uploaded by applicant on Sep 12, 2025 at 08:48:03" at bounding box center [1296, 176] width 184 height 10
drag, startPoint x: 1138, startPoint y: 24, endPoint x: 1145, endPoint y: 17, distance: 9.9
click at [1138, 24] on img at bounding box center [1141, 24] width 15 height 24
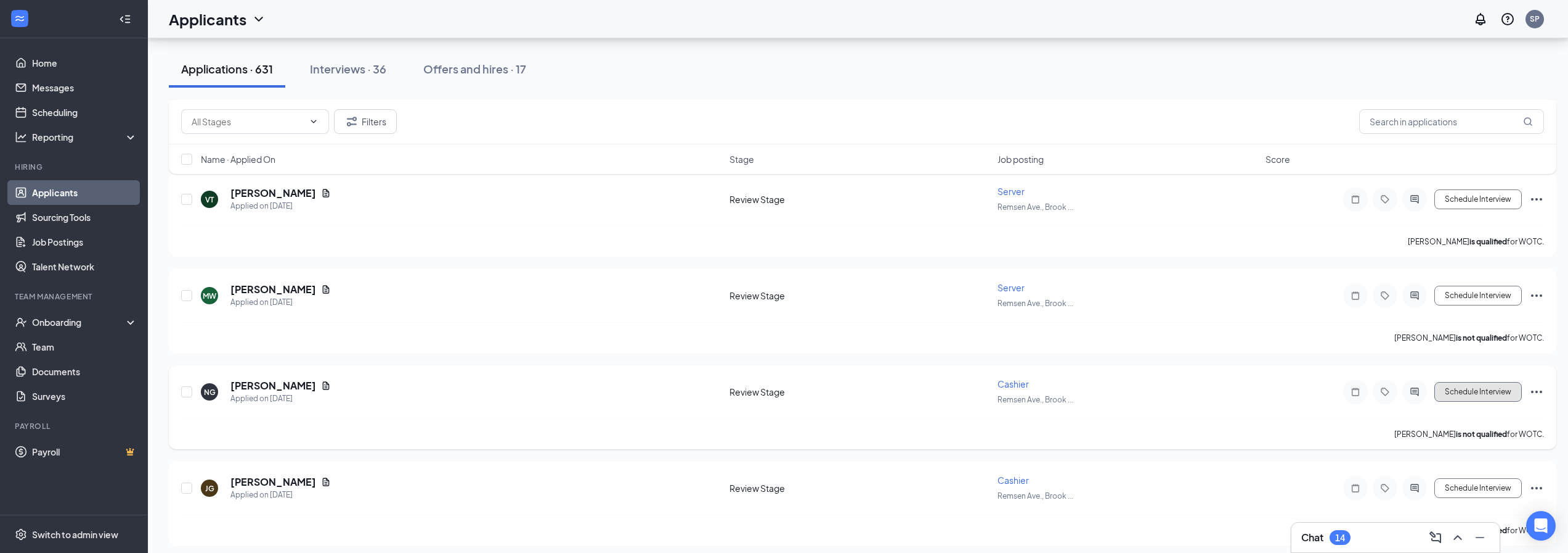
click at [1466, 392] on button "Schedule Interview" at bounding box center [1478, 392] width 87 height 20
type input "Onsite Interview (next stage)"
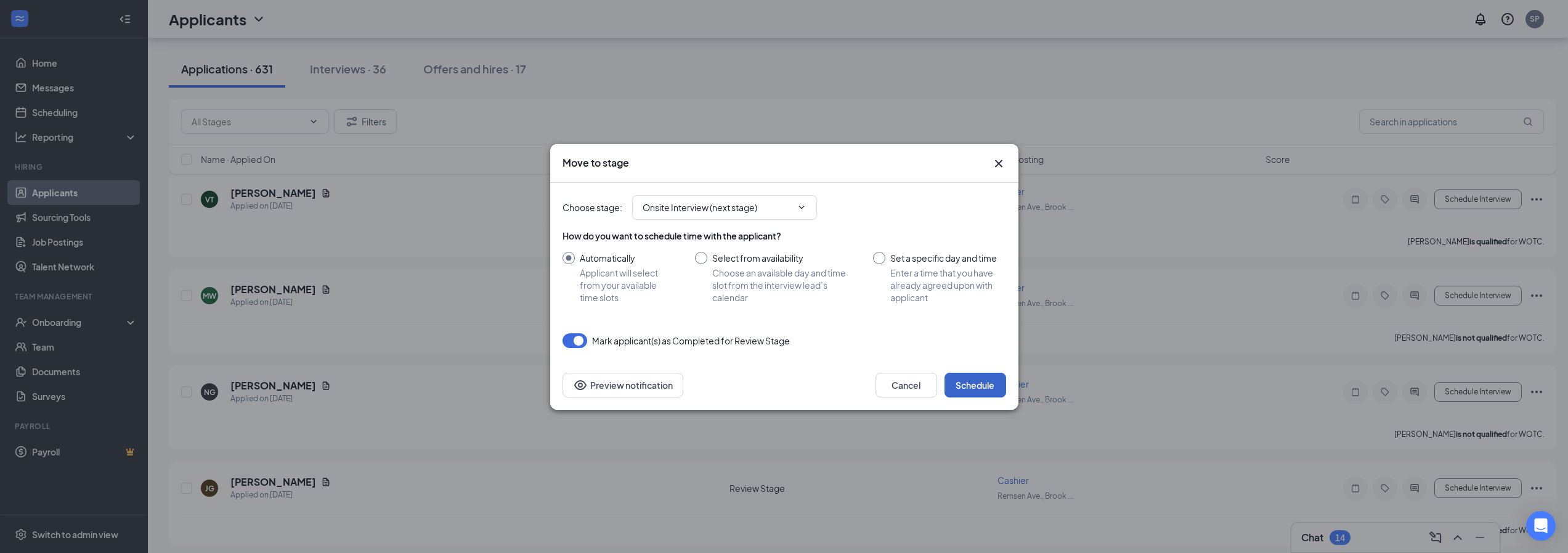
click at [946, 379] on button "Schedule" at bounding box center [975, 384] width 62 height 24
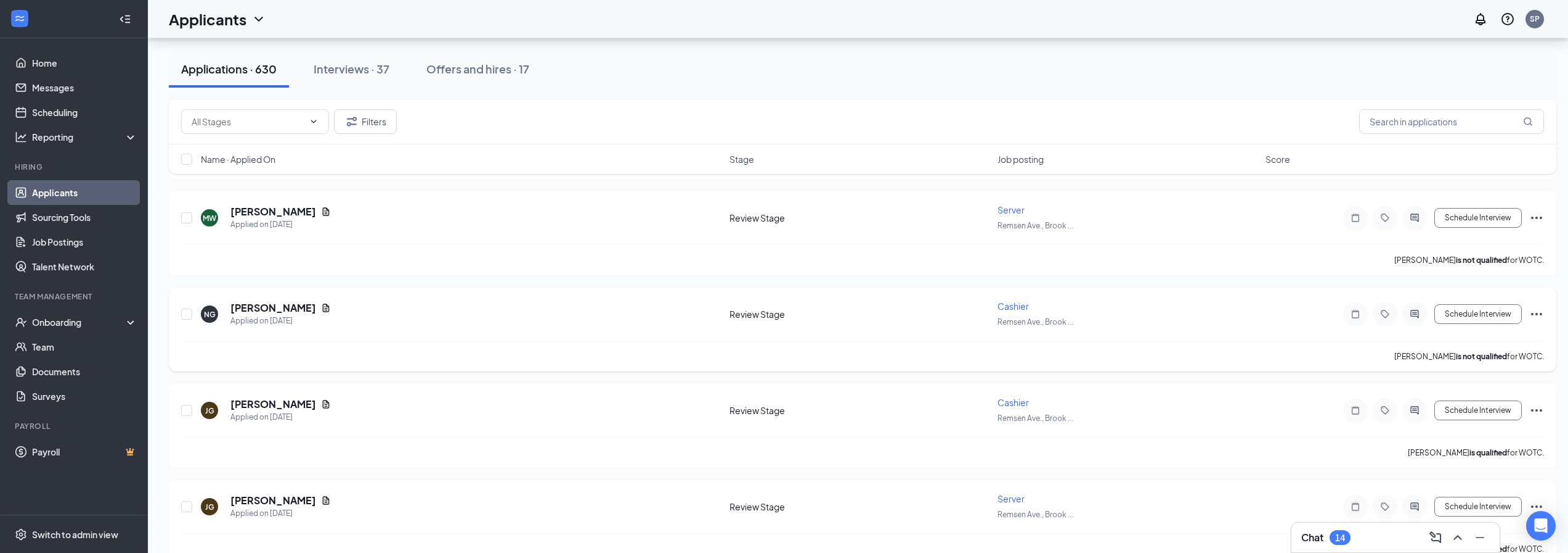
scroll to position [3858, 0]
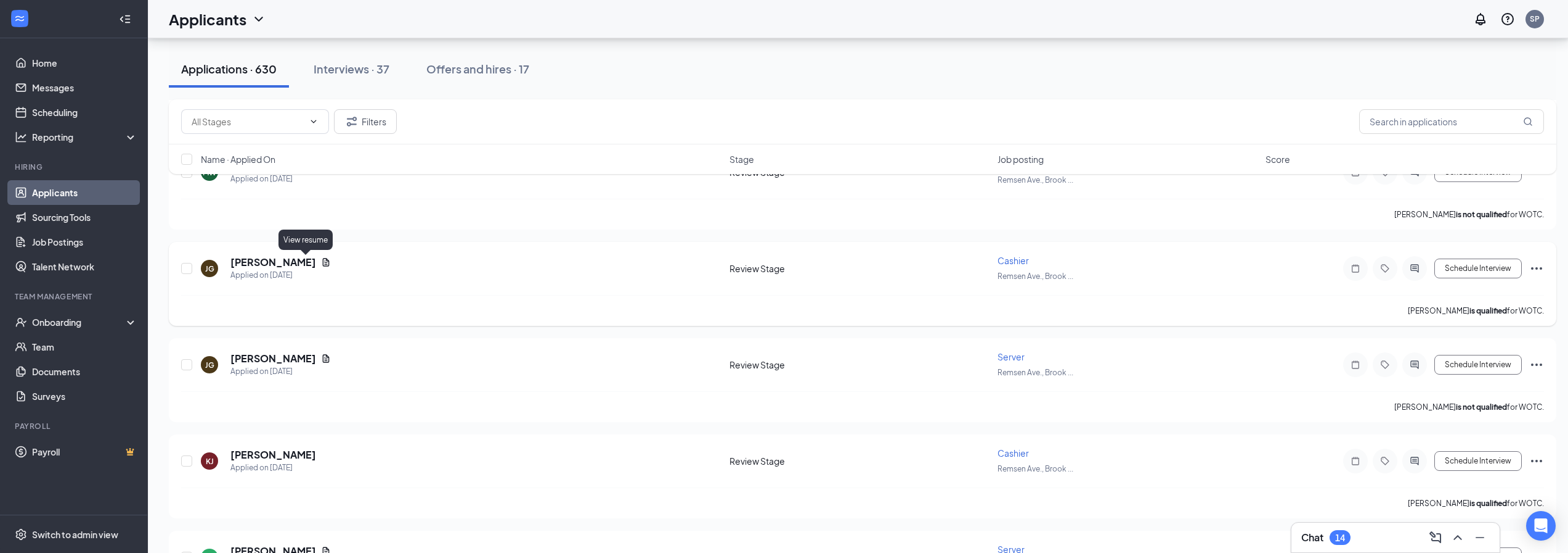
click at [323, 262] on icon "Document" at bounding box center [326, 262] width 7 height 8
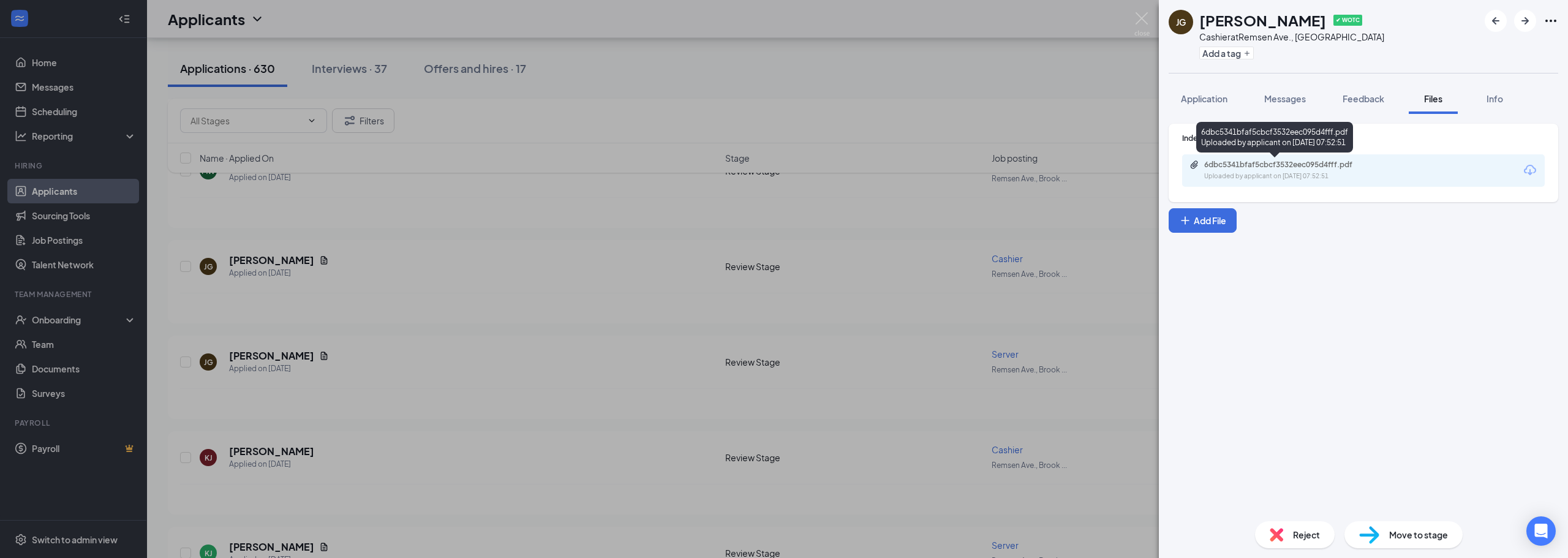
click at [1305, 179] on div "Uploaded by applicant on Sep 12, 2025 at 07:52:51" at bounding box center [1296, 176] width 184 height 10
click at [1140, 20] on img at bounding box center [1141, 24] width 15 height 24
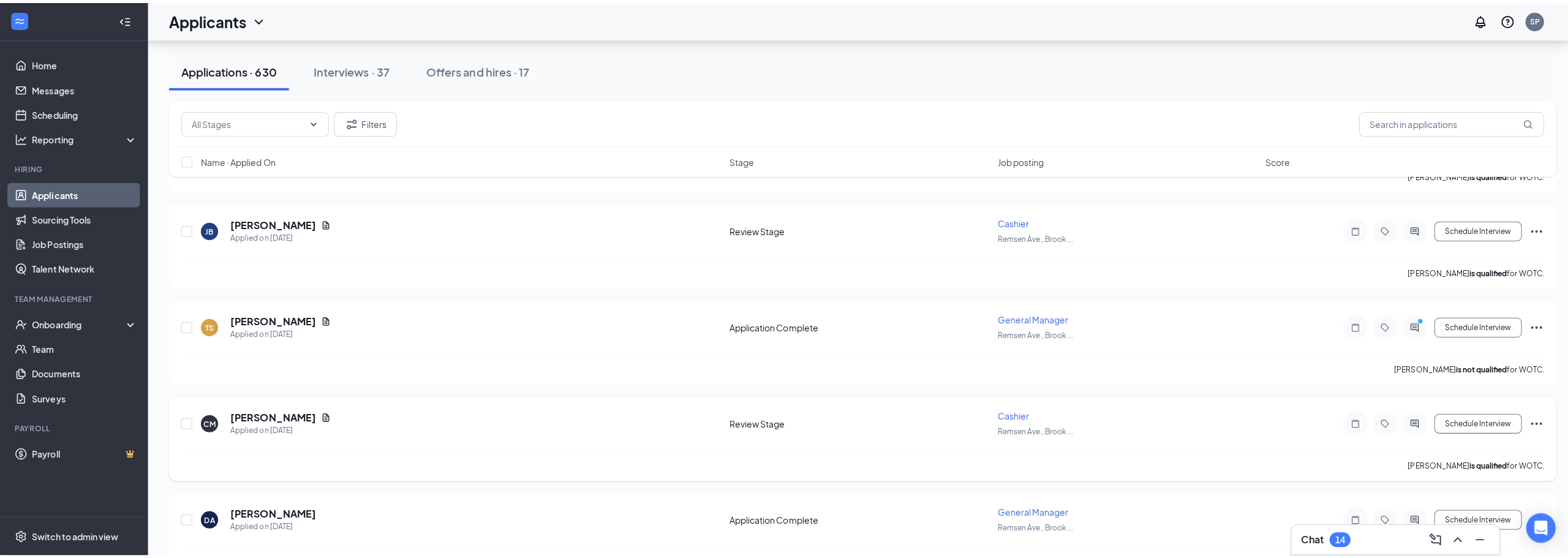
scroll to position [4503, 0]
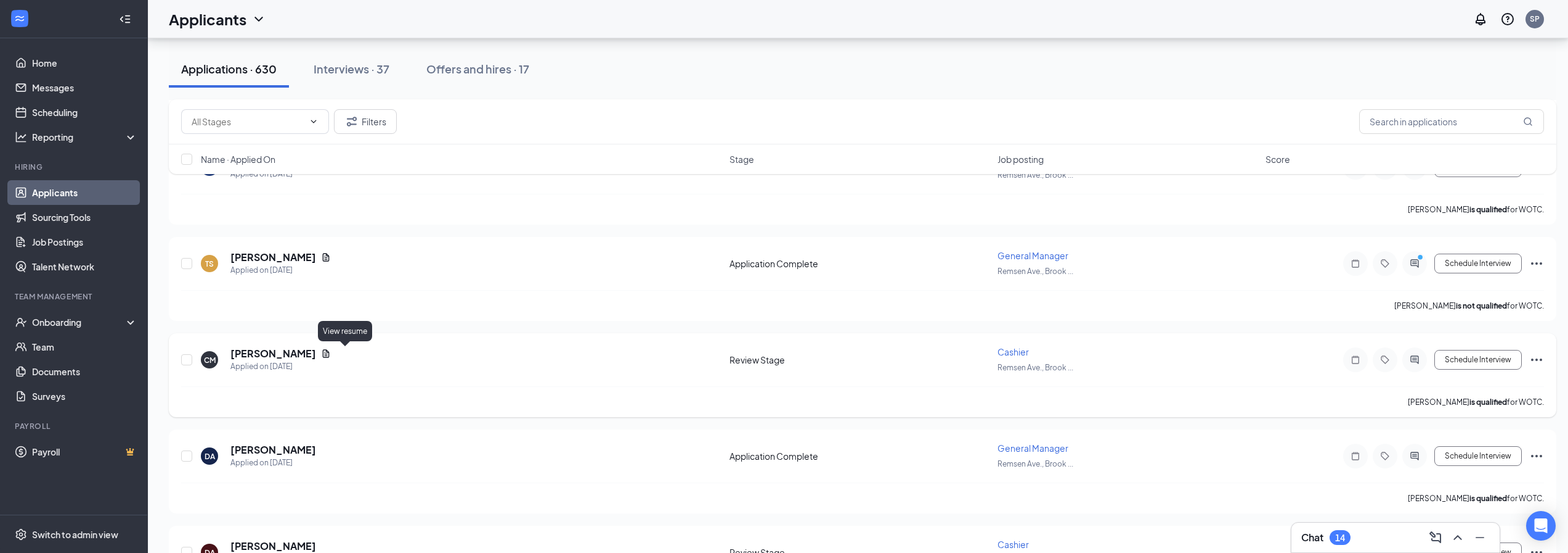
click at [331, 353] on icon "Document" at bounding box center [325, 352] width 10 height 10
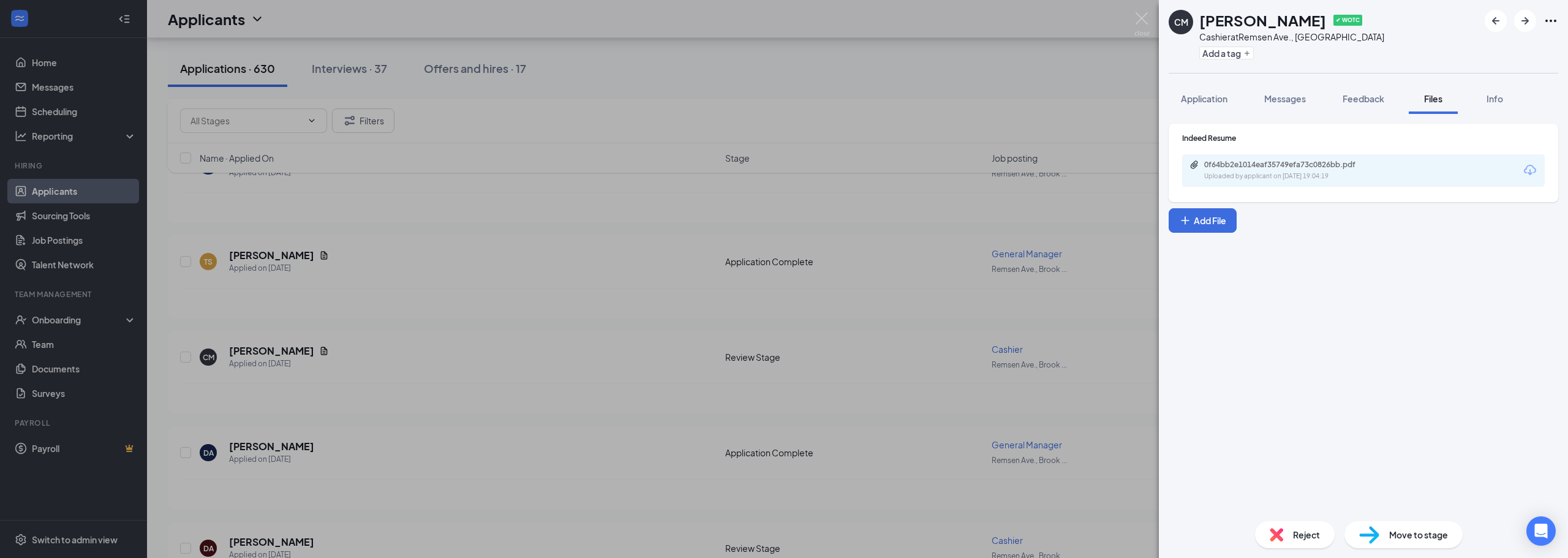
click at [1258, 181] on div "0f64bb2e1014eaf35749efa73c0826bb.pdf Uploaded by applicant on Sep 11, 2025 at 1…" at bounding box center [1364, 171] width 363 height 32
click at [1247, 173] on div "Uploaded by applicant on Sep 11, 2025 at 19:04:19" at bounding box center [1296, 176] width 184 height 10
click at [1141, 21] on img at bounding box center [1141, 24] width 15 height 24
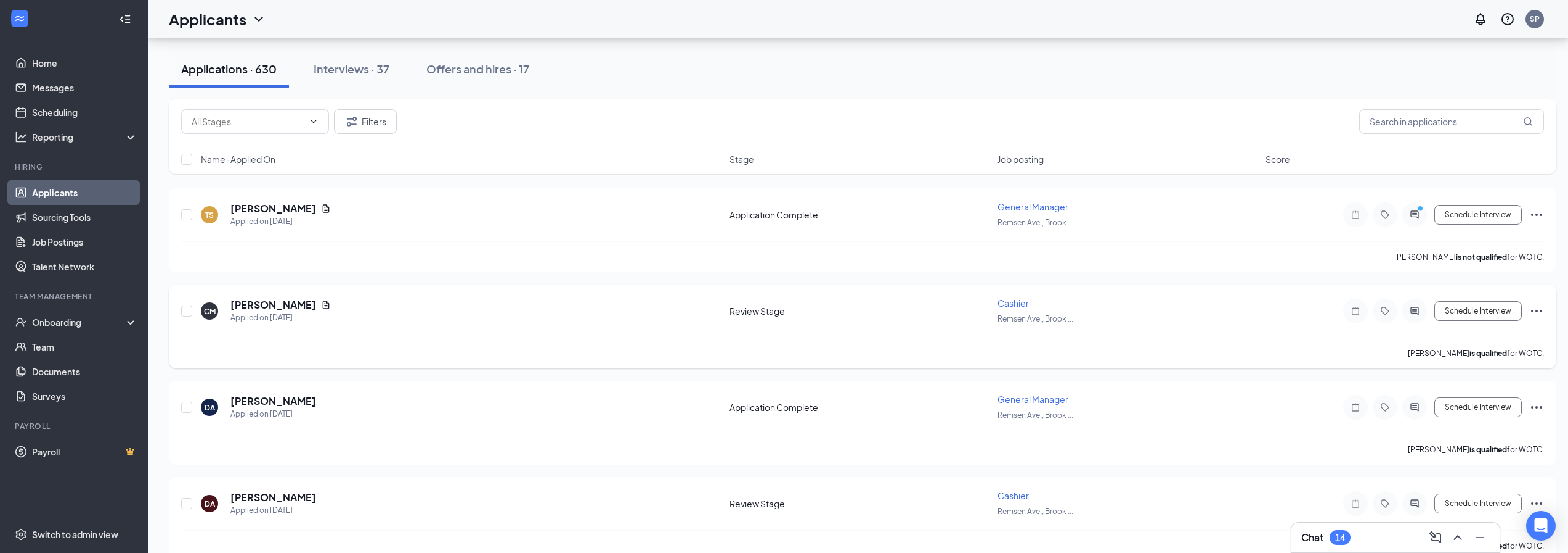
scroll to position [4598, 0]
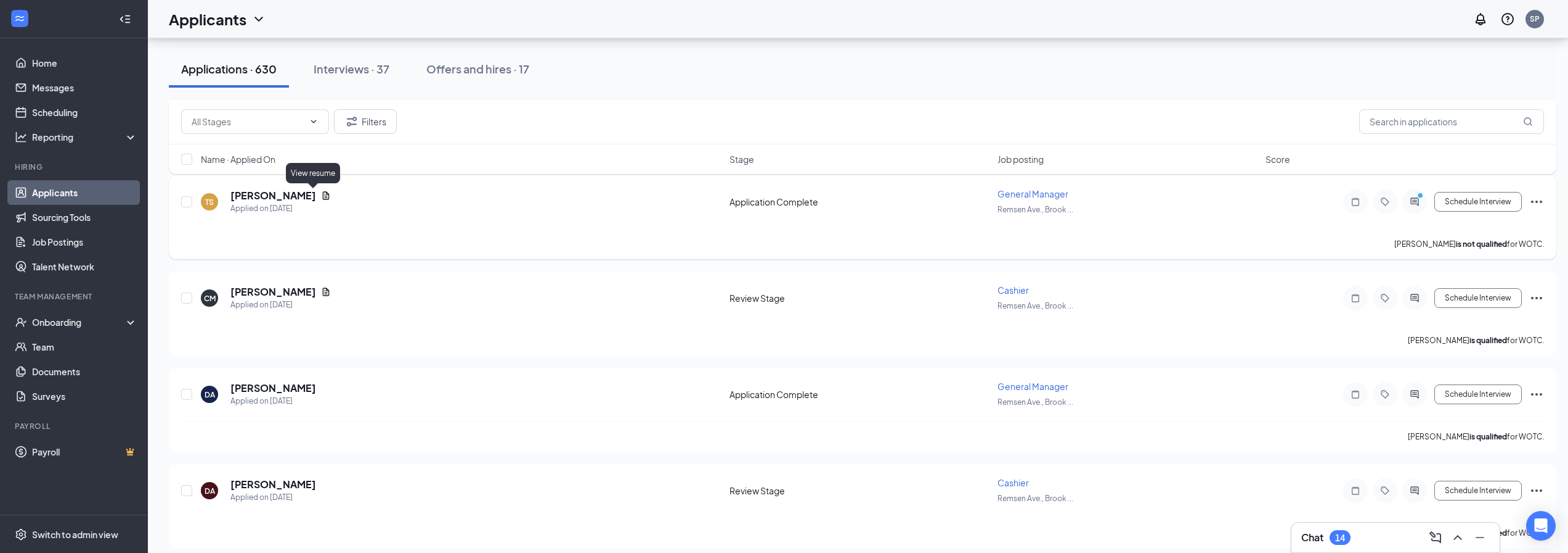
click at [321, 192] on icon "Document" at bounding box center [325, 195] width 10 height 10
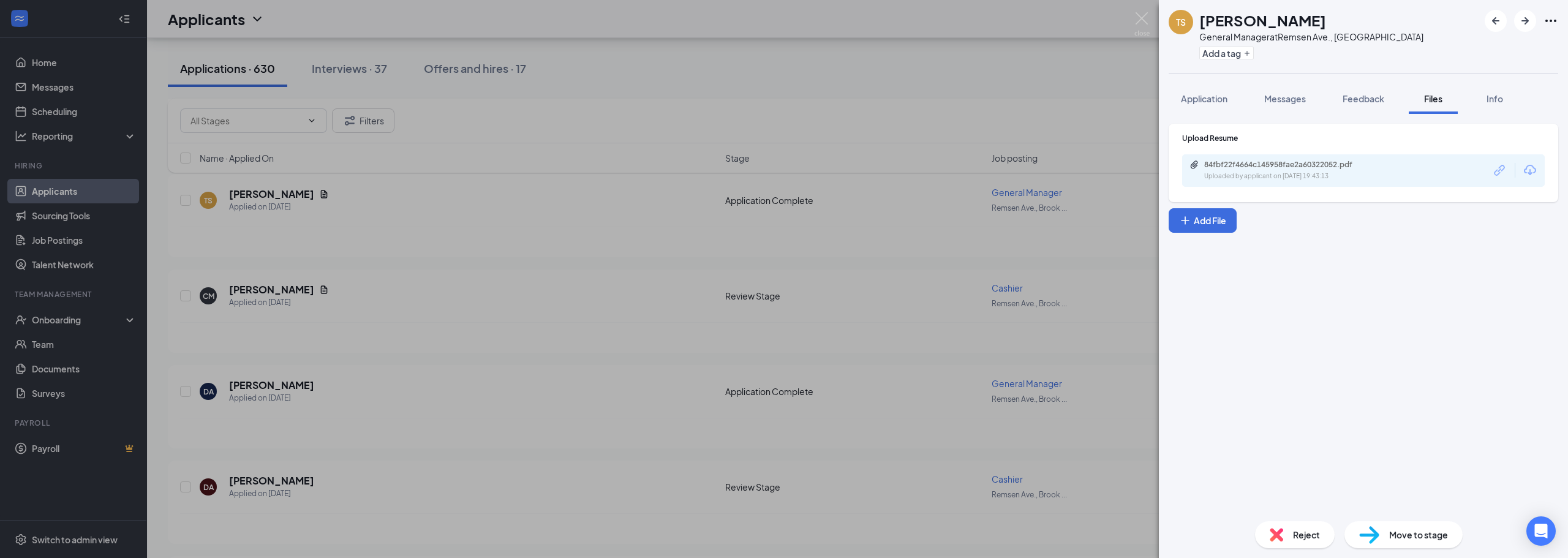
click at [1279, 164] on div "84fbf22f4664c145958fae2a60322052.pdf" at bounding box center [1289, 164] width 171 height 10
click at [1137, 18] on img at bounding box center [1141, 24] width 15 height 24
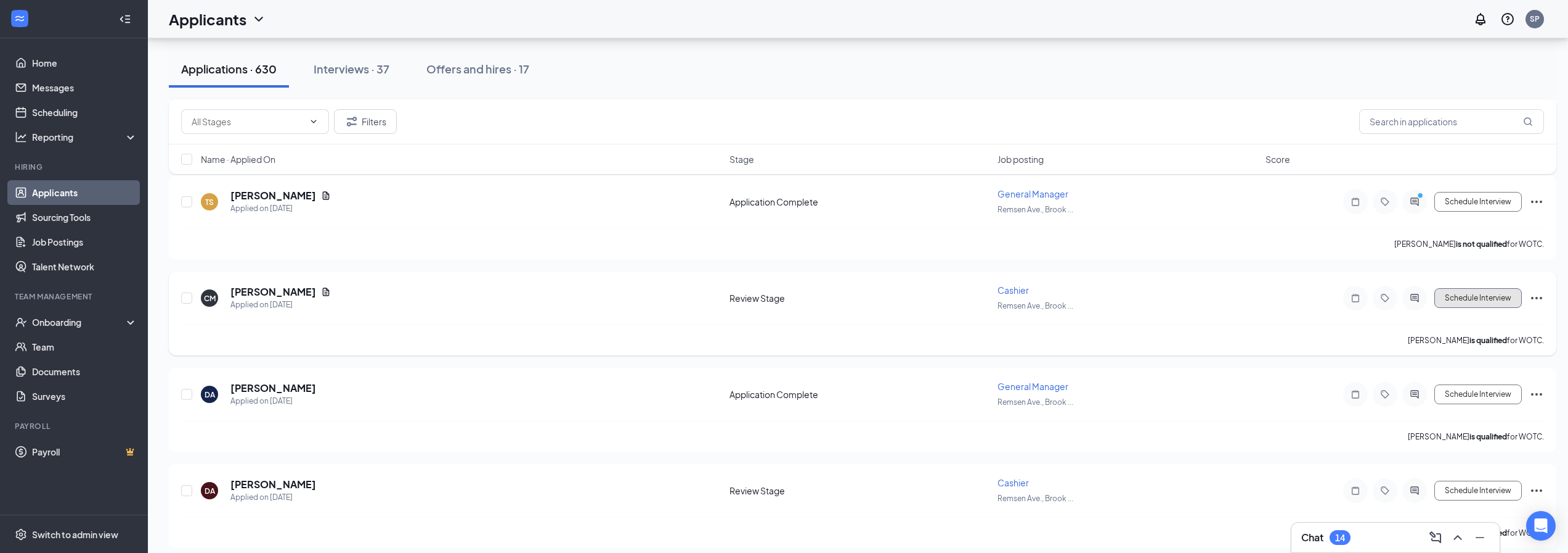
click at [1450, 292] on button "Schedule Interview" at bounding box center [1478, 298] width 87 height 20
type input "Onsite Interview (next stage)"
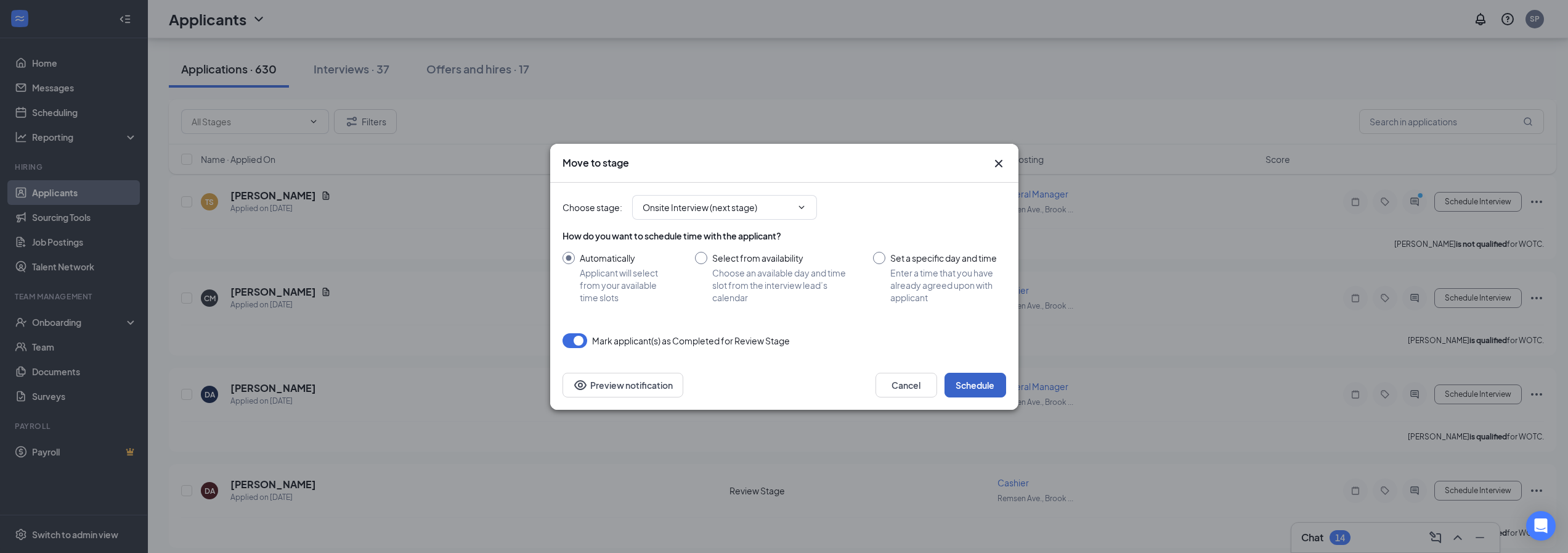
click at [992, 390] on button "Schedule" at bounding box center [975, 384] width 62 height 24
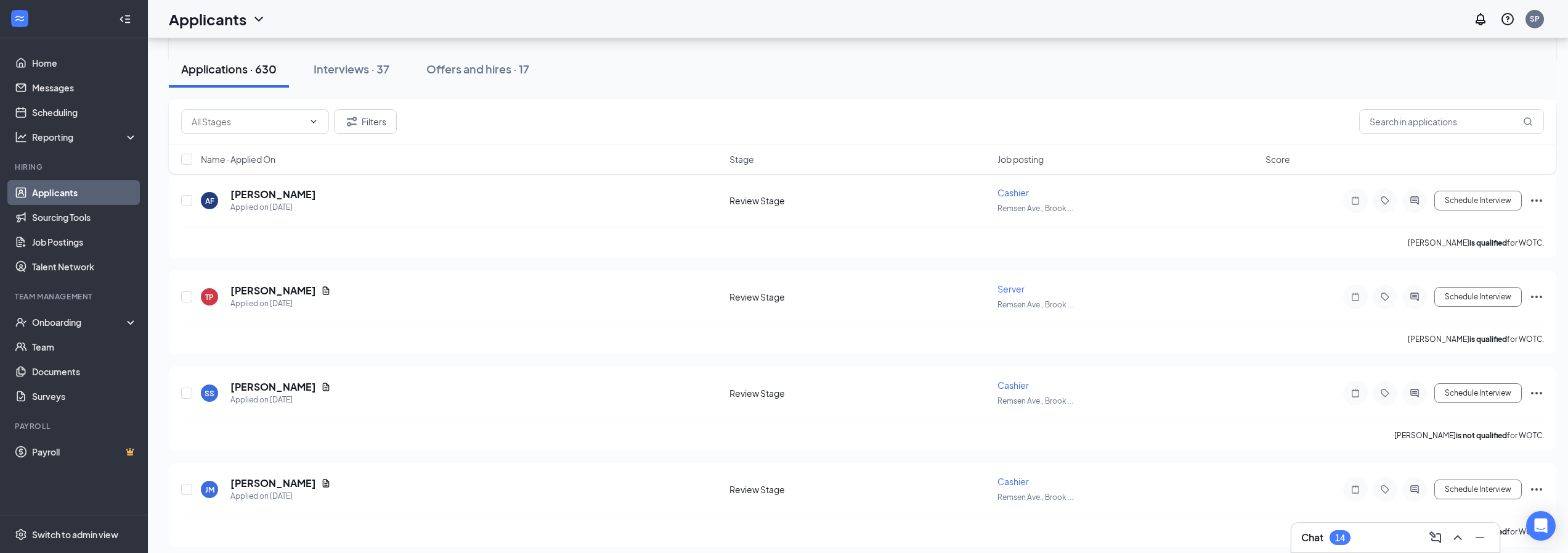
scroll to position [4967, 0]
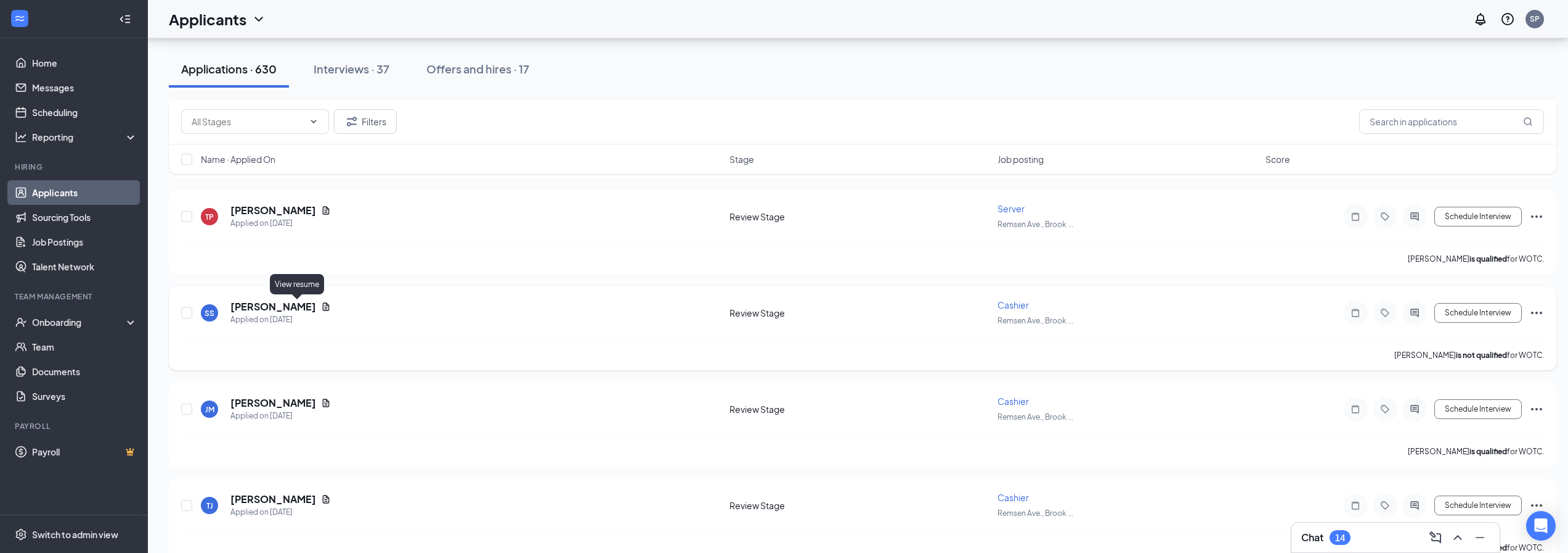
click at [323, 305] on icon "Document" at bounding box center [326, 306] width 7 height 8
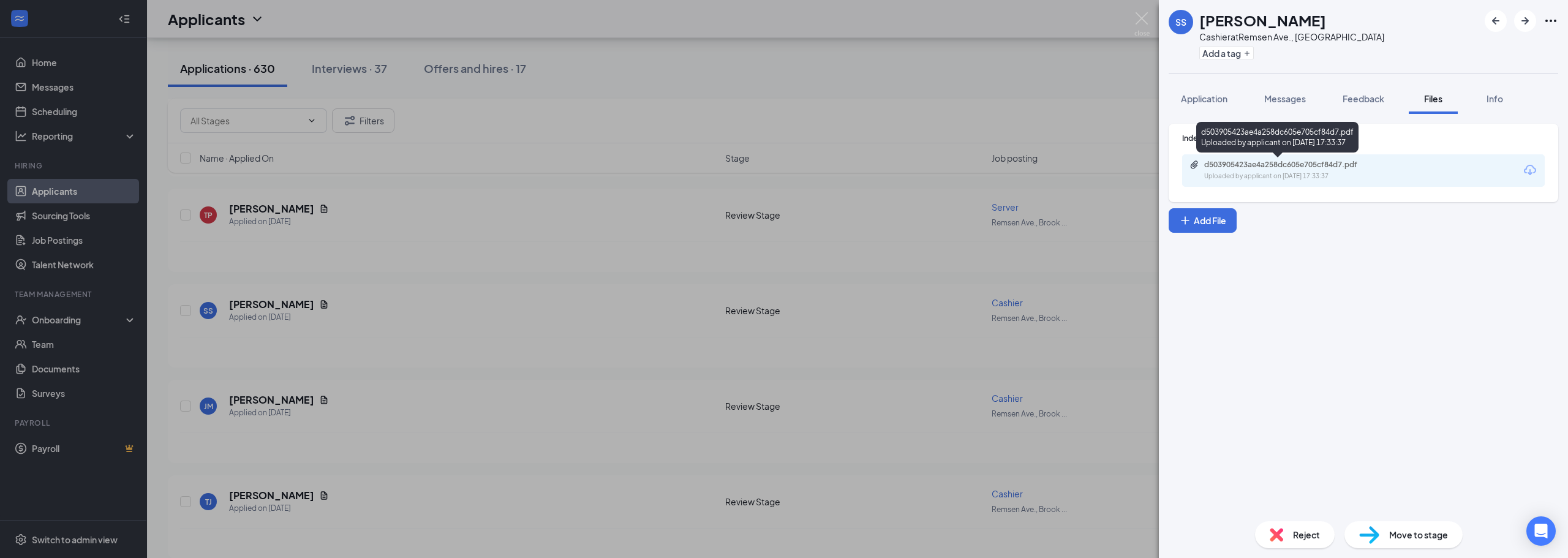
click at [1294, 164] on div "d503905423ae4a258dc605e705cf84d7.pdf" at bounding box center [1289, 164] width 171 height 10
click at [1132, 12] on div "SS Soni Sherpa Cashier at Remsen Ave., Brooklyn Add a tag Application Messages …" at bounding box center [784, 279] width 1568 height 558
click at [1143, 16] on img at bounding box center [1141, 24] width 15 height 24
click at [1143, 16] on div "Applicants SP" at bounding box center [857, 19] width 1421 height 38
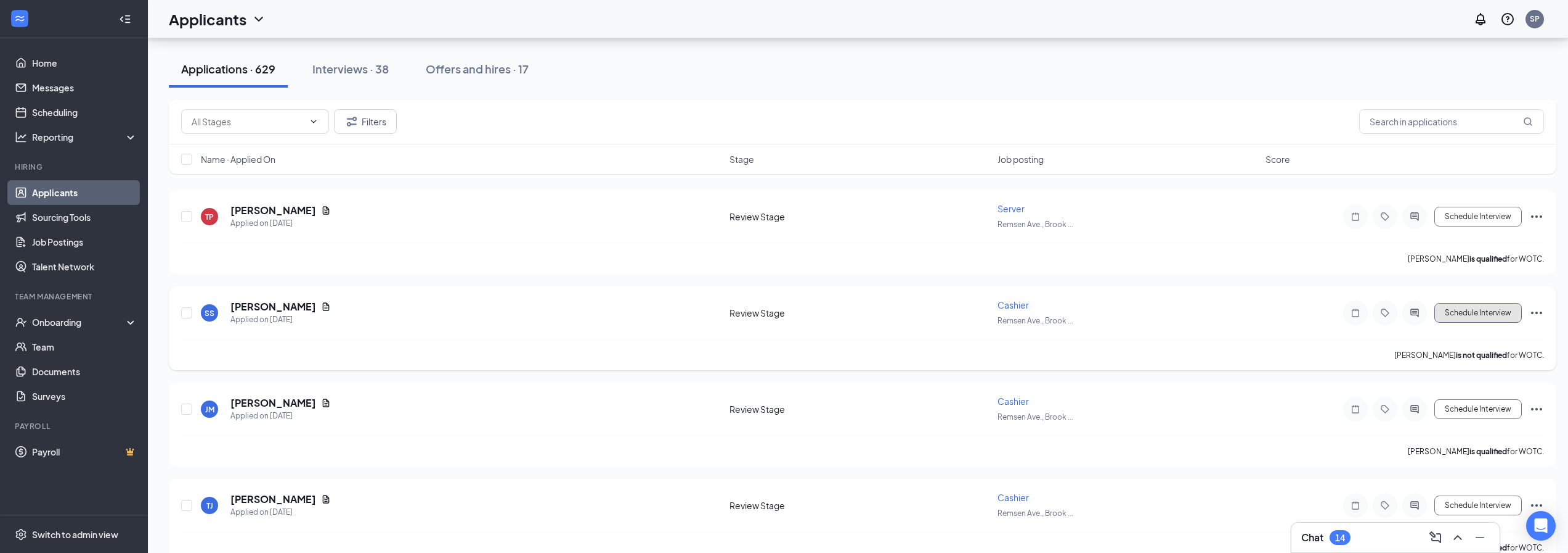
click at [1466, 311] on button "Schedule Interview" at bounding box center [1478, 313] width 87 height 20
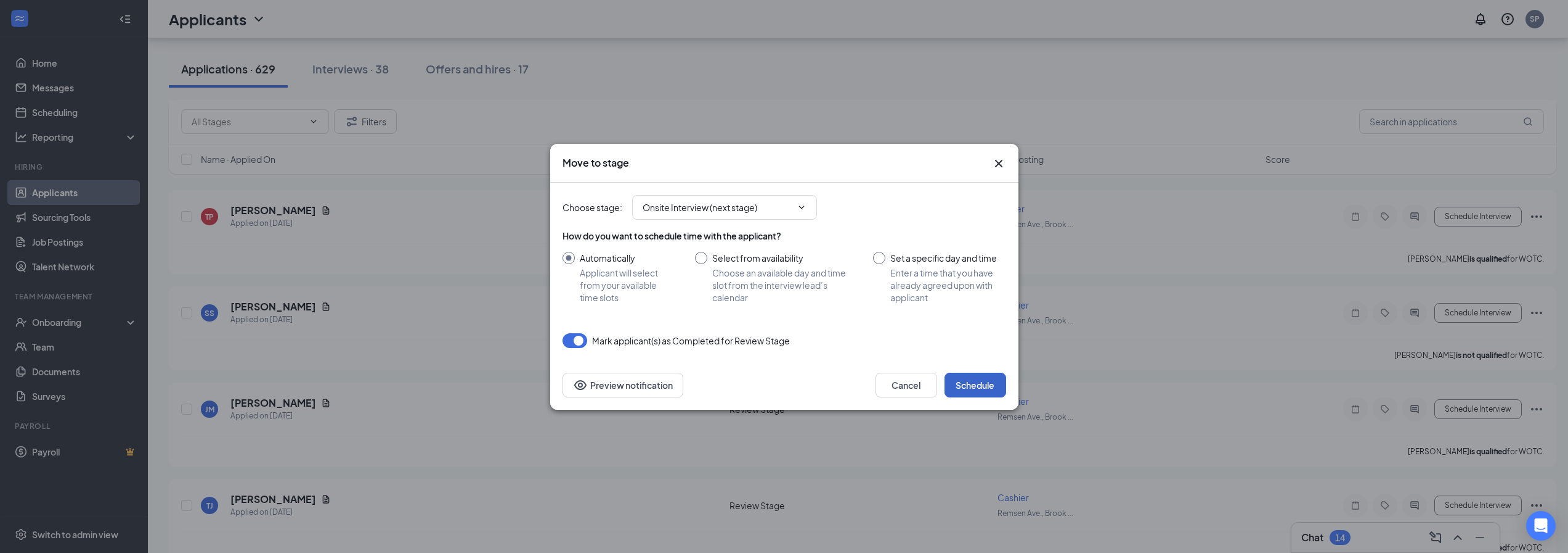
click at [970, 386] on button "Schedule" at bounding box center [975, 384] width 62 height 24
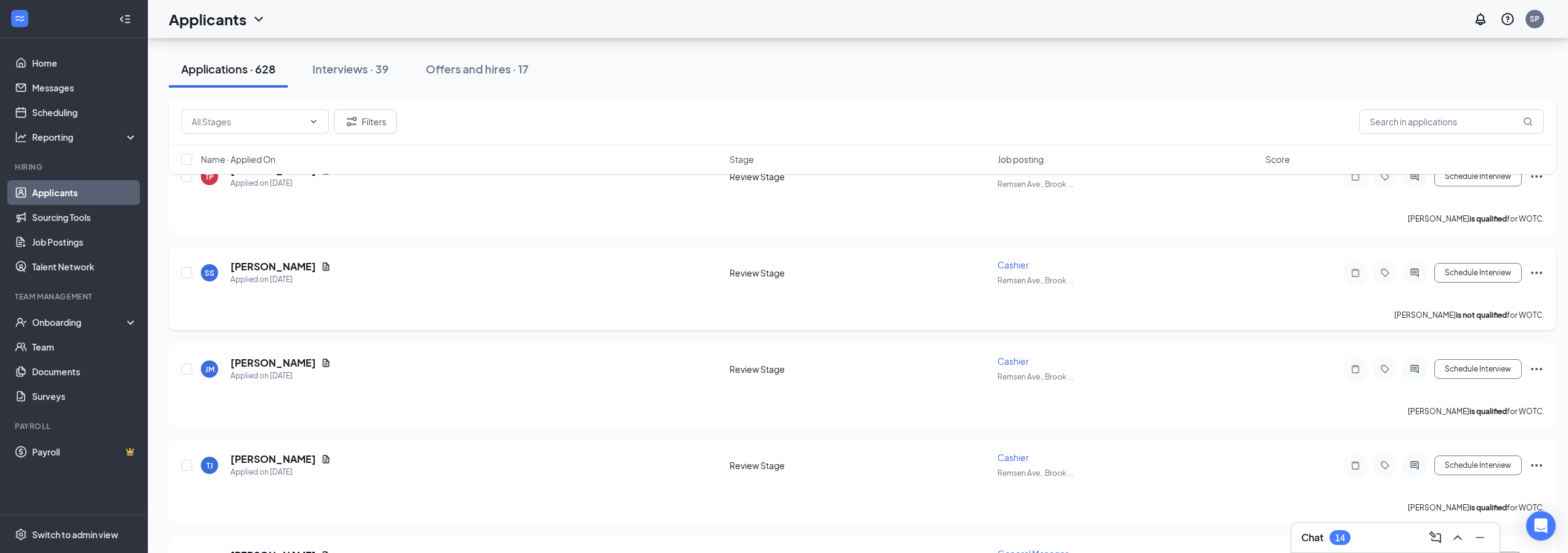
scroll to position [5029, 0]
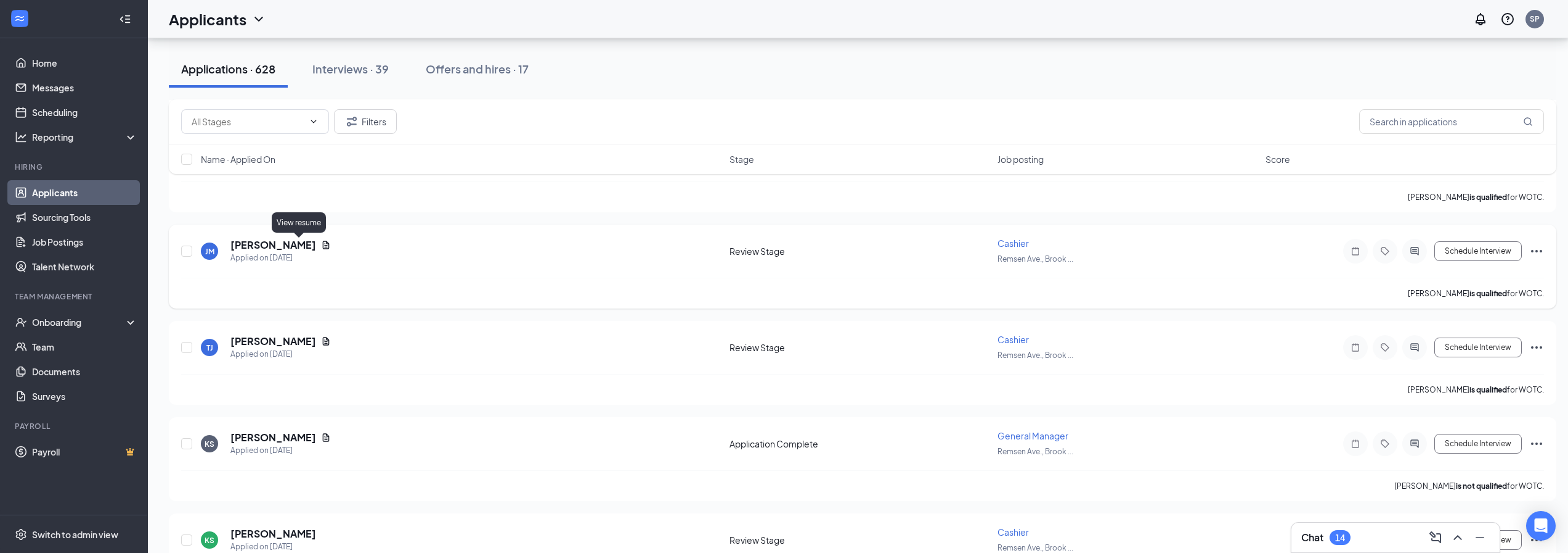
click at [321, 245] on icon "Document" at bounding box center [325, 245] width 10 height 10
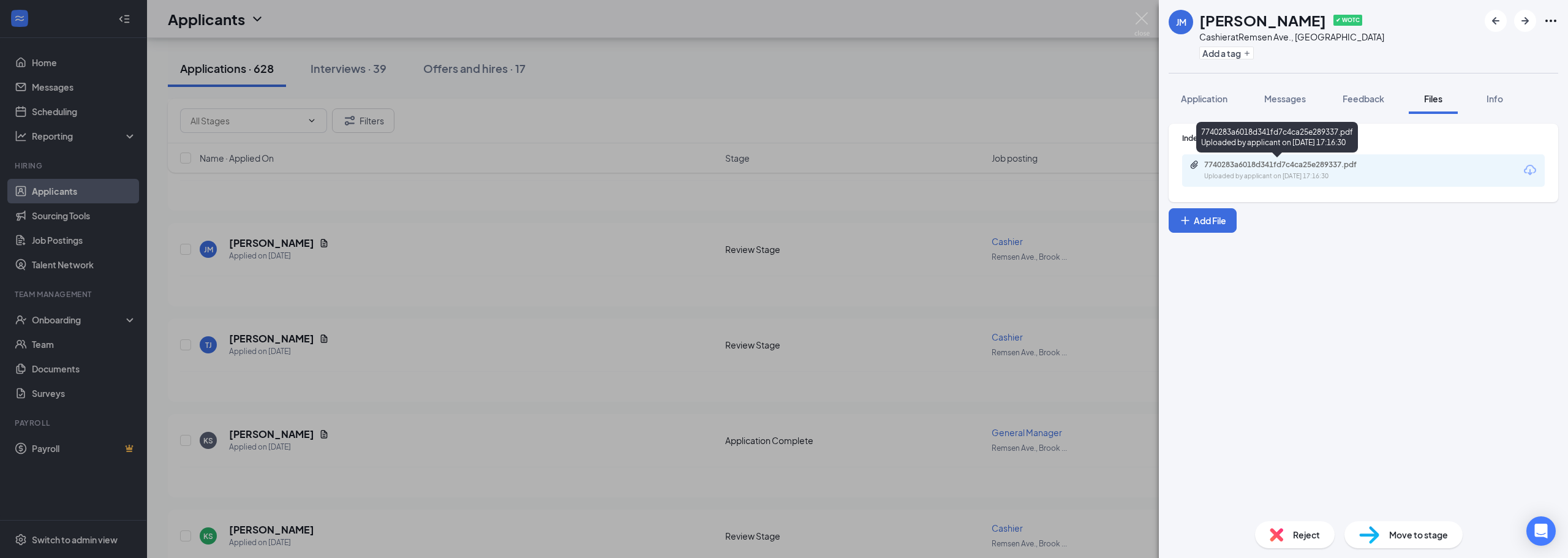
click at [1274, 174] on div "Uploaded by applicant on Sep 11, 2025 at 17:16:30" at bounding box center [1296, 176] width 184 height 10
click at [1140, 17] on img at bounding box center [1141, 24] width 15 height 24
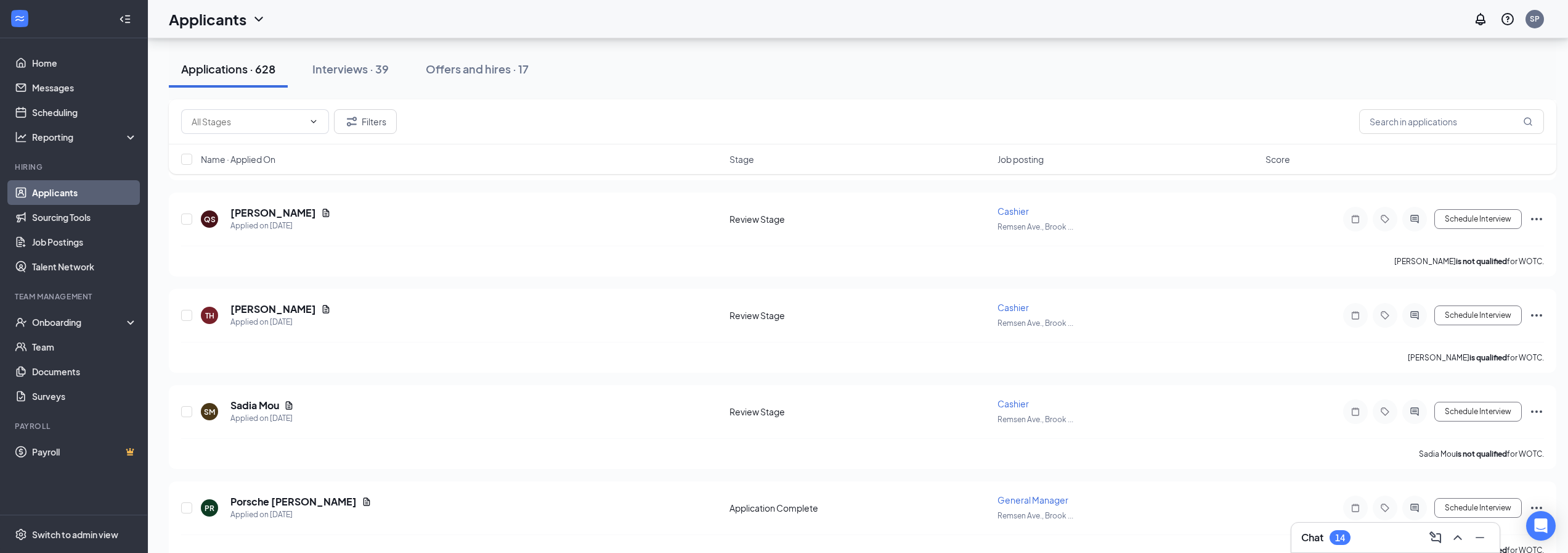
scroll to position [5954, 0]
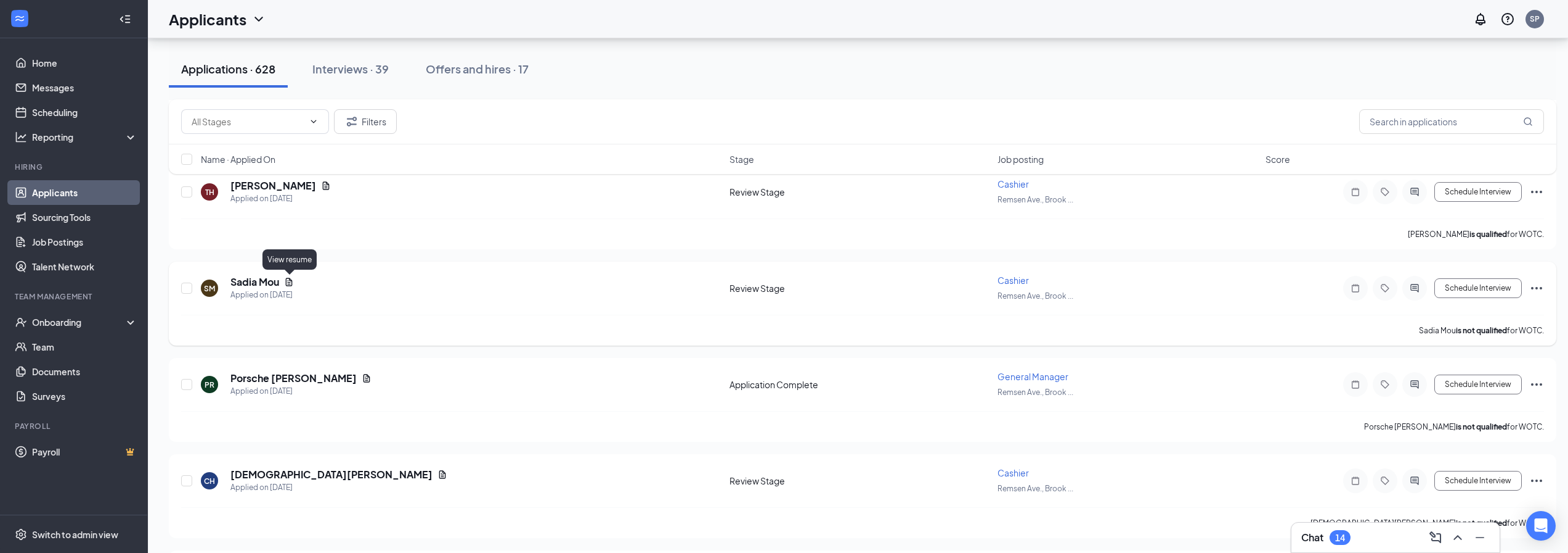
click at [286, 283] on icon "Document" at bounding box center [288, 281] width 10 height 10
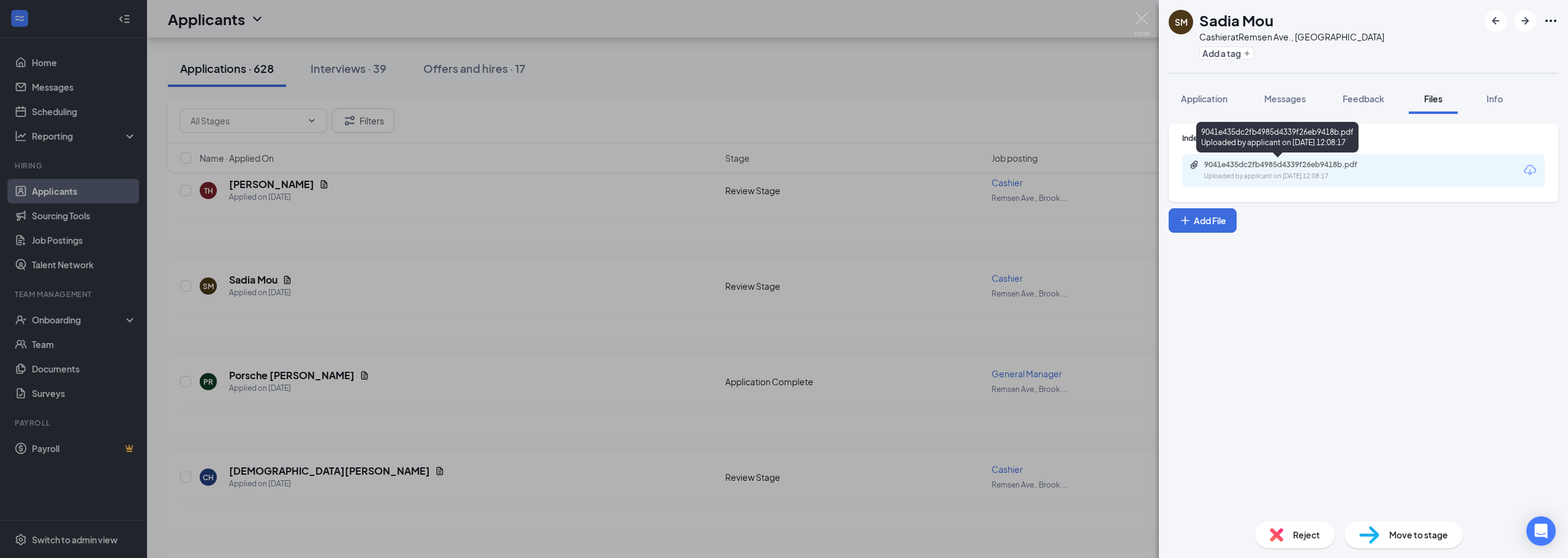
click at [1262, 179] on div "Uploaded by applicant on Sep 11, 2025 at 12:08:17" at bounding box center [1296, 176] width 184 height 10
click at [1139, 19] on img at bounding box center [1141, 24] width 15 height 24
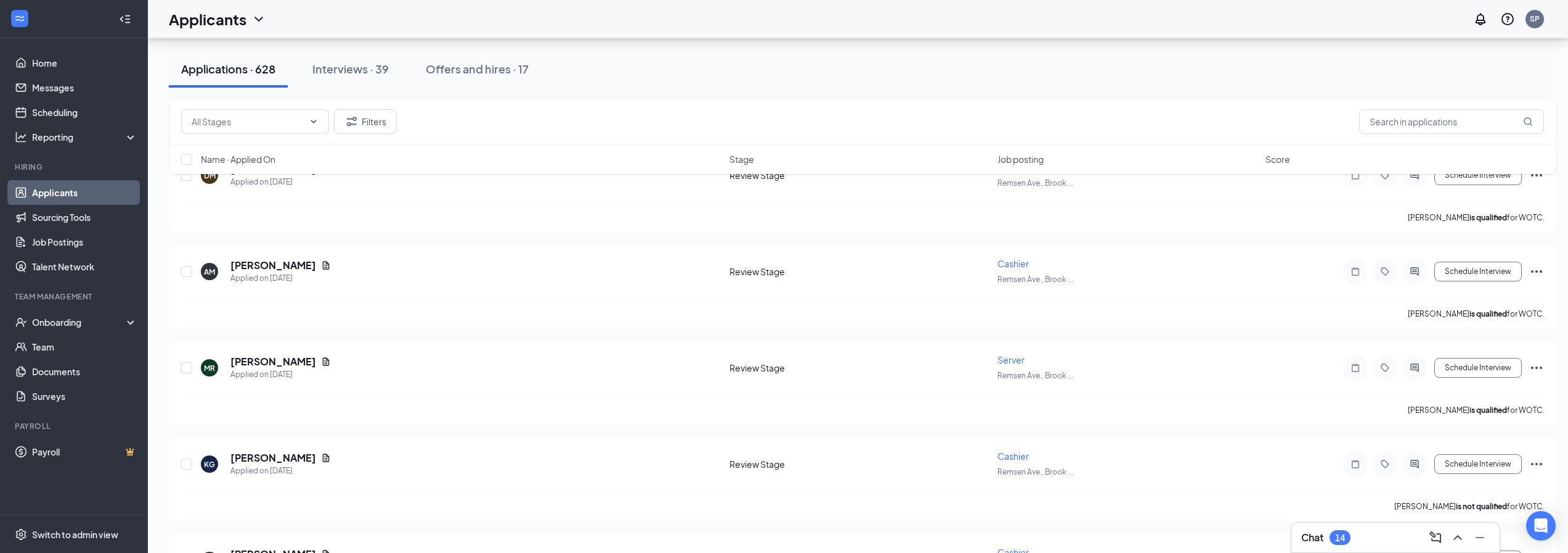
scroll to position [6570, 0]
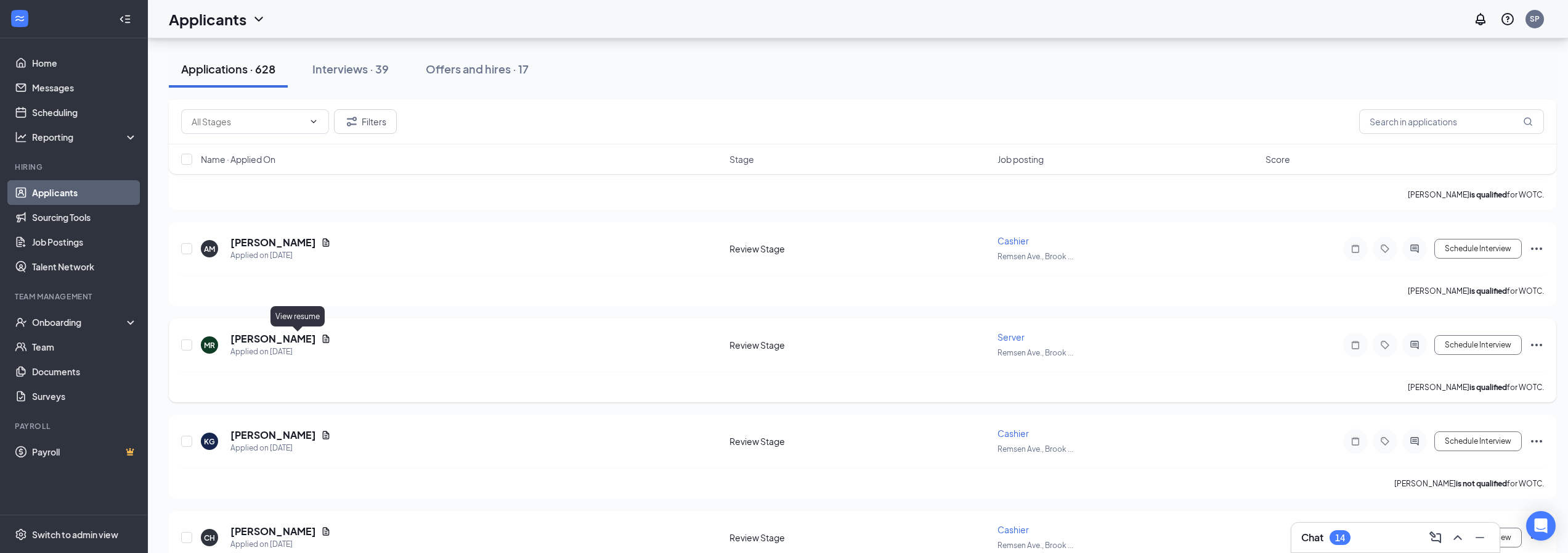
click at [321, 337] on icon "Document" at bounding box center [325, 338] width 10 height 10
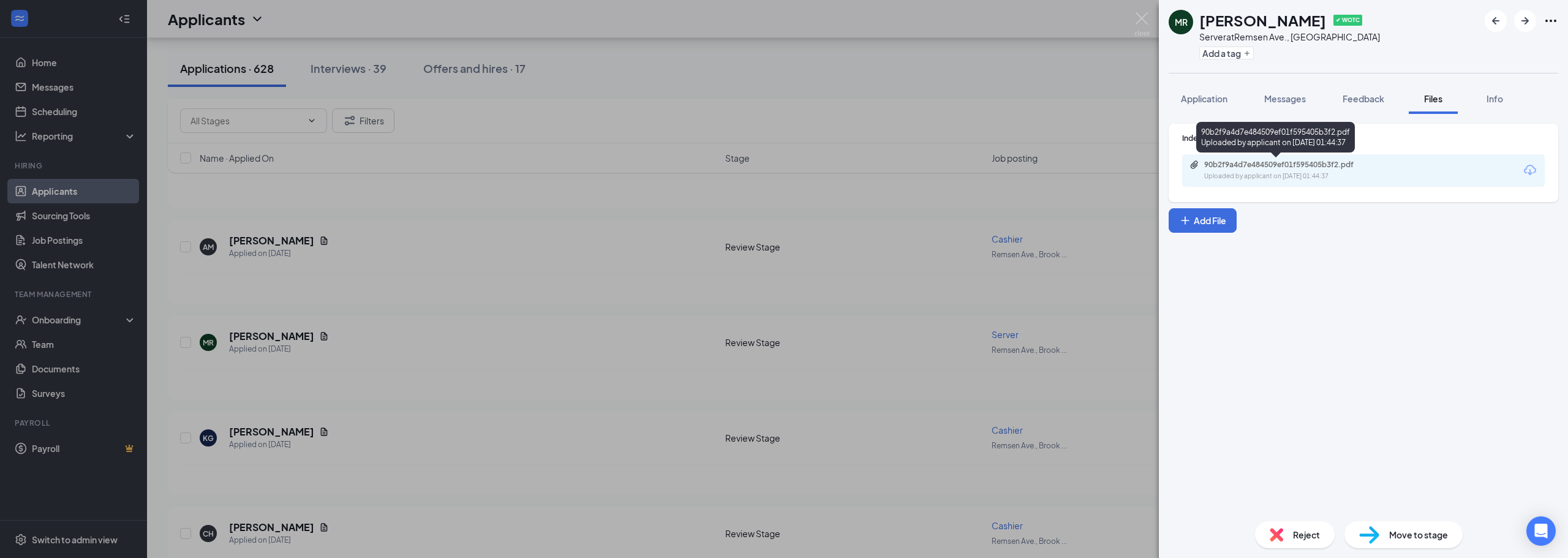
click at [1237, 173] on div "Uploaded by applicant on Sep 11, 2025 at 01:44:37" at bounding box center [1296, 176] width 184 height 10
click at [1150, 23] on div "MR Mia Rahman ✔ WOTC Server at Remsen Ave., Brooklyn Add a tag Application Mess…" at bounding box center [784, 279] width 1568 height 558
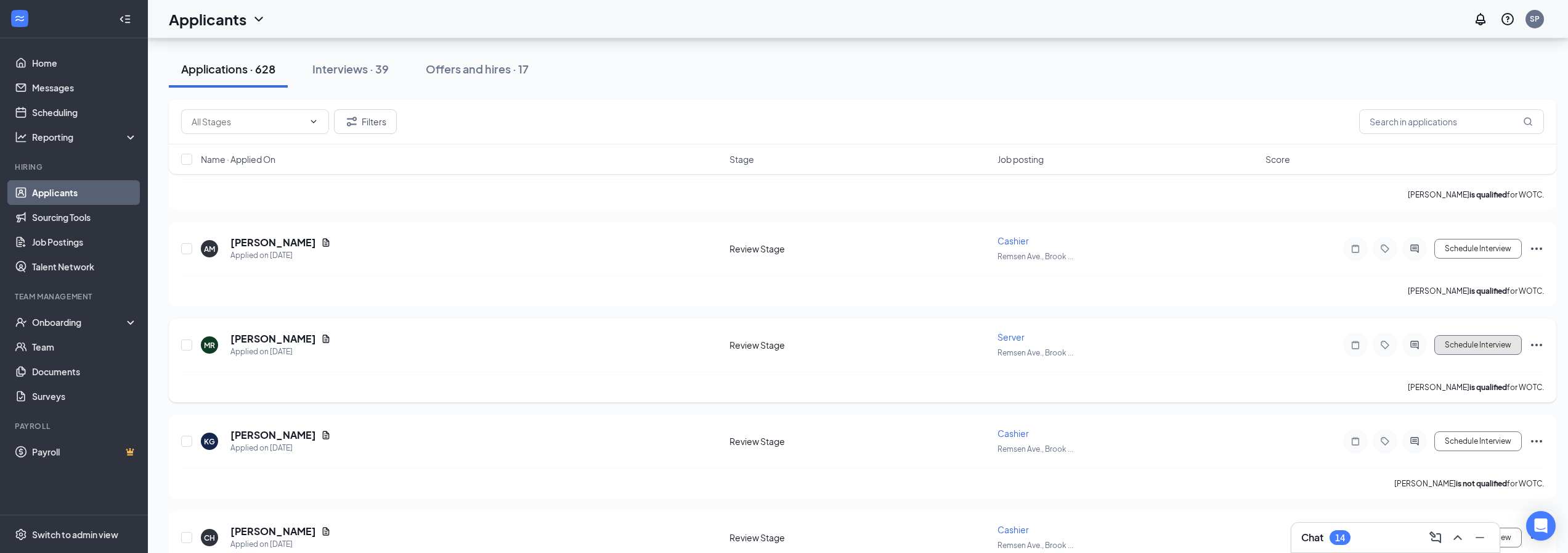
click at [1495, 348] on button "Schedule Interview" at bounding box center [1478, 344] width 87 height 20
type input "Onsite Interview (next stage)"
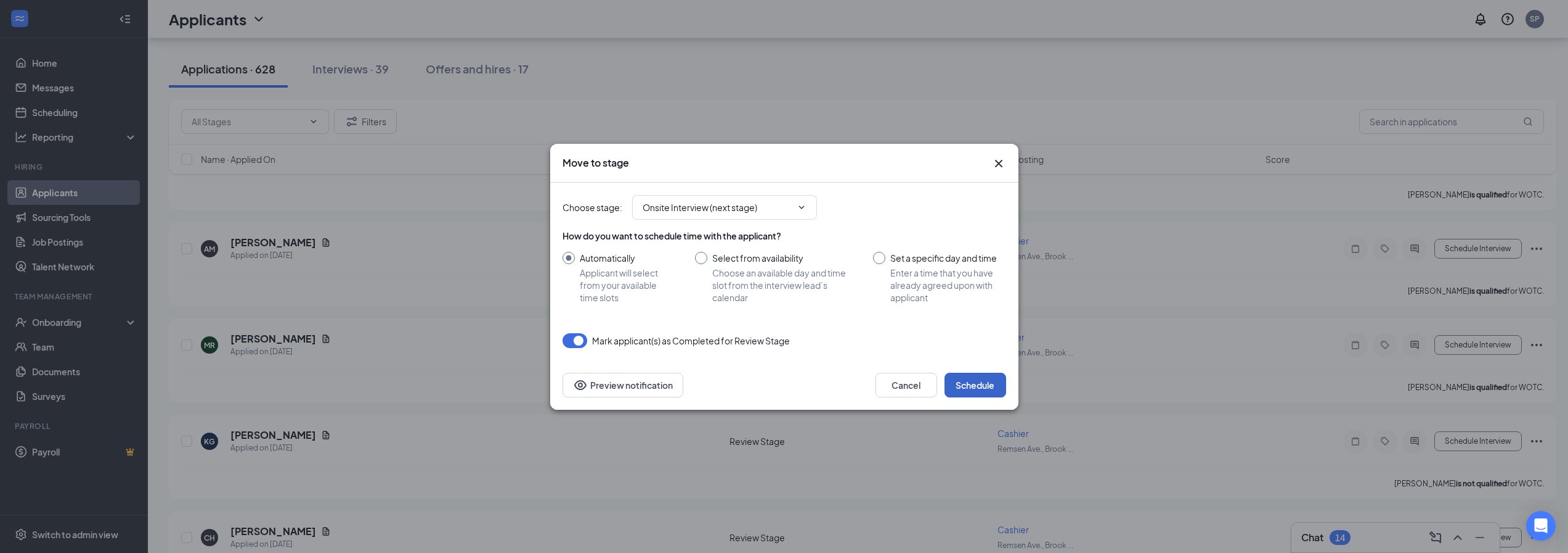
click at [962, 388] on button "Schedule" at bounding box center [975, 384] width 62 height 24
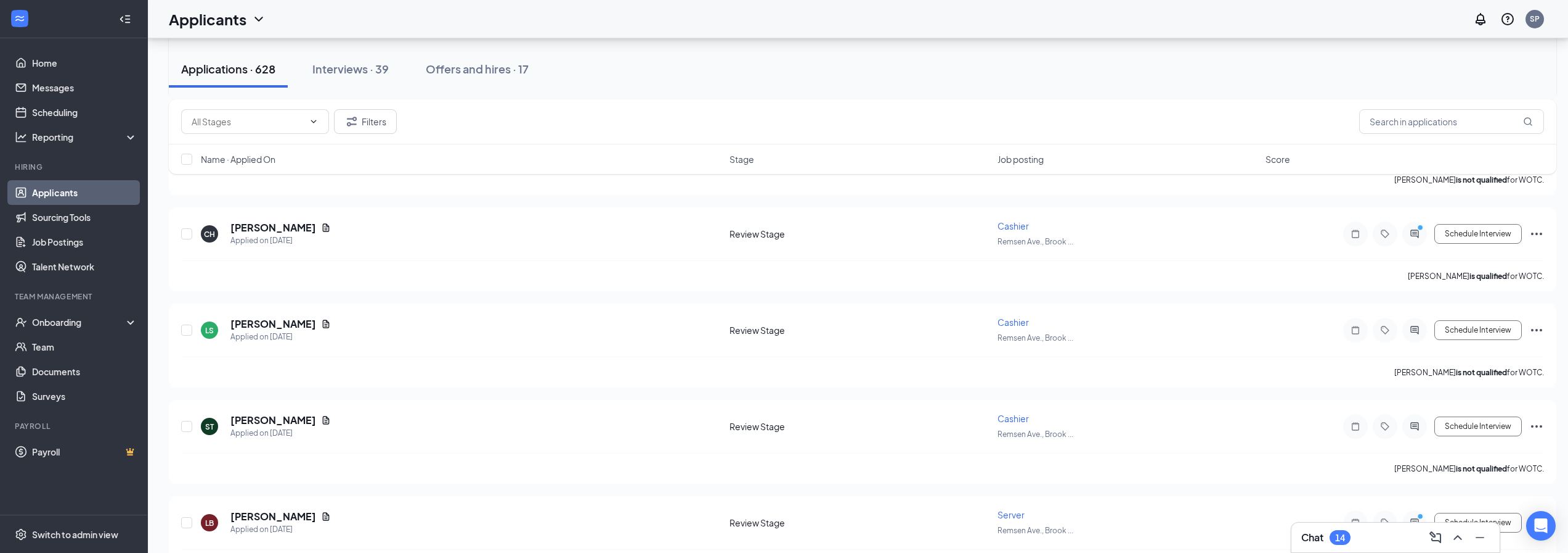
scroll to position [6879, 0]
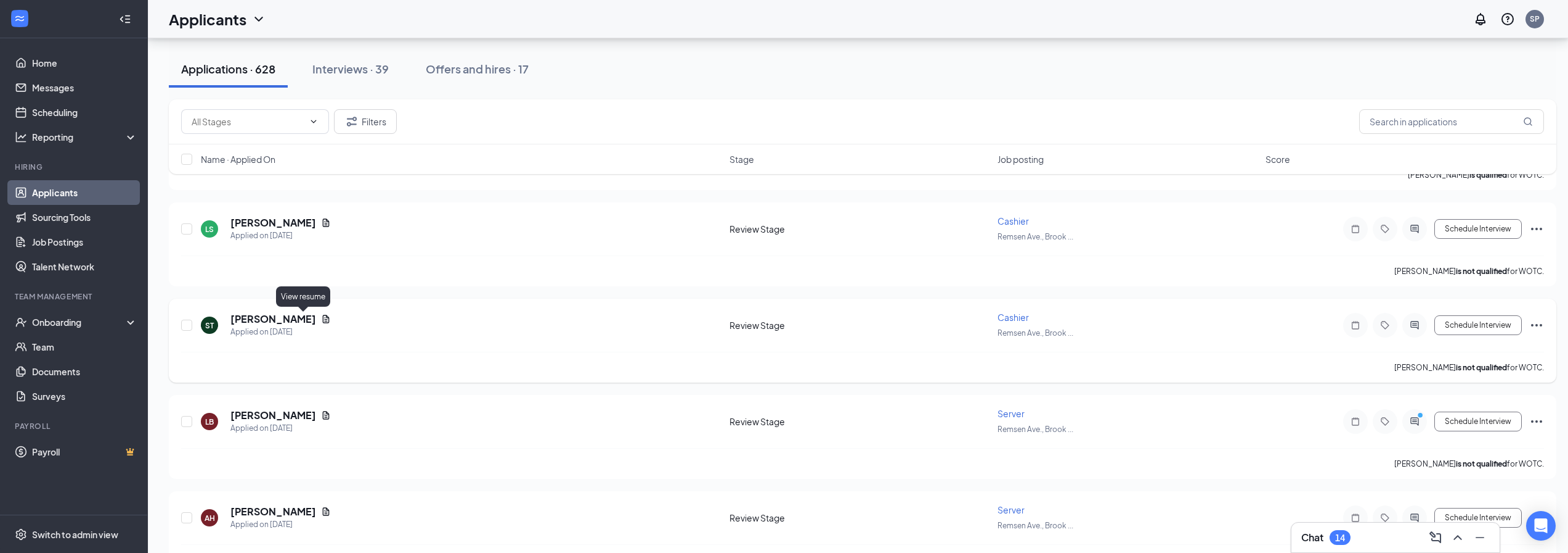
click at [321, 317] on icon "Document" at bounding box center [325, 318] width 10 height 10
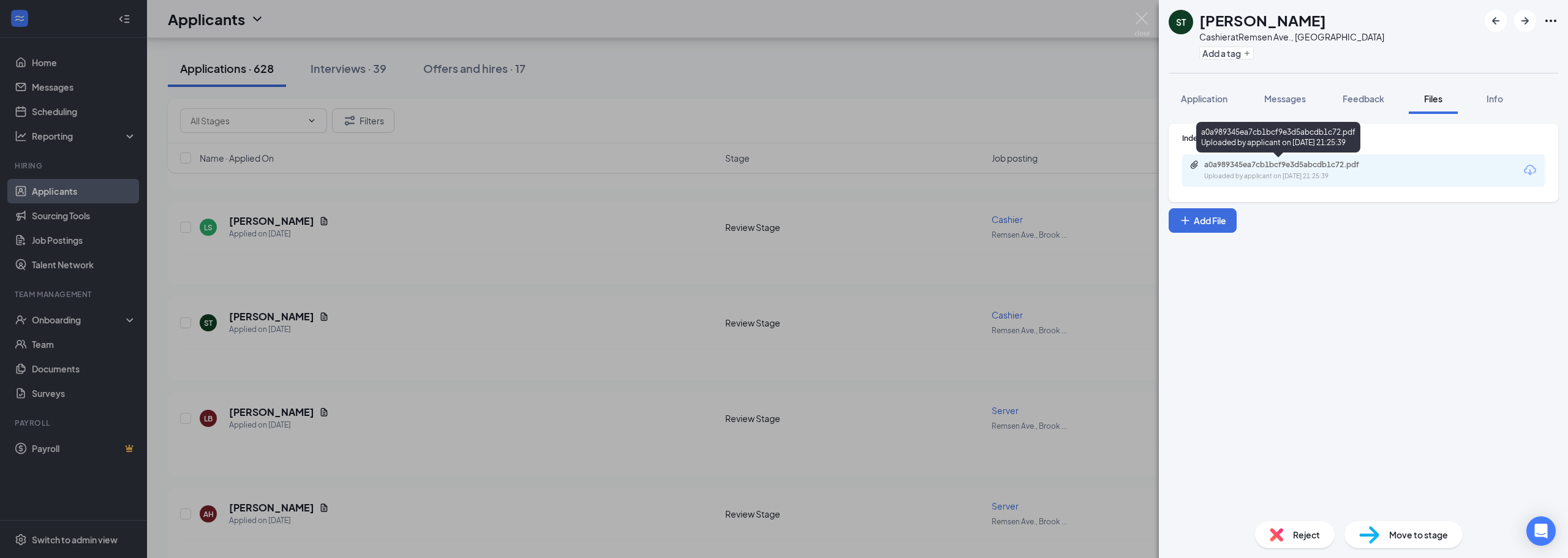
click at [1318, 169] on div "a0a989345ea7cb1bcf9e3d5abcdb1c72.pdf" at bounding box center [1289, 164] width 171 height 10
click at [1140, 14] on img at bounding box center [1141, 24] width 15 height 24
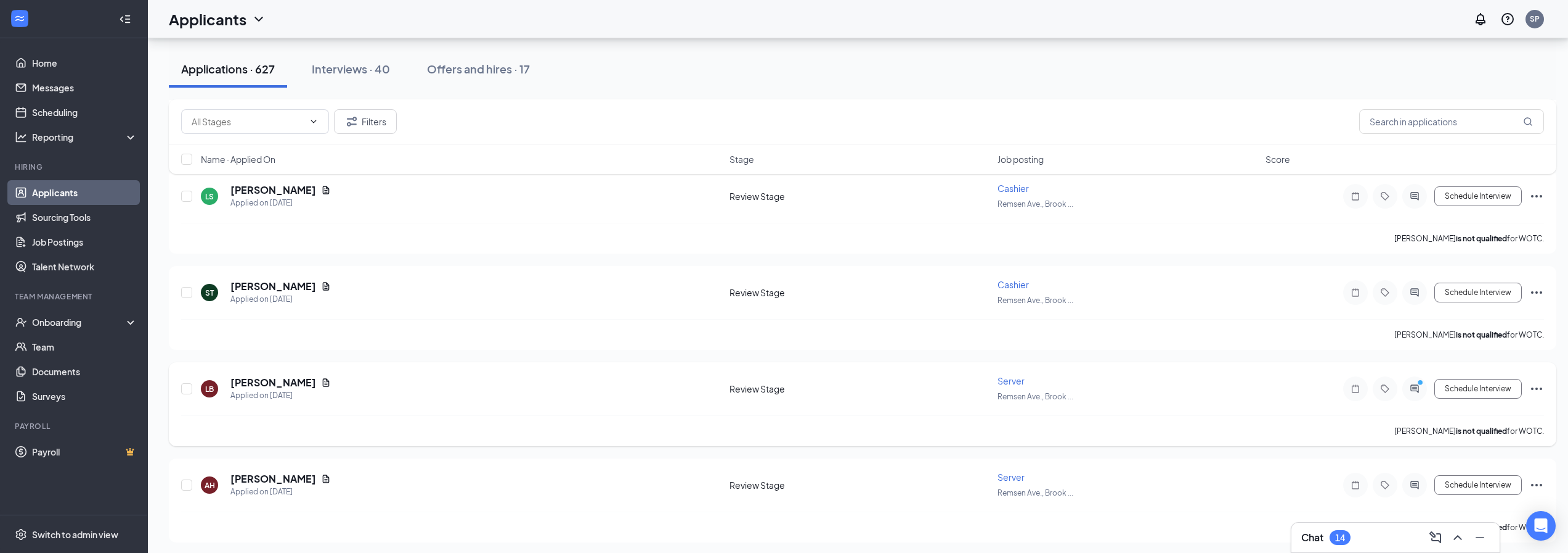
scroll to position [6941, 0]
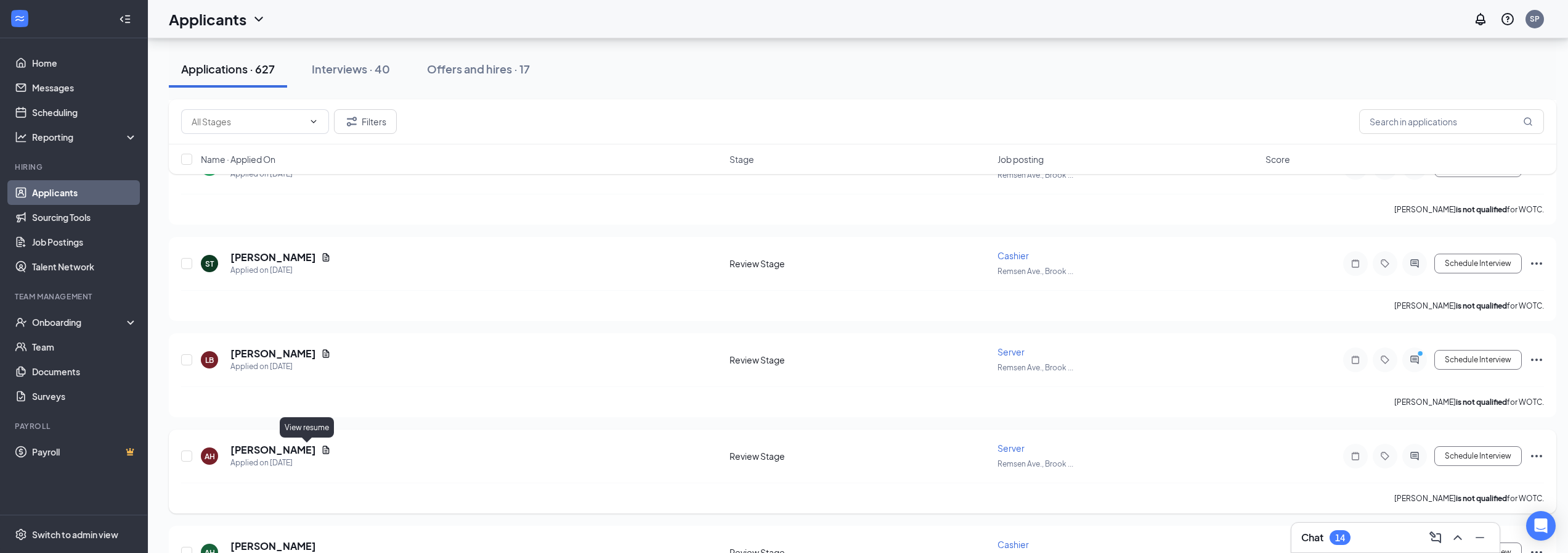
click at [323, 449] on icon "Document" at bounding box center [326, 449] width 7 height 8
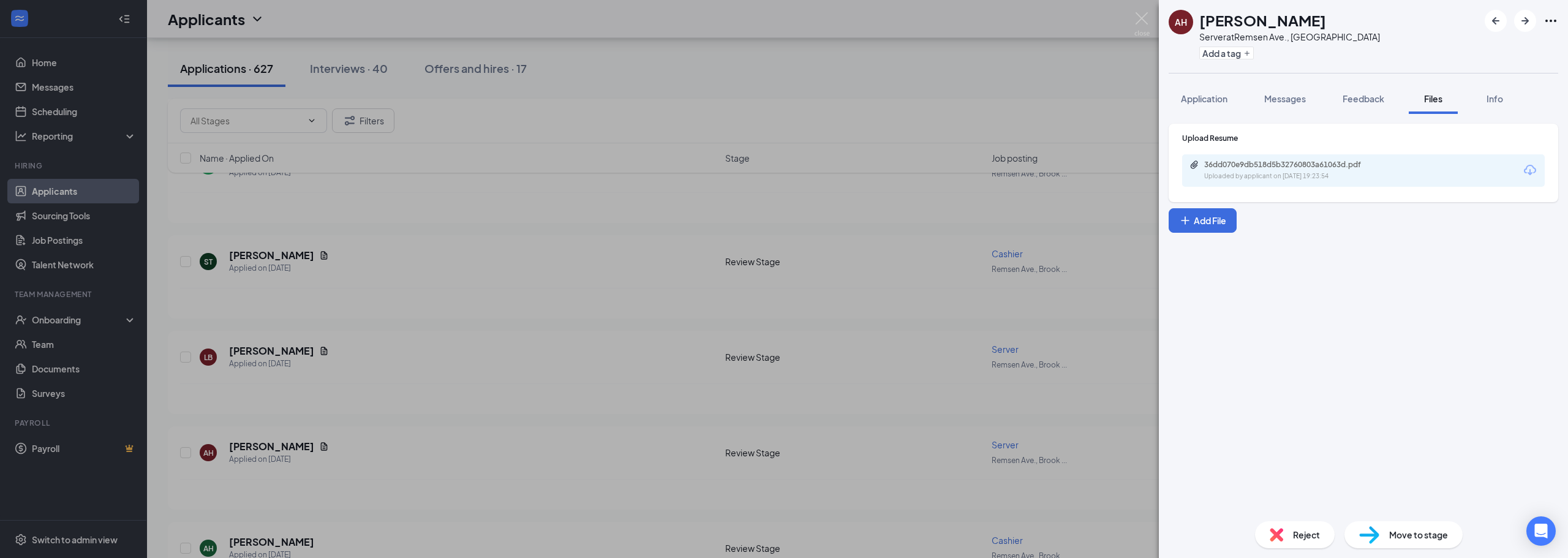
click at [1253, 161] on div "36dd070e9db518d5b32760803a61063d.pdf" at bounding box center [1289, 164] width 171 height 10
click at [1144, 21] on img at bounding box center [1141, 24] width 15 height 24
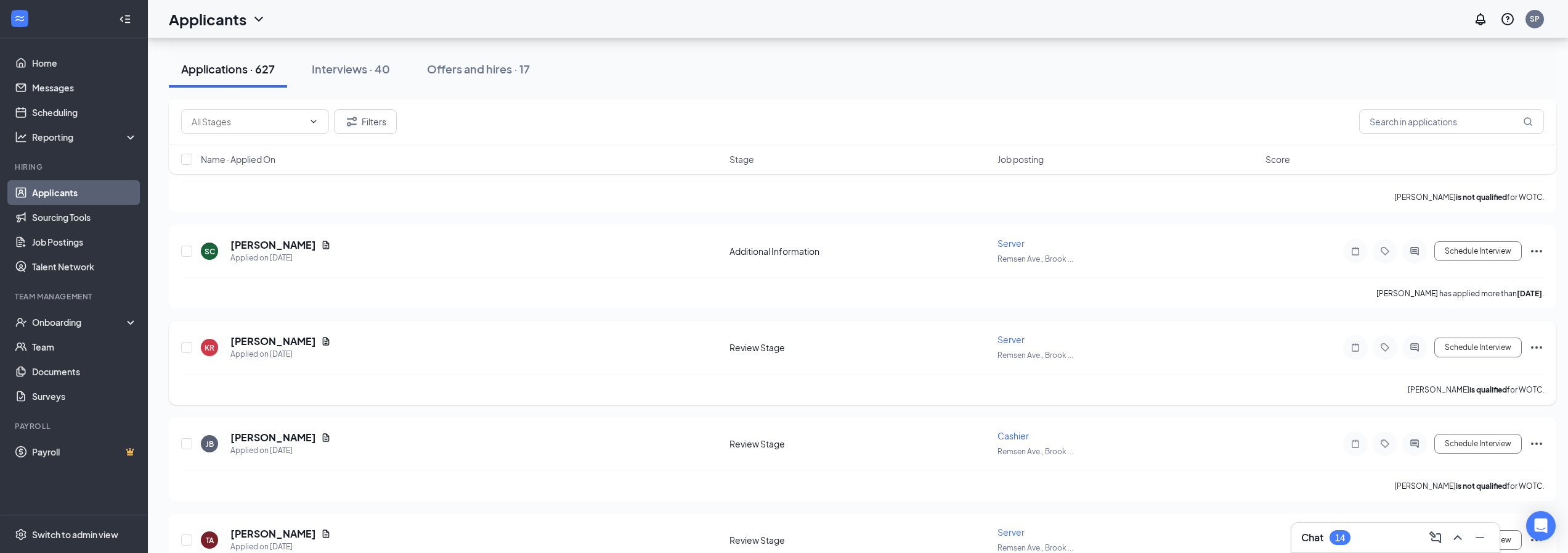
scroll to position [7397, 0]
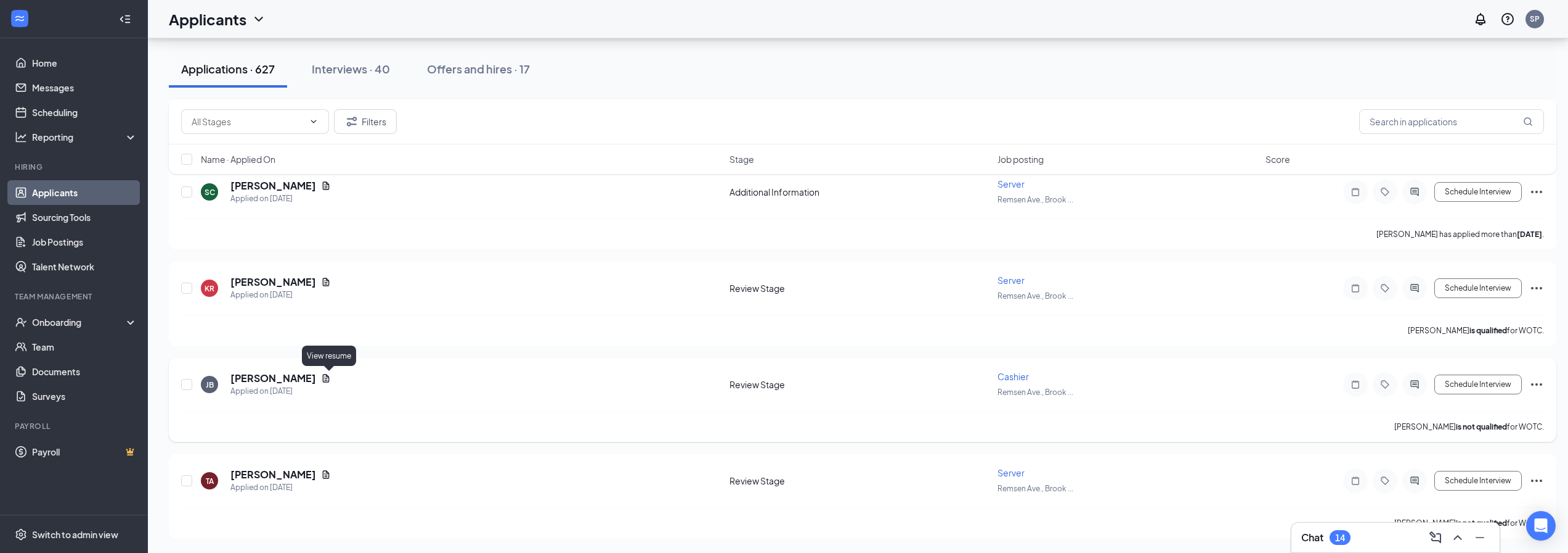
click at [328, 376] on icon "Document" at bounding box center [325, 378] width 10 height 10
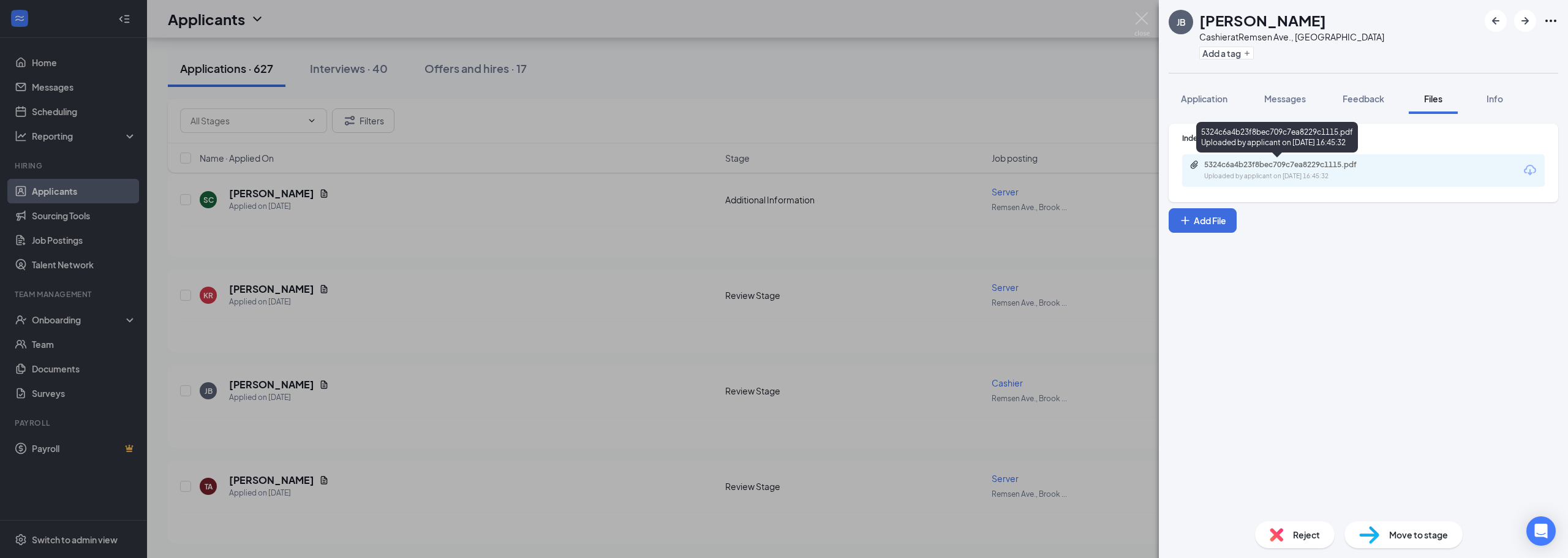
click at [1304, 171] on div "5324c6a4b23f8bec709c7ea8229c1115.pdf Uploaded by applicant on Sep 10, 2025 at 1…" at bounding box center [1289, 171] width 198 height 21
click at [1143, 14] on img at bounding box center [1141, 24] width 15 height 24
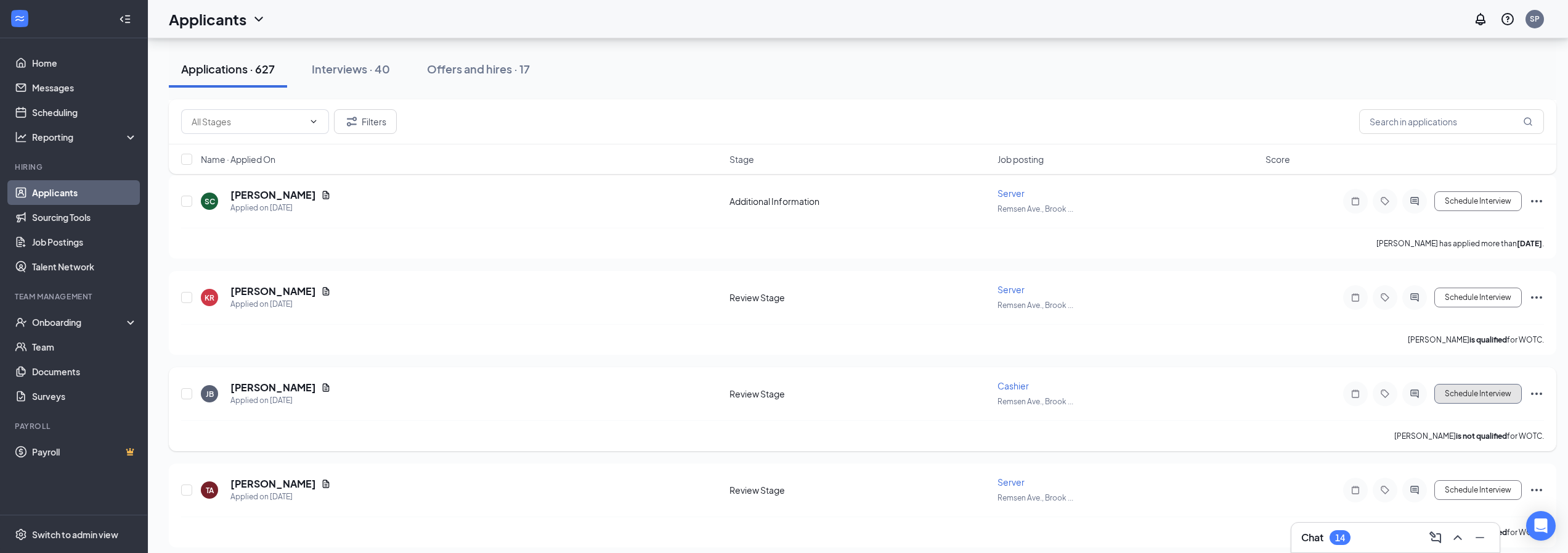
click at [1463, 386] on button "Schedule Interview" at bounding box center [1478, 394] width 87 height 20
type input "Onsite Interview (next stage)"
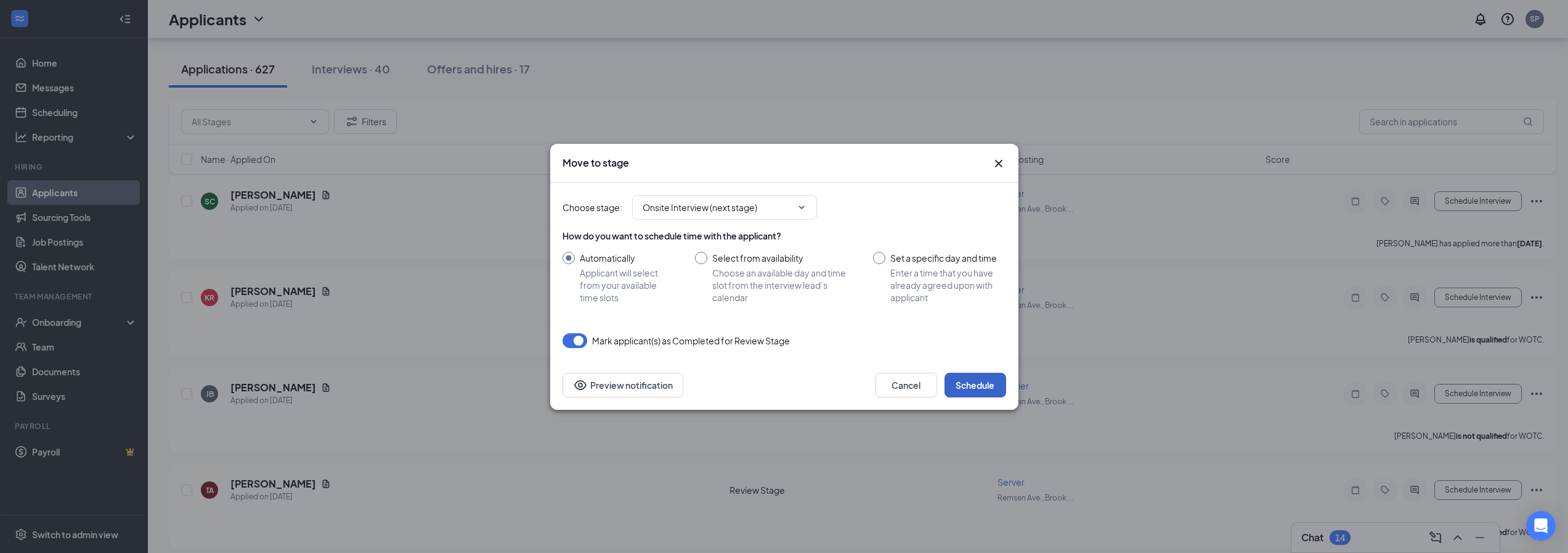
click at [975, 376] on button "Schedule" at bounding box center [975, 384] width 62 height 24
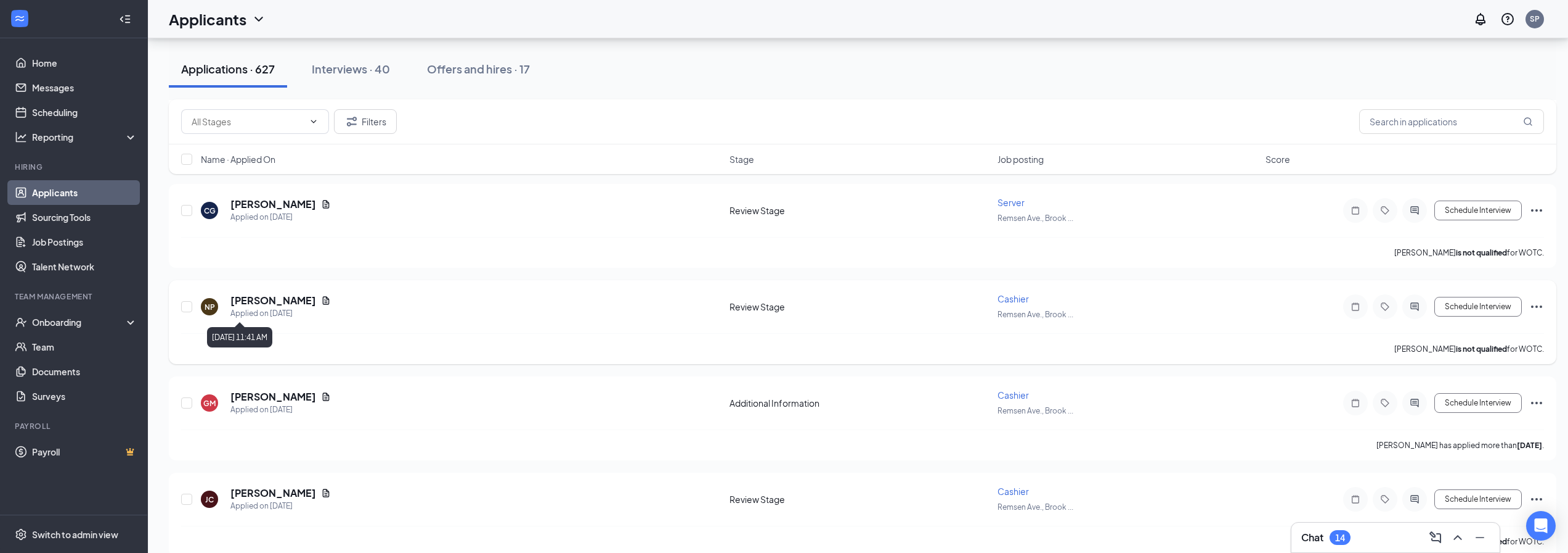
scroll to position [7881, 0]
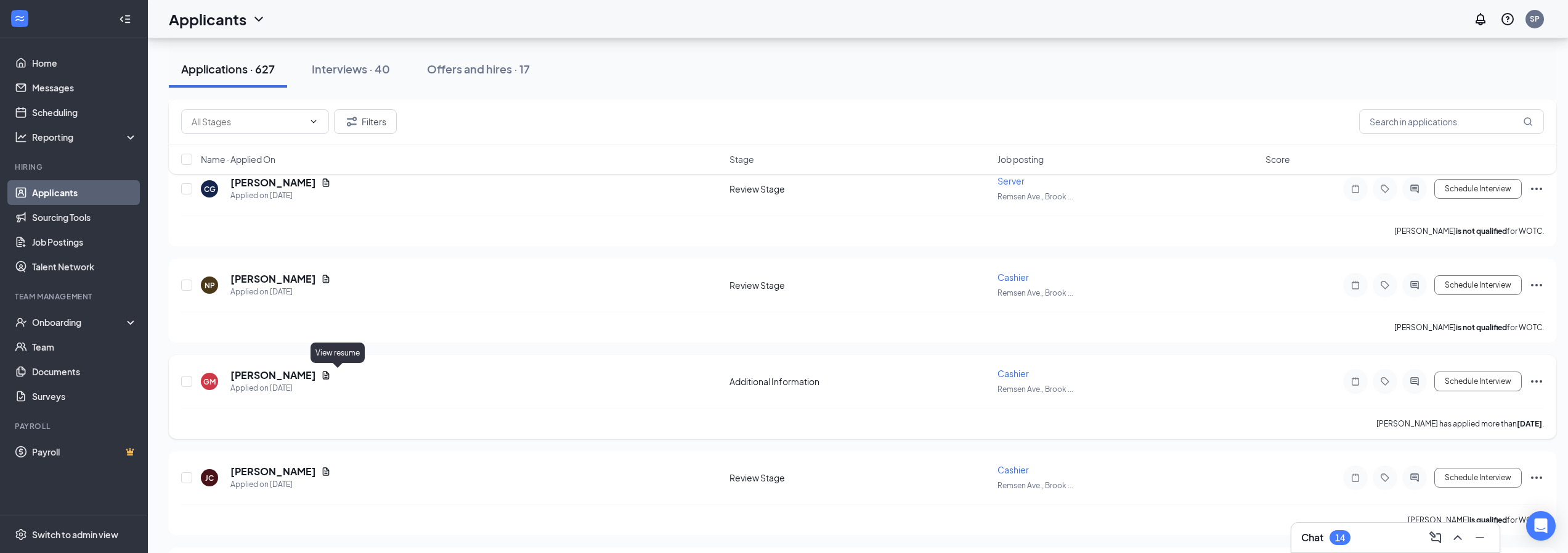
click at [331, 376] on icon "Document" at bounding box center [325, 374] width 10 height 10
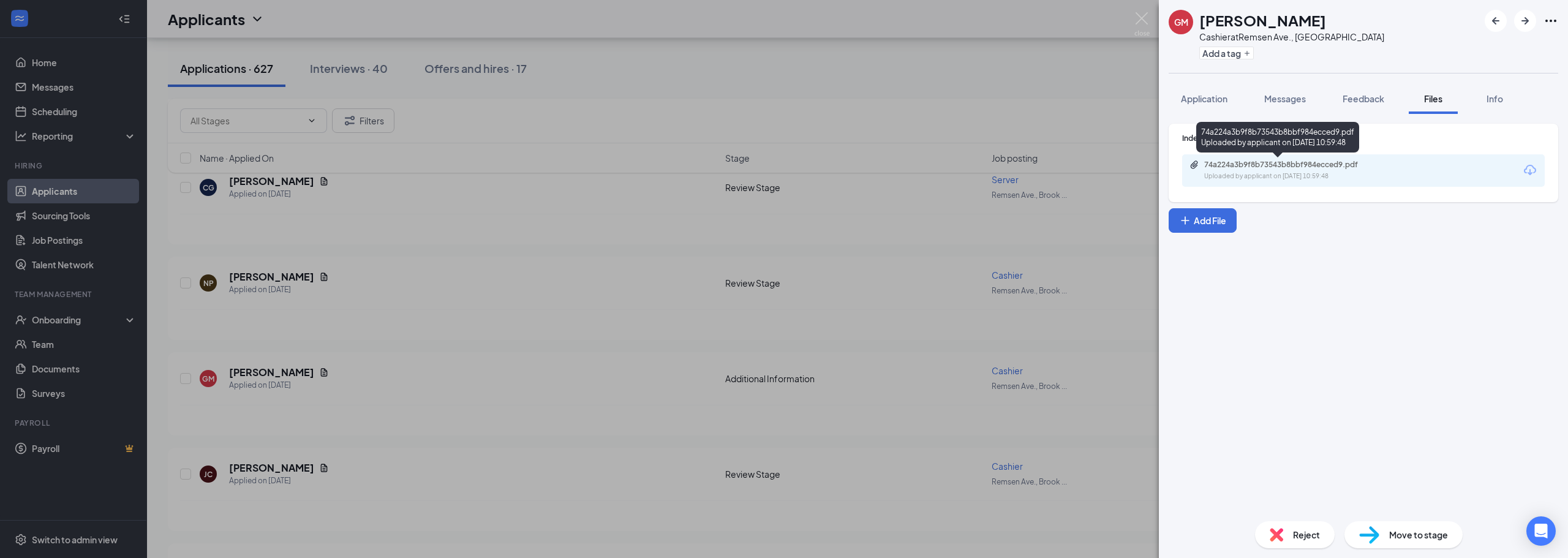
click at [1289, 178] on div "Uploaded by applicant on Sep 10, 2025 at 10:59:48" at bounding box center [1296, 176] width 184 height 10
click at [1145, 14] on img at bounding box center [1141, 24] width 15 height 24
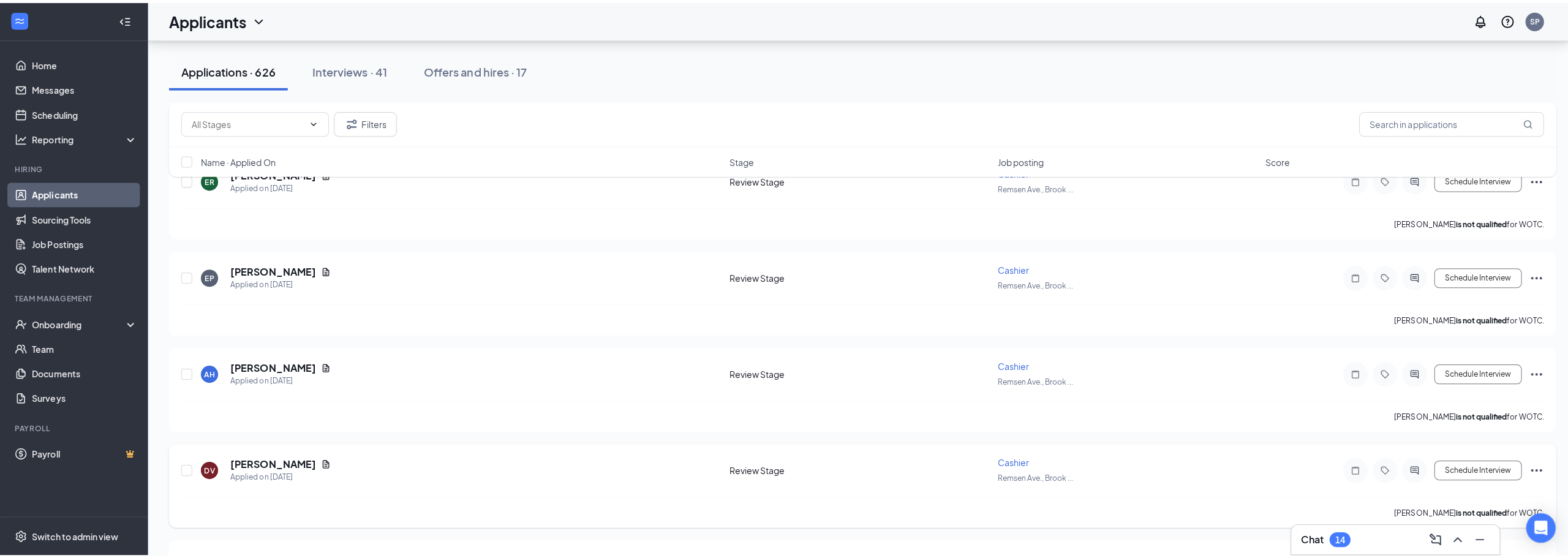
scroll to position [8974, 0]
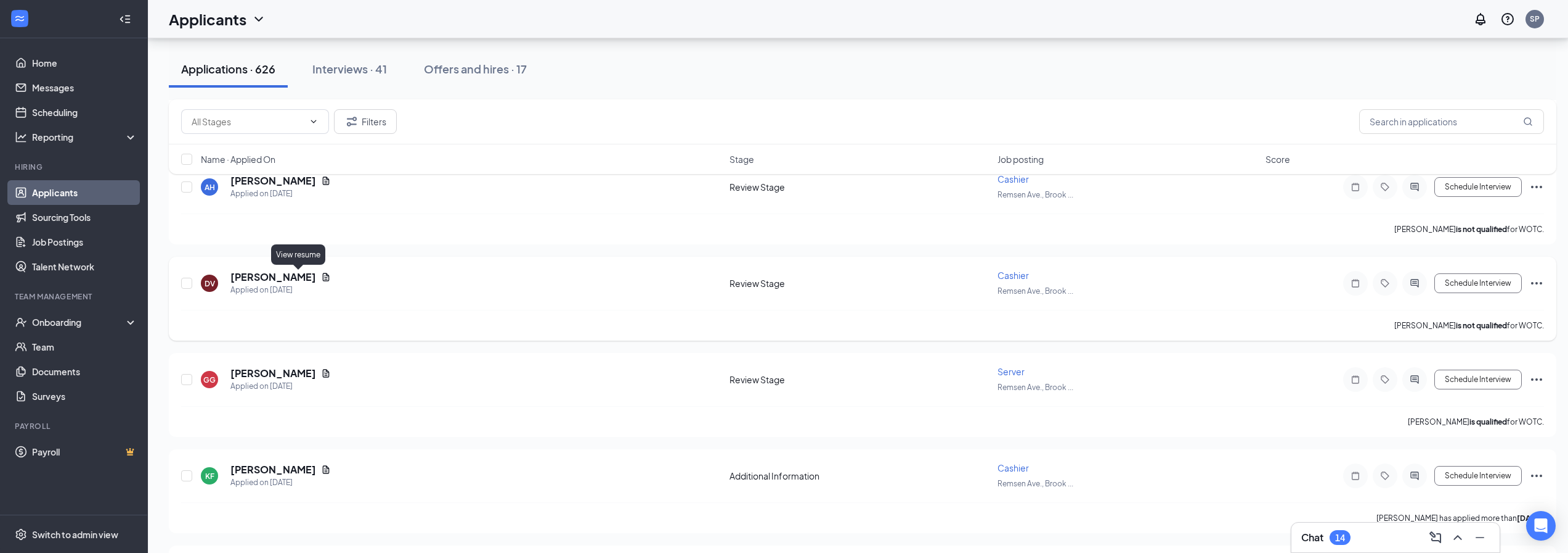
click at [323, 278] on icon "Document" at bounding box center [326, 276] width 7 height 8
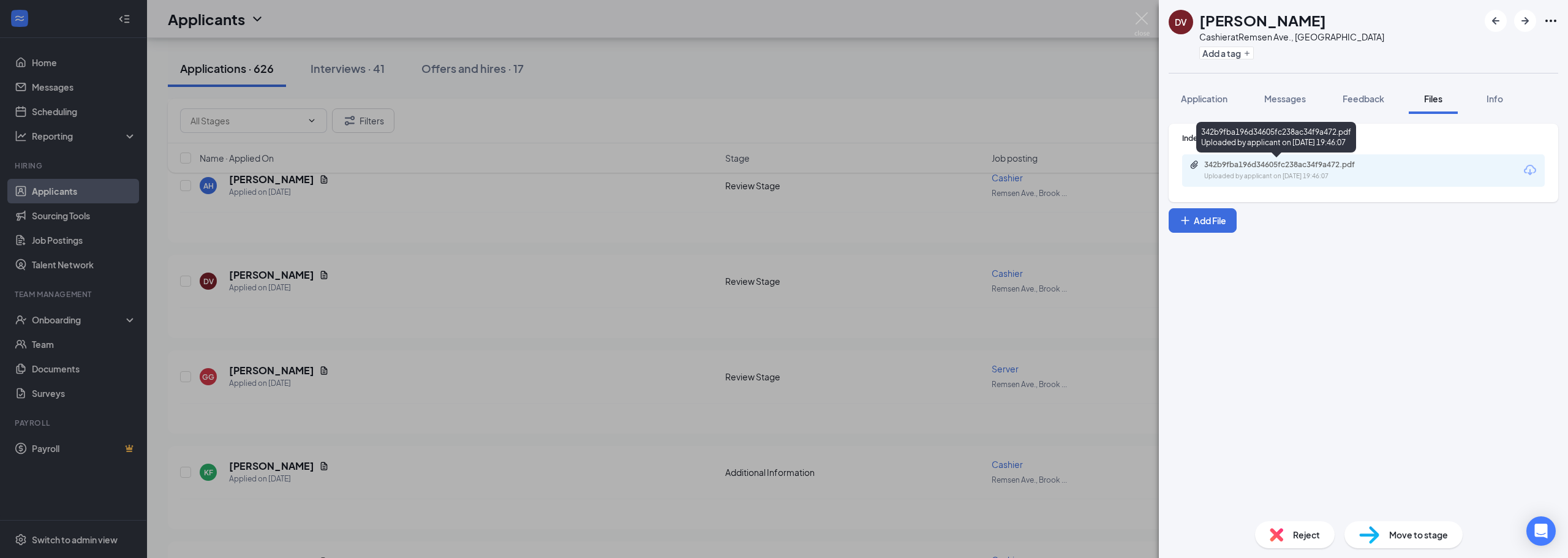
click at [1242, 169] on div "342b9fba196d34605fc238ac34f9a472.pdf" at bounding box center [1289, 164] width 171 height 10
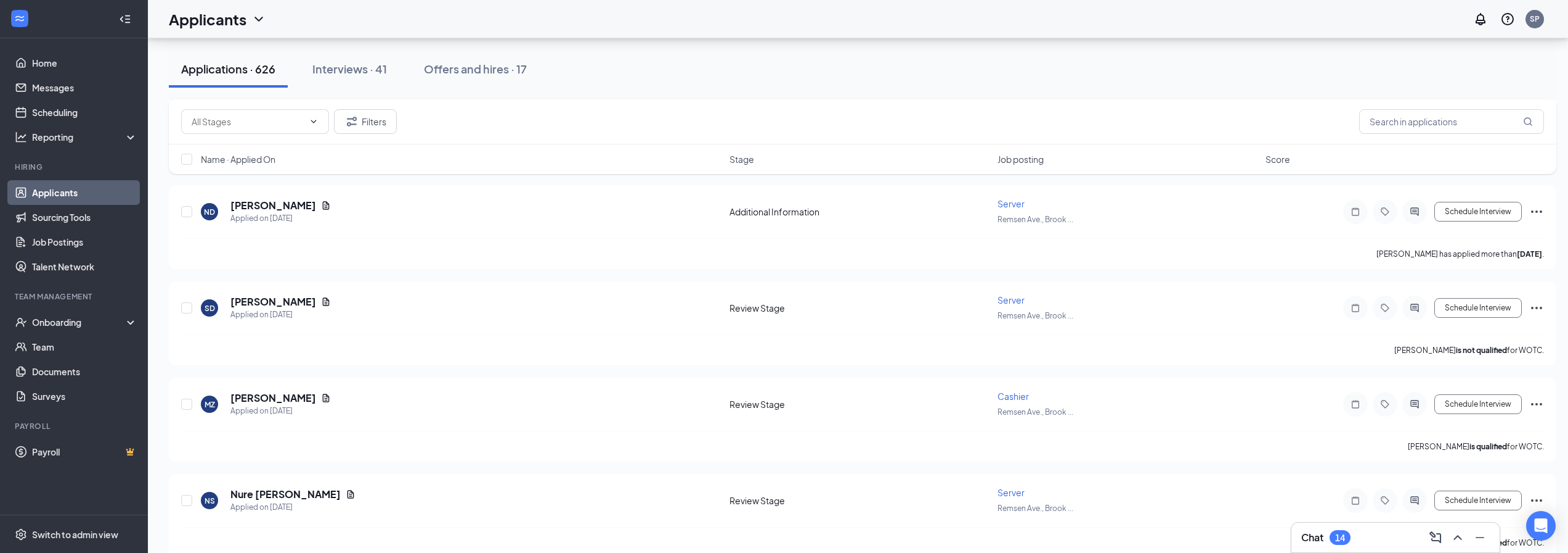
scroll to position [10333, 0]
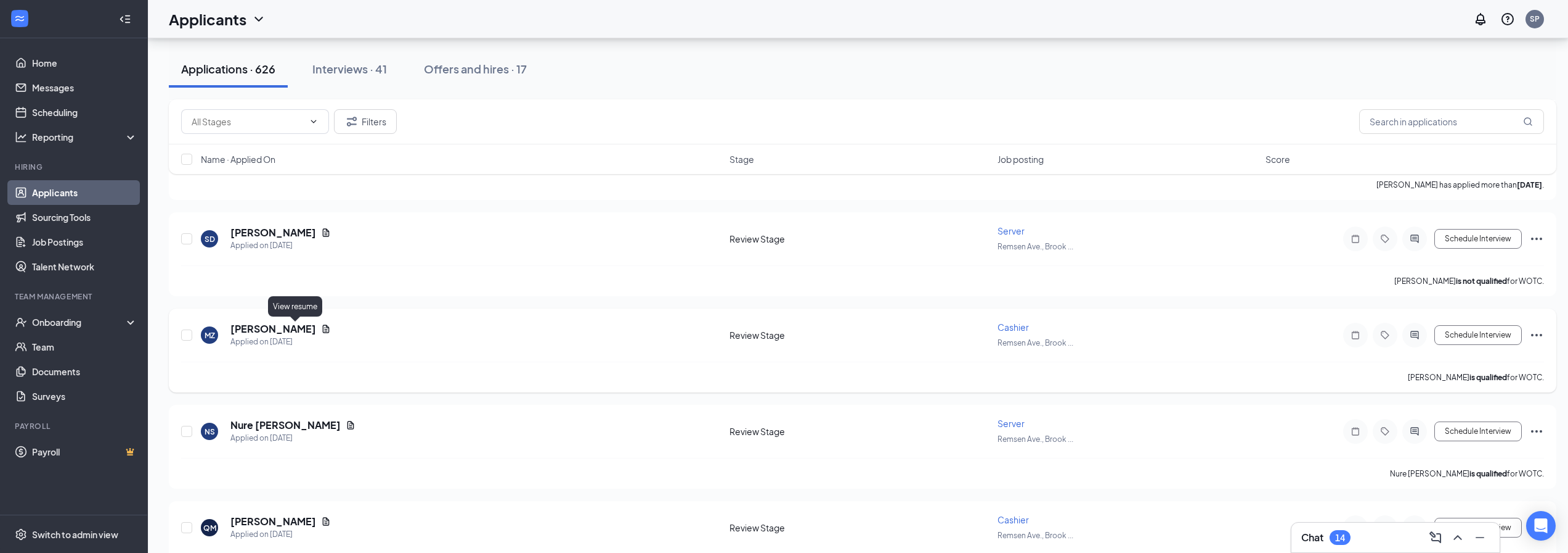
click at [321, 330] on icon "Document" at bounding box center [325, 328] width 10 height 10
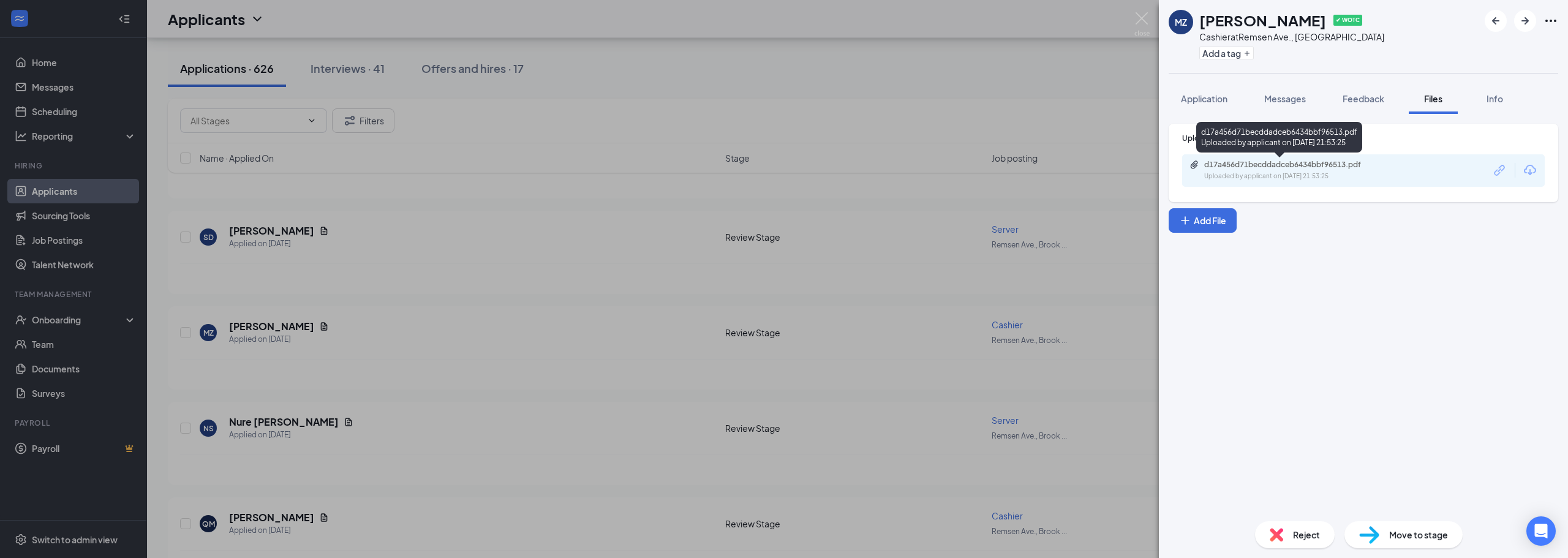
click at [1306, 180] on div "Uploaded by applicant on [DATE] 21:53:25" at bounding box center [1296, 176] width 184 height 10
click at [1138, 13] on img at bounding box center [1141, 24] width 15 height 24
click at [1143, 18] on img at bounding box center [1141, 24] width 15 height 24
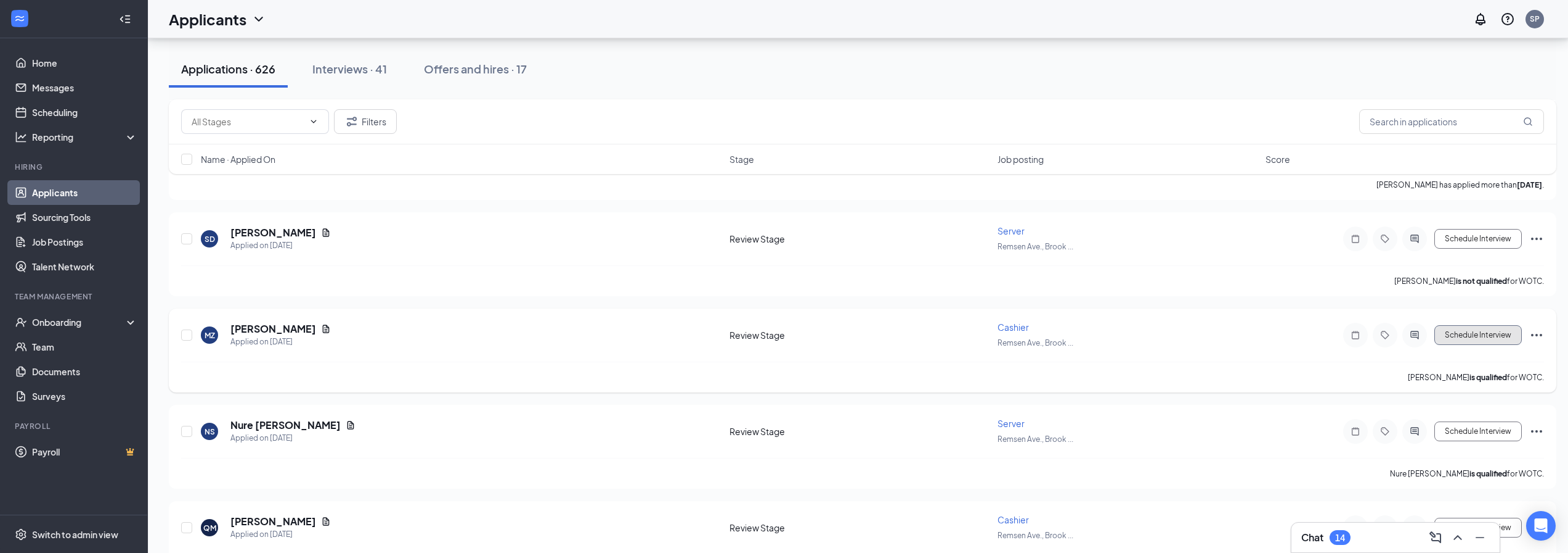
click at [1465, 337] on button "Schedule Interview" at bounding box center [1478, 334] width 87 height 20
type input "Onsite Interview (next stage)"
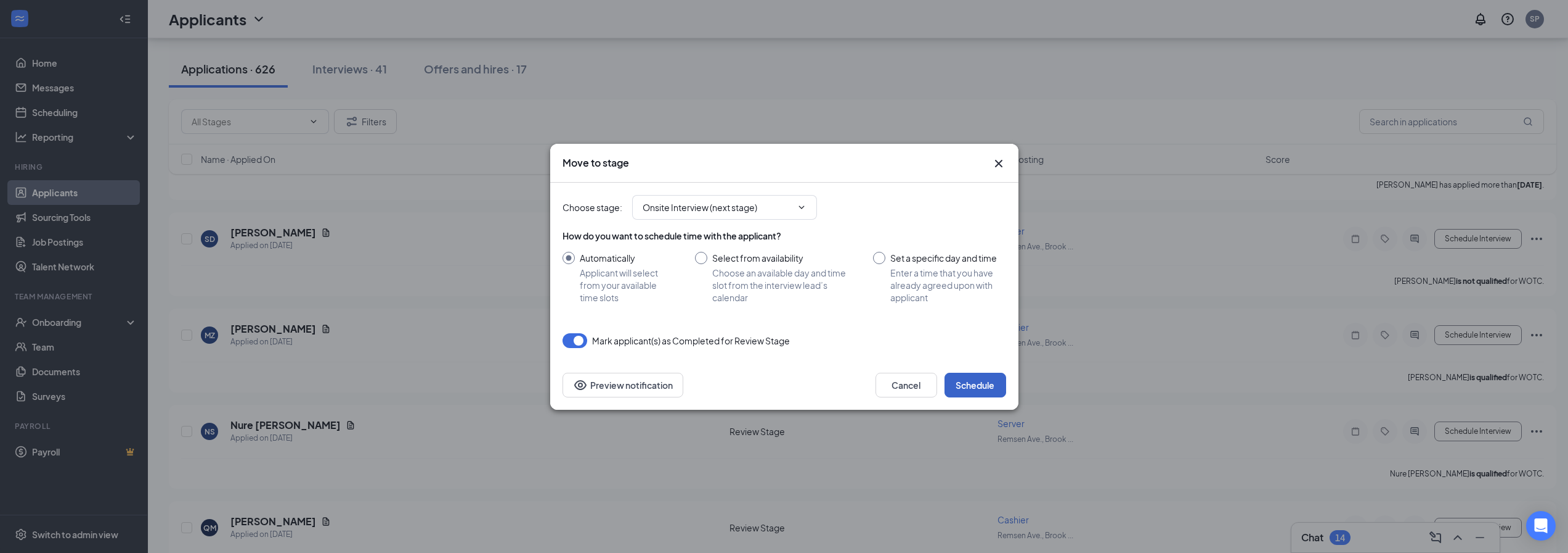
click at [986, 383] on button "Schedule" at bounding box center [975, 384] width 62 height 24
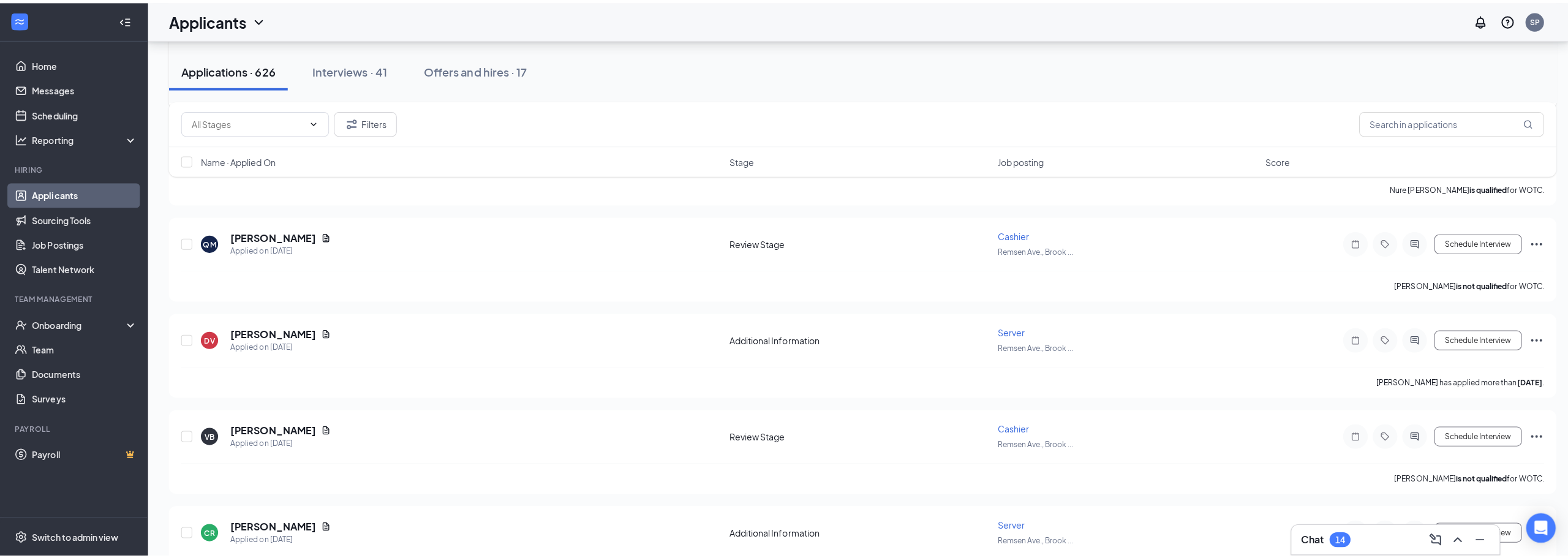
scroll to position [10565, 0]
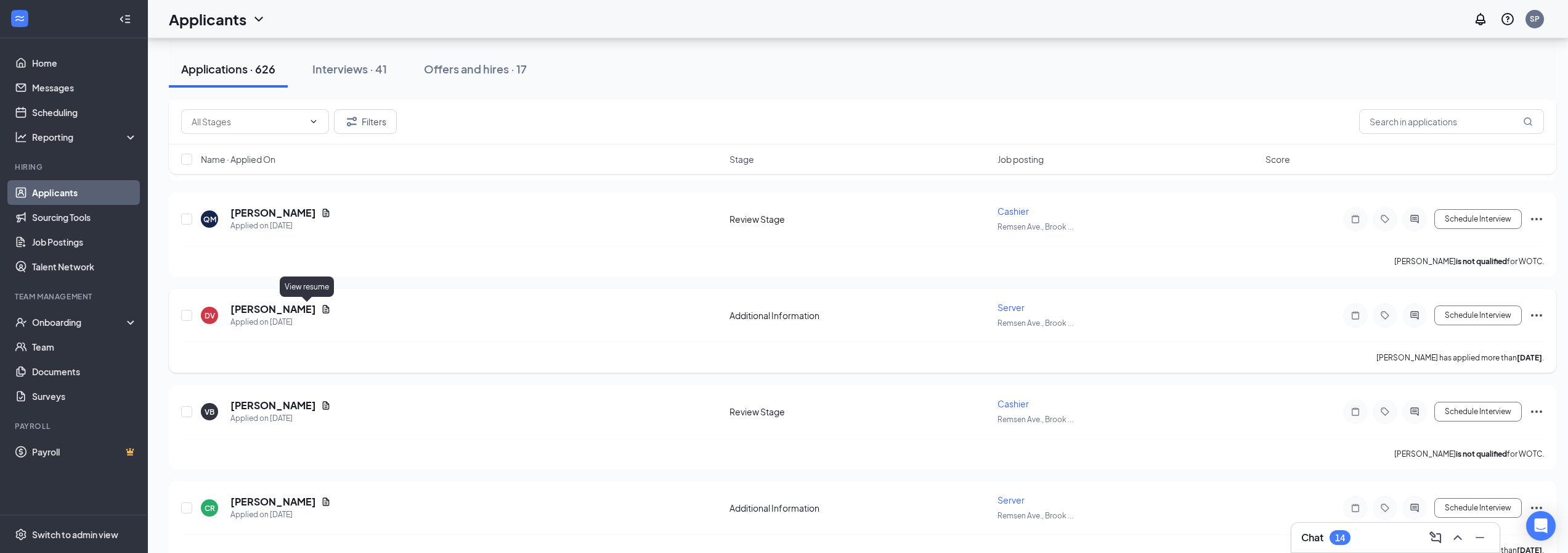
click at [321, 308] on icon "Document" at bounding box center [325, 308] width 10 height 10
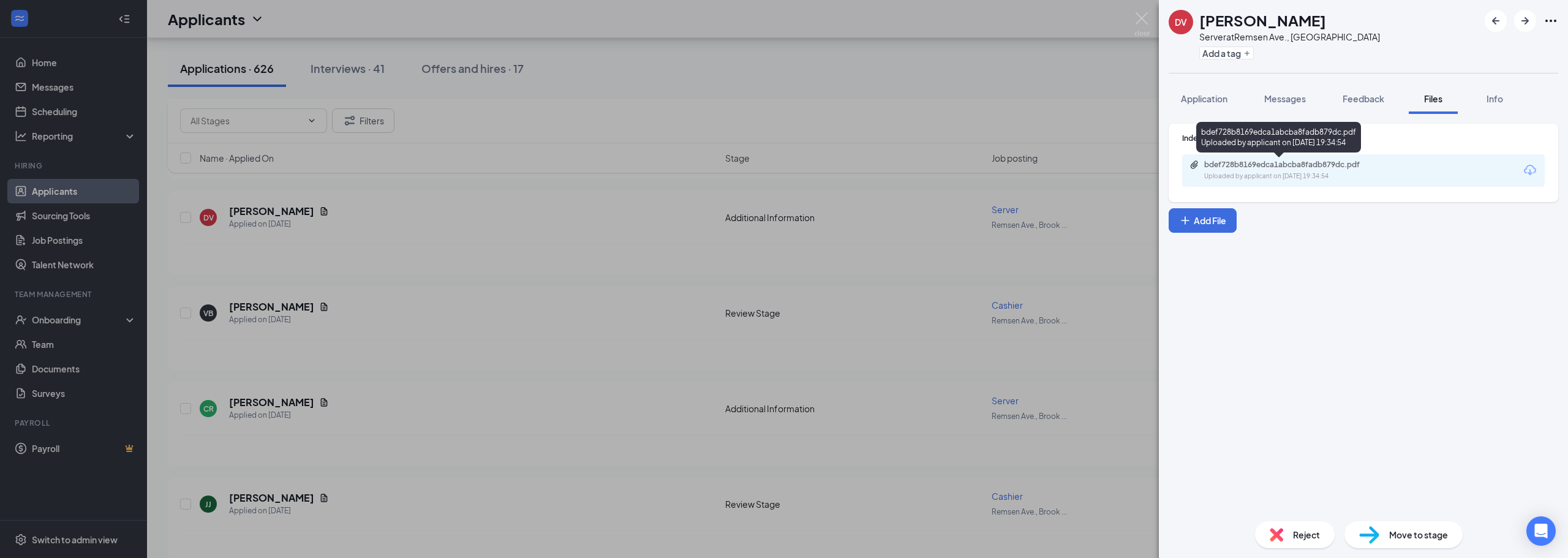
click at [1330, 174] on div "Uploaded by applicant on [DATE] 19:34:54" at bounding box center [1296, 176] width 184 height 10
click at [1143, 20] on img at bounding box center [1141, 24] width 15 height 24
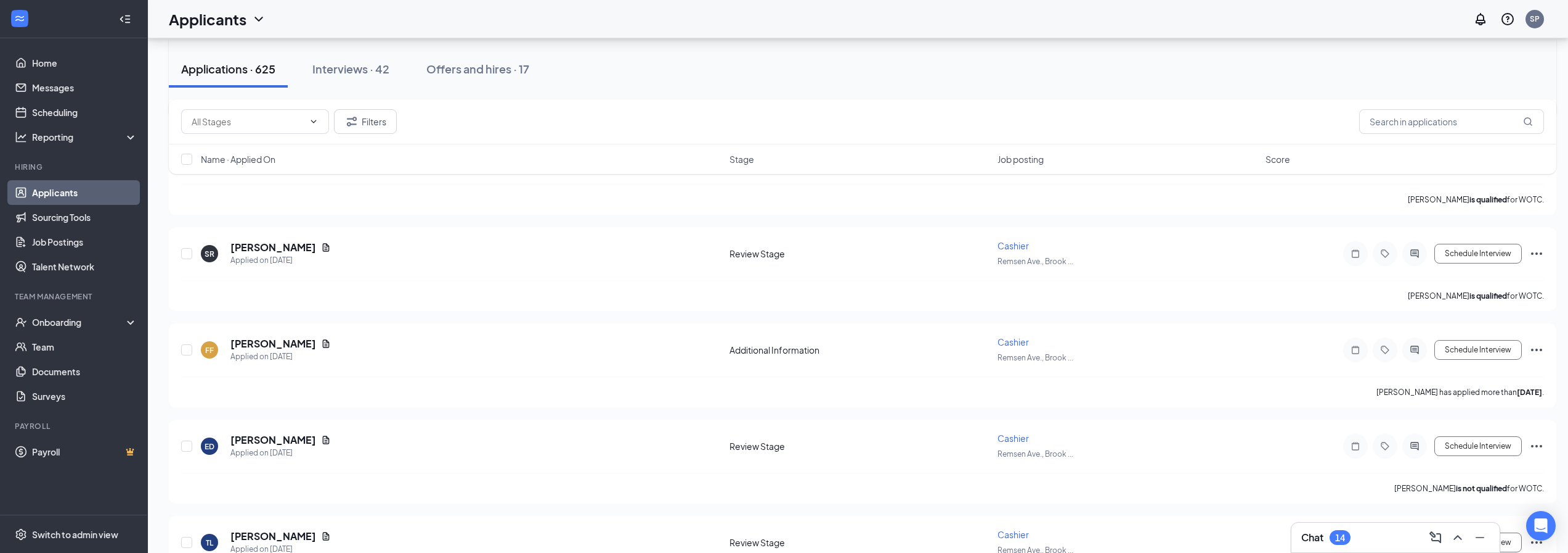
scroll to position [13169, 0]
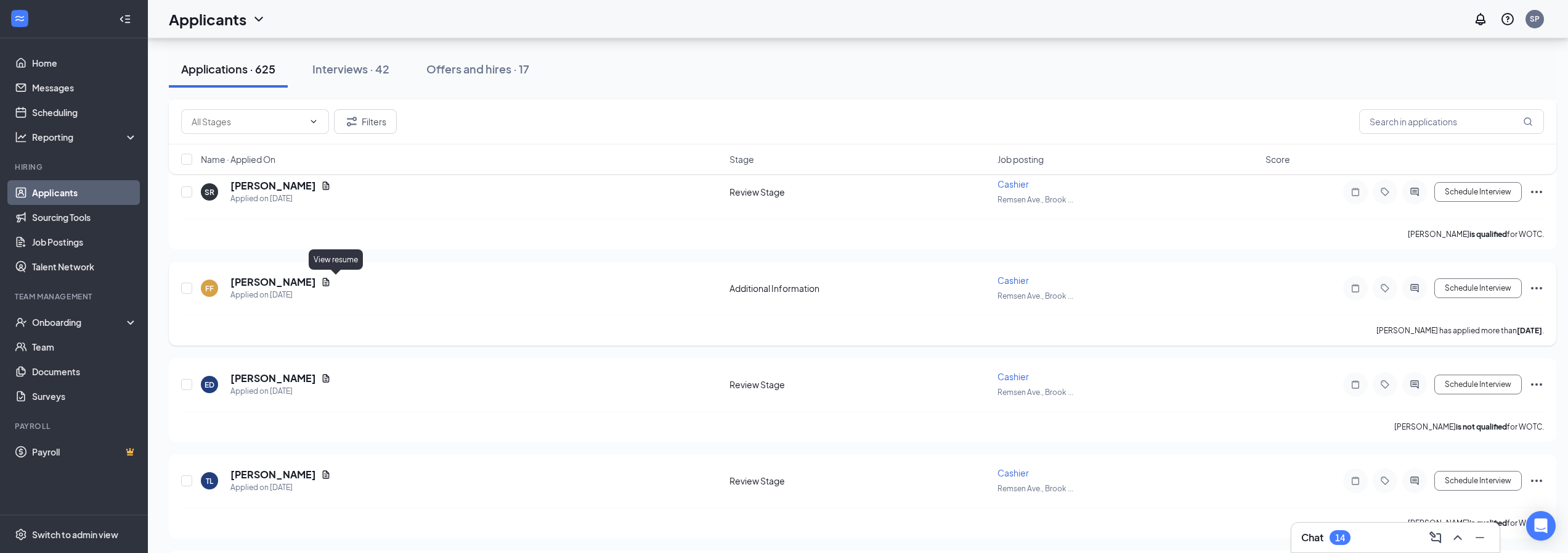
click at [331, 281] on icon "Document" at bounding box center [325, 281] width 10 height 10
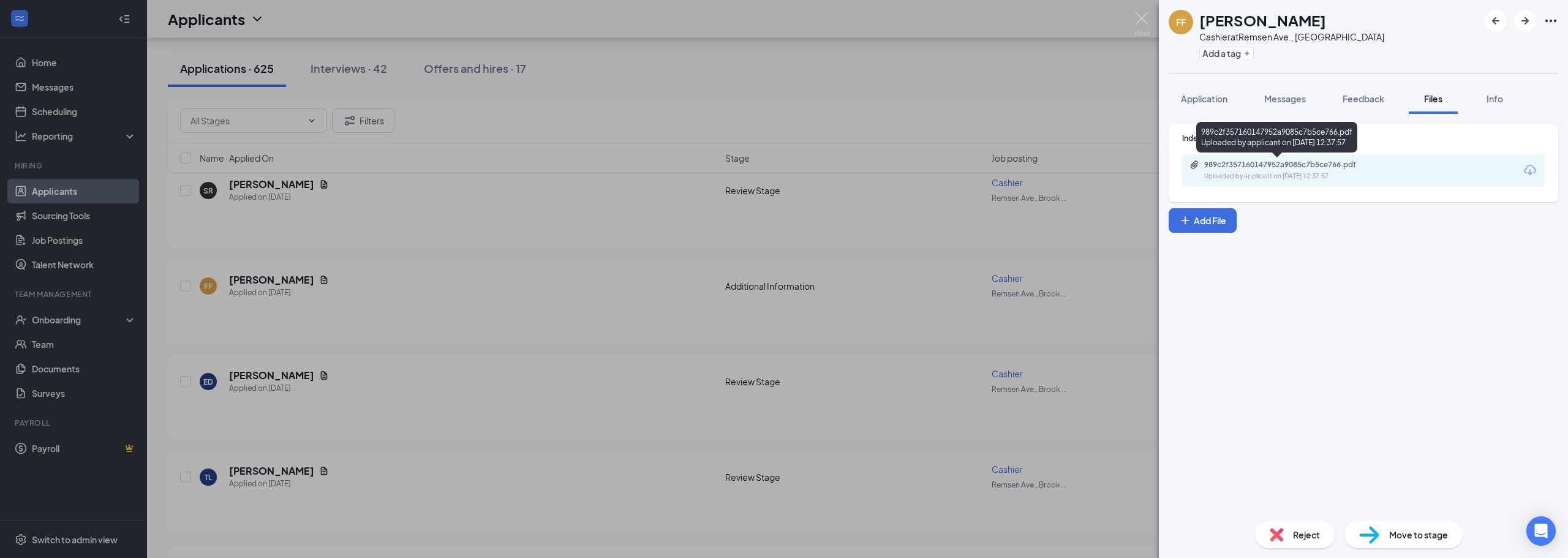
click at [1255, 173] on div "Uploaded by applicant on [DATE] 12:37:57" at bounding box center [1296, 176] width 184 height 10
click at [1138, 9] on div "FF [PERSON_NAME] at [PERSON_NAME][GEOGRAPHIC_DATA], [GEOGRAPHIC_DATA] Add a tag…" at bounding box center [784, 279] width 1568 height 558
click at [1145, 14] on img at bounding box center [1141, 24] width 15 height 24
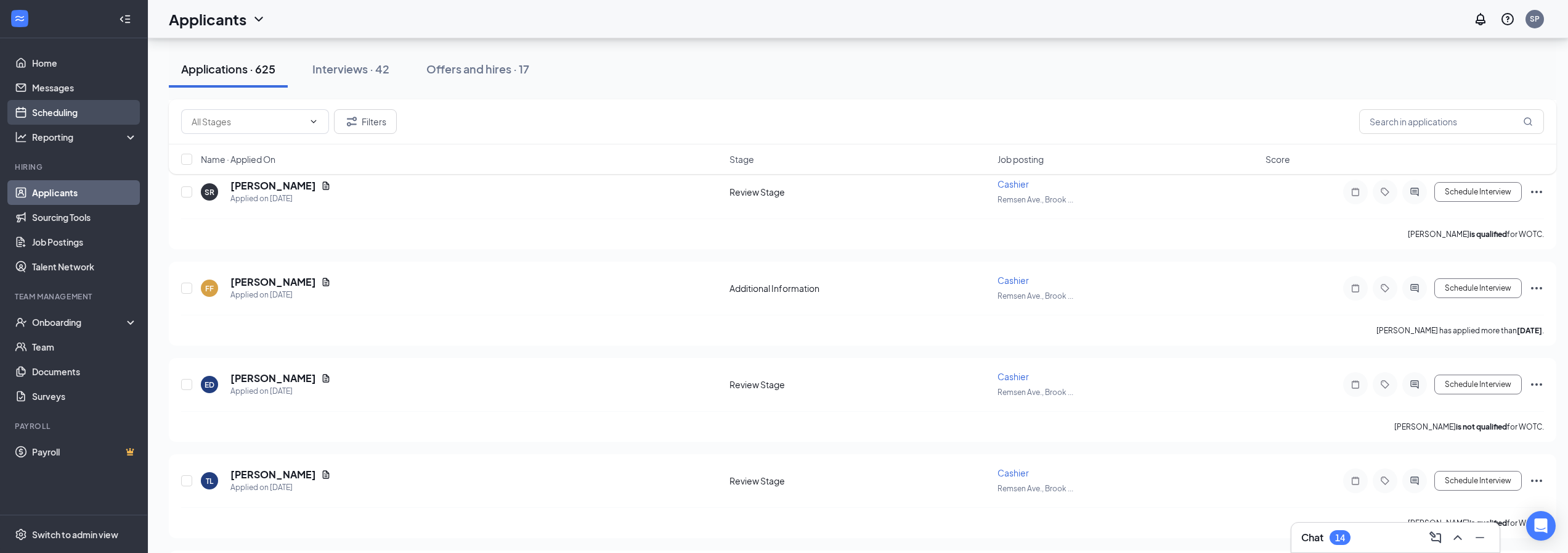
click at [74, 105] on link "Scheduling" at bounding box center [84, 111] width 105 height 24
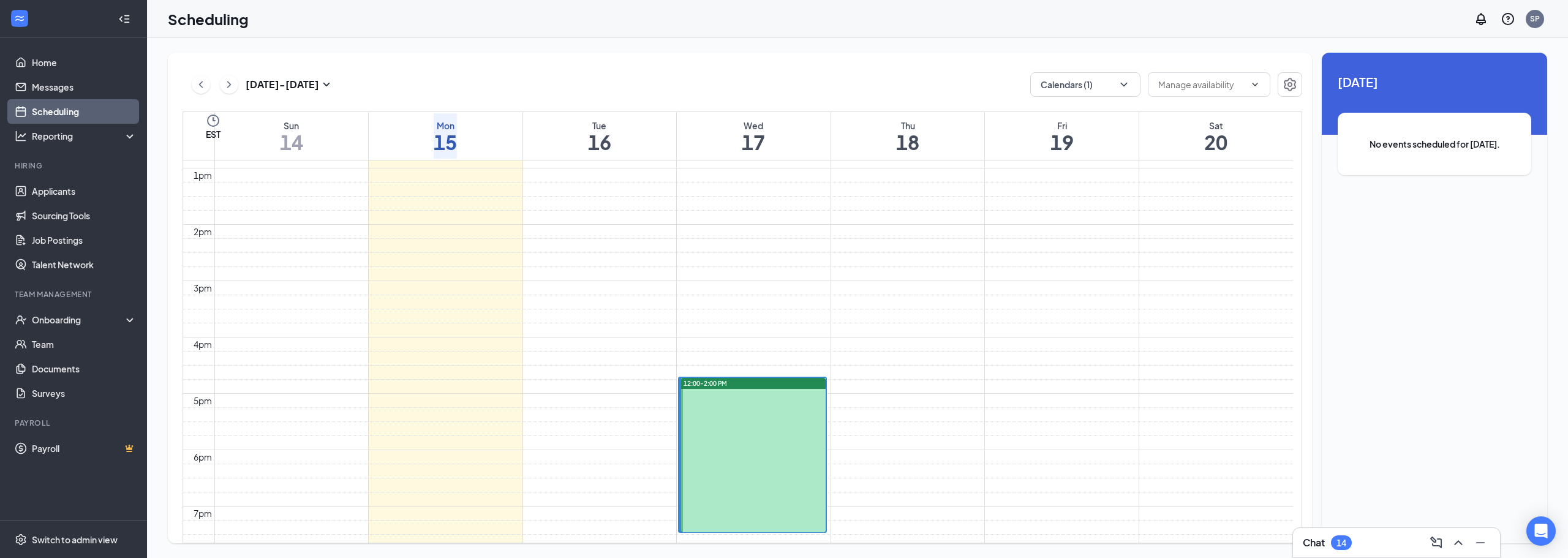
scroll to position [786, 0]
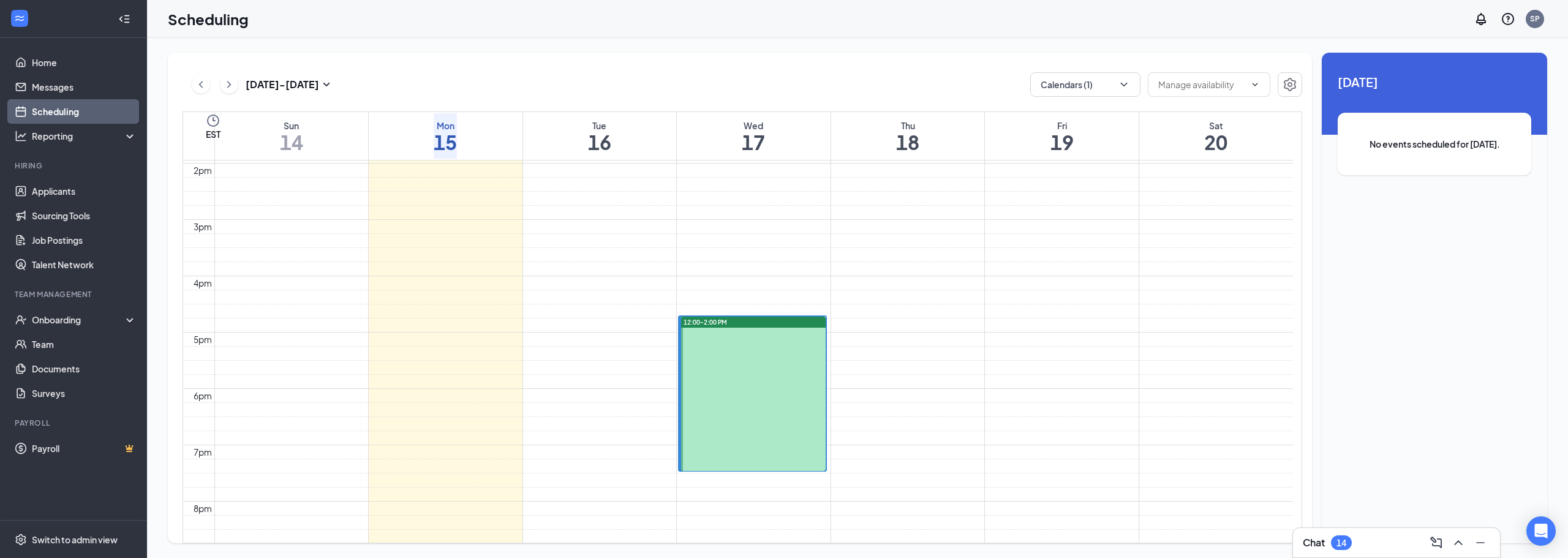
click at [711, 329] on span "12:00-12:15 PM" at bounding box center [706, 332] width 50 height 11
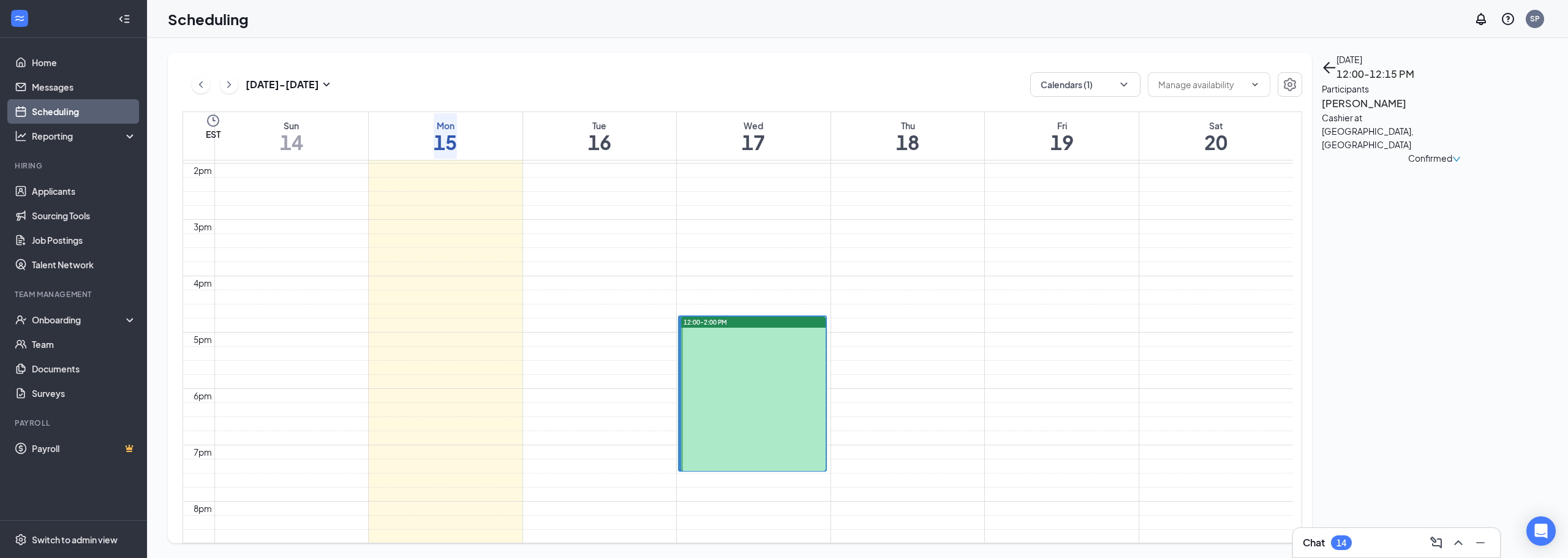
click at [699, 358] on span "1:45-2:00 PM" at bounding box center [702, 353] width 42 height 11
